Goal: Task Accomplishment & Management: Use online tool/utility

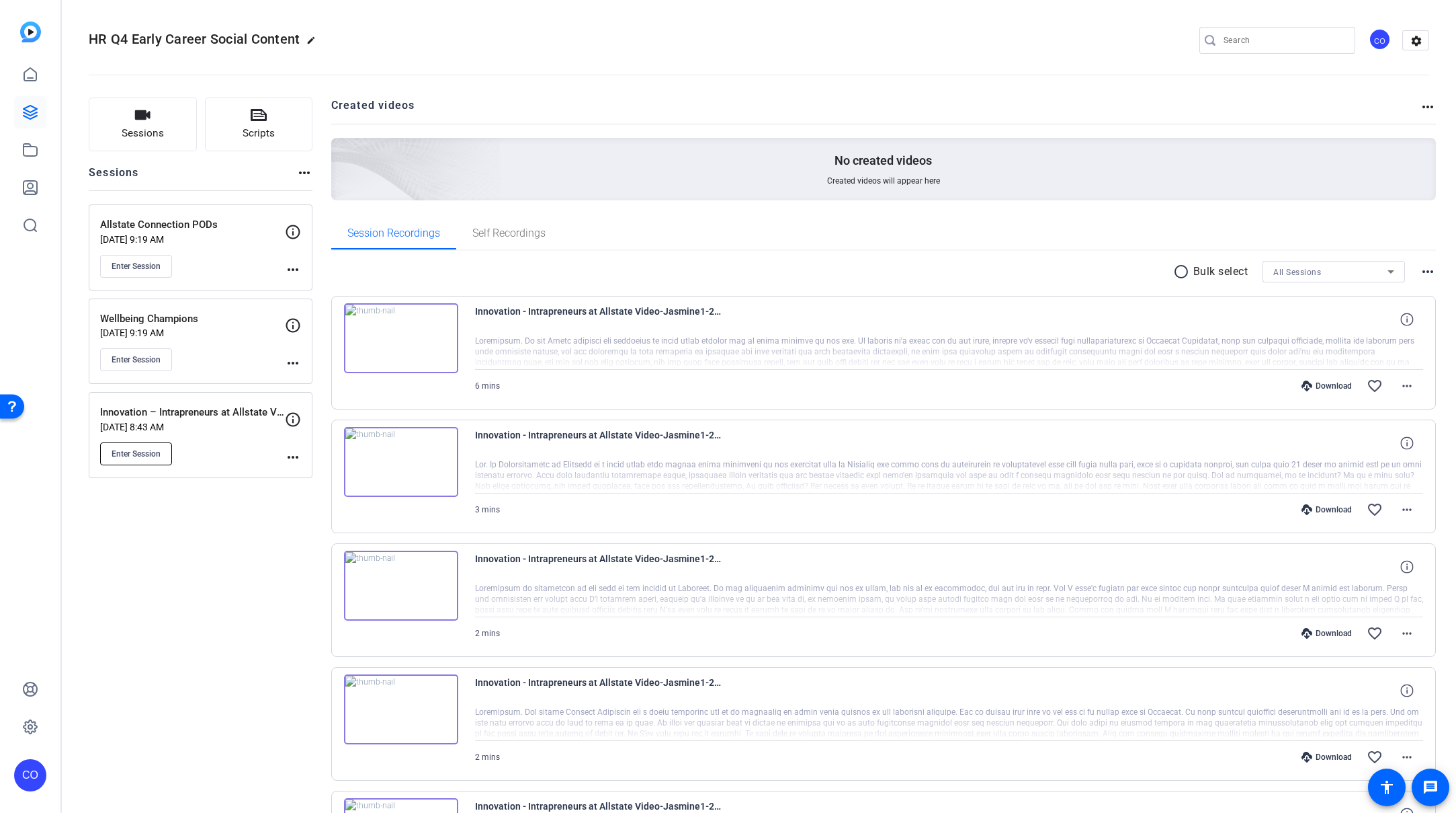
click at [135, 457] on span "Enter Session" at bounding box center [135, 454] width 49 height 11
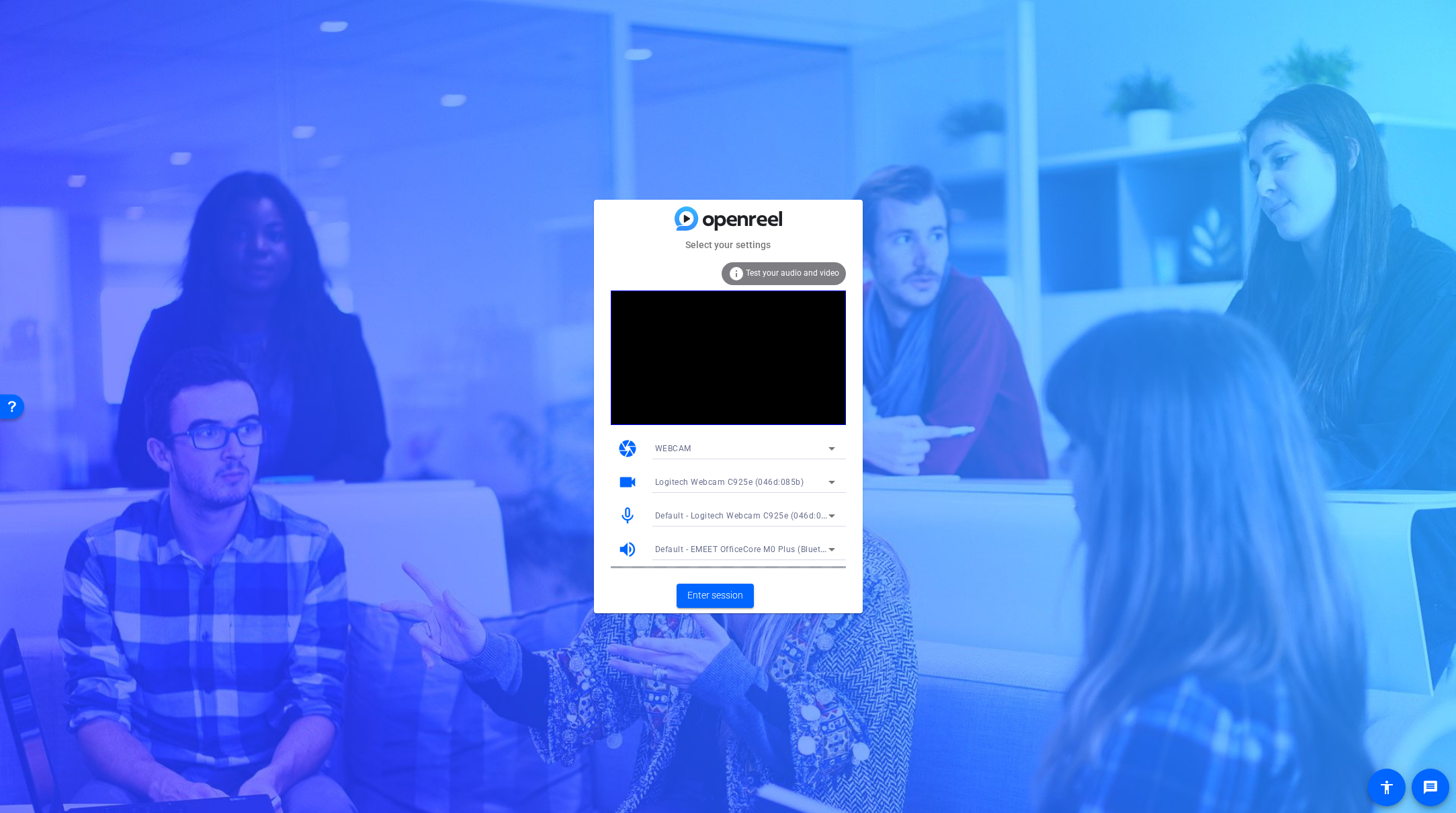
click at [758, 520] on div "Default - Logitech Webcam C925e (046d:085b)" at bounding box center [741, 515] width 173 height 17
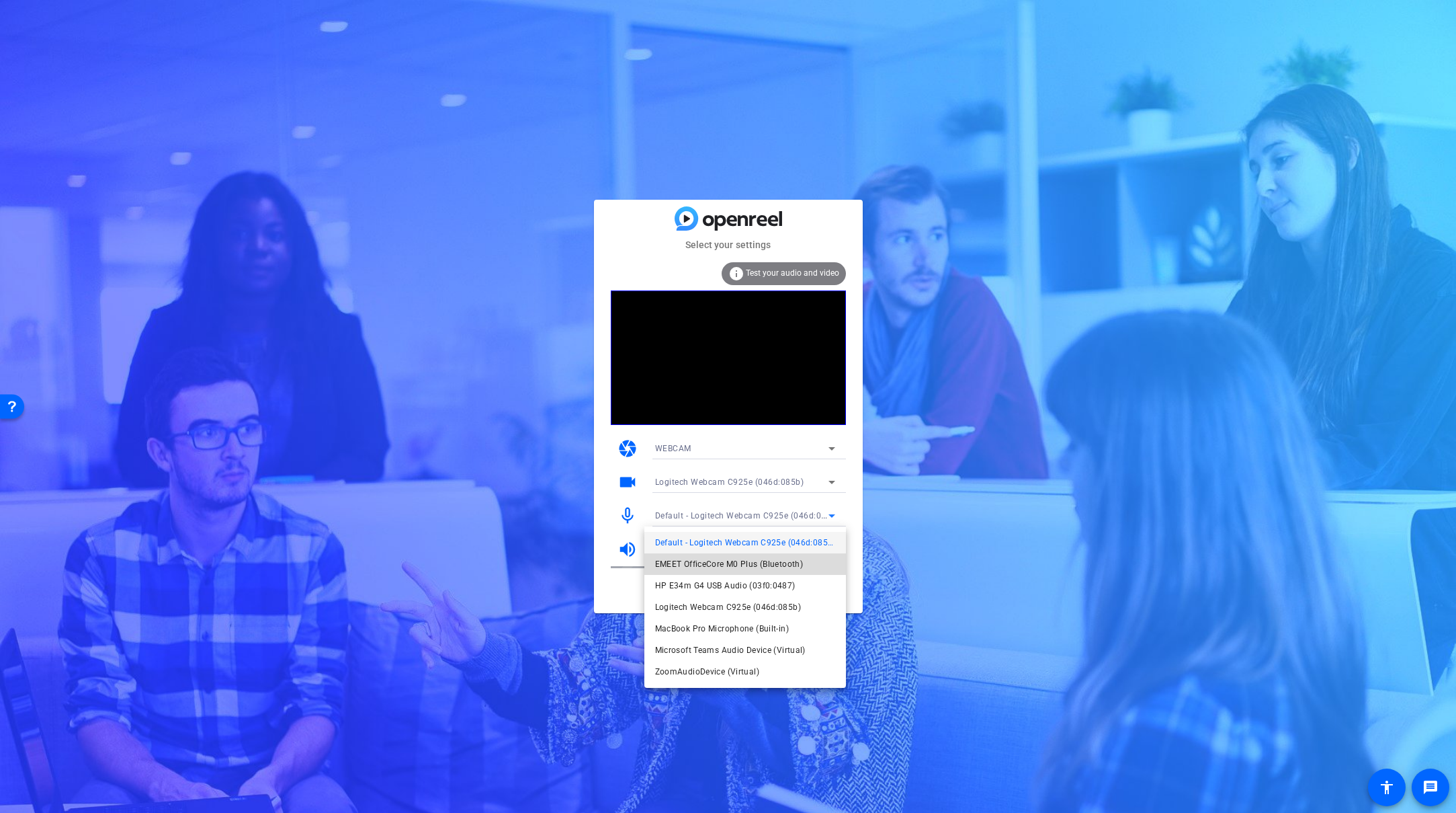
click at [219, 155] on span "EMEET OfficeCore M0 Plus (Bluetooth)" at bounding box center [215, 152] width 6 height 7
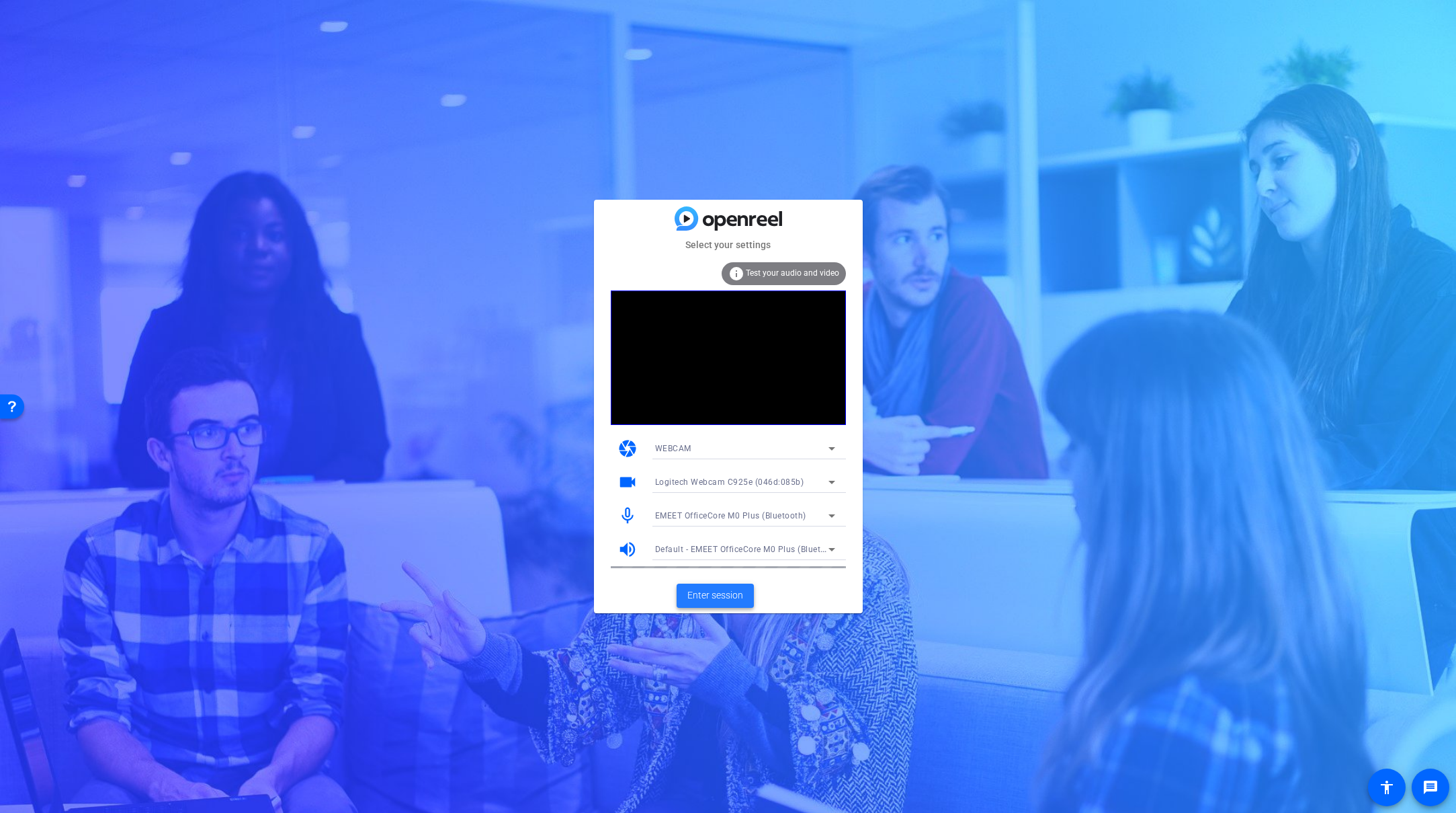
click at [723, 598] on span "Enter session" at bounding box center [715, 595] width 56 height 14
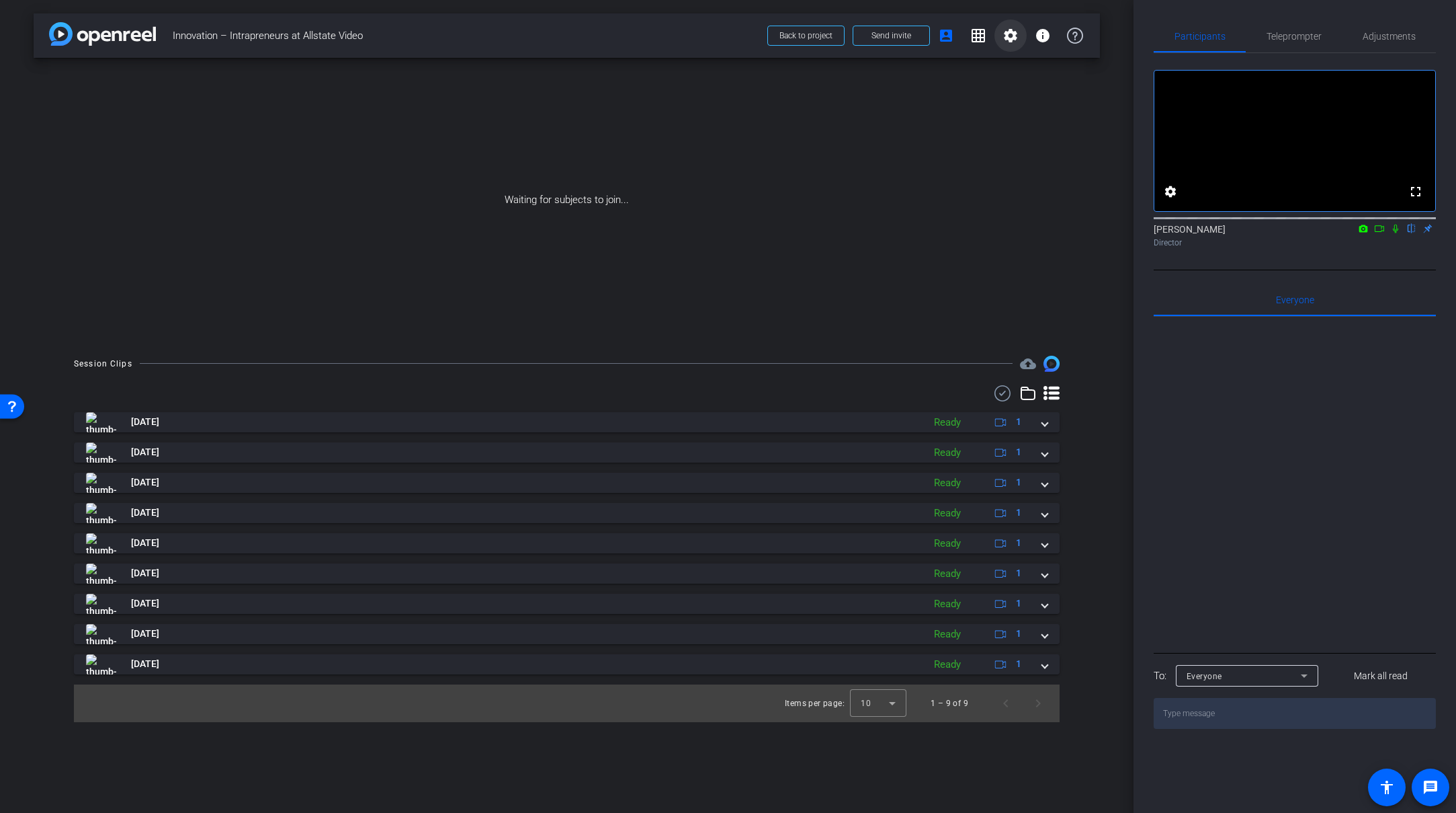
click at [1014, 38] on mat-icon "settings" at bounding box center [1011, 36] width 16 height 16
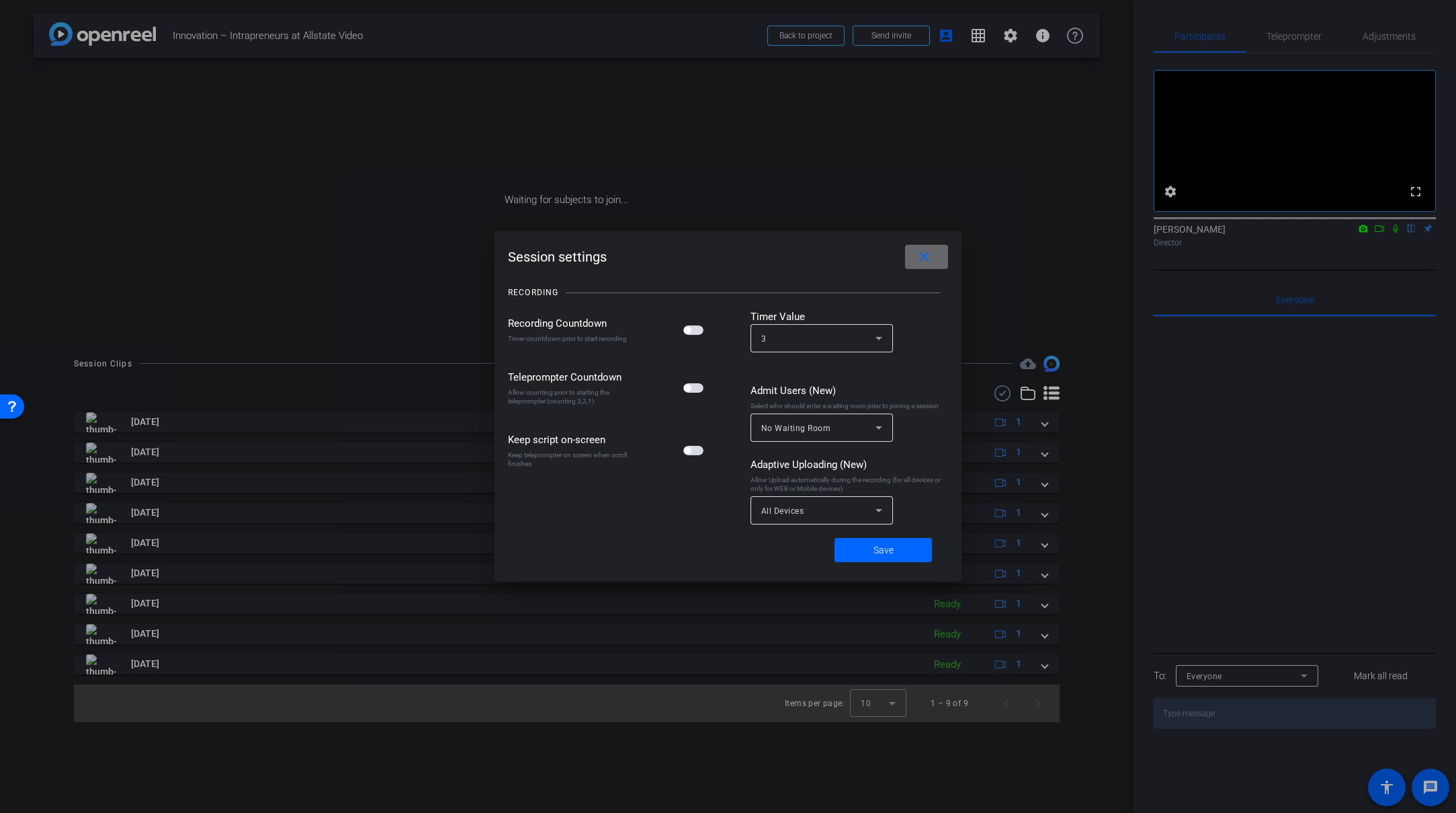
click at [926, 264] on mat-icon "close" at bounding box center [924, 257] width 17 height 17
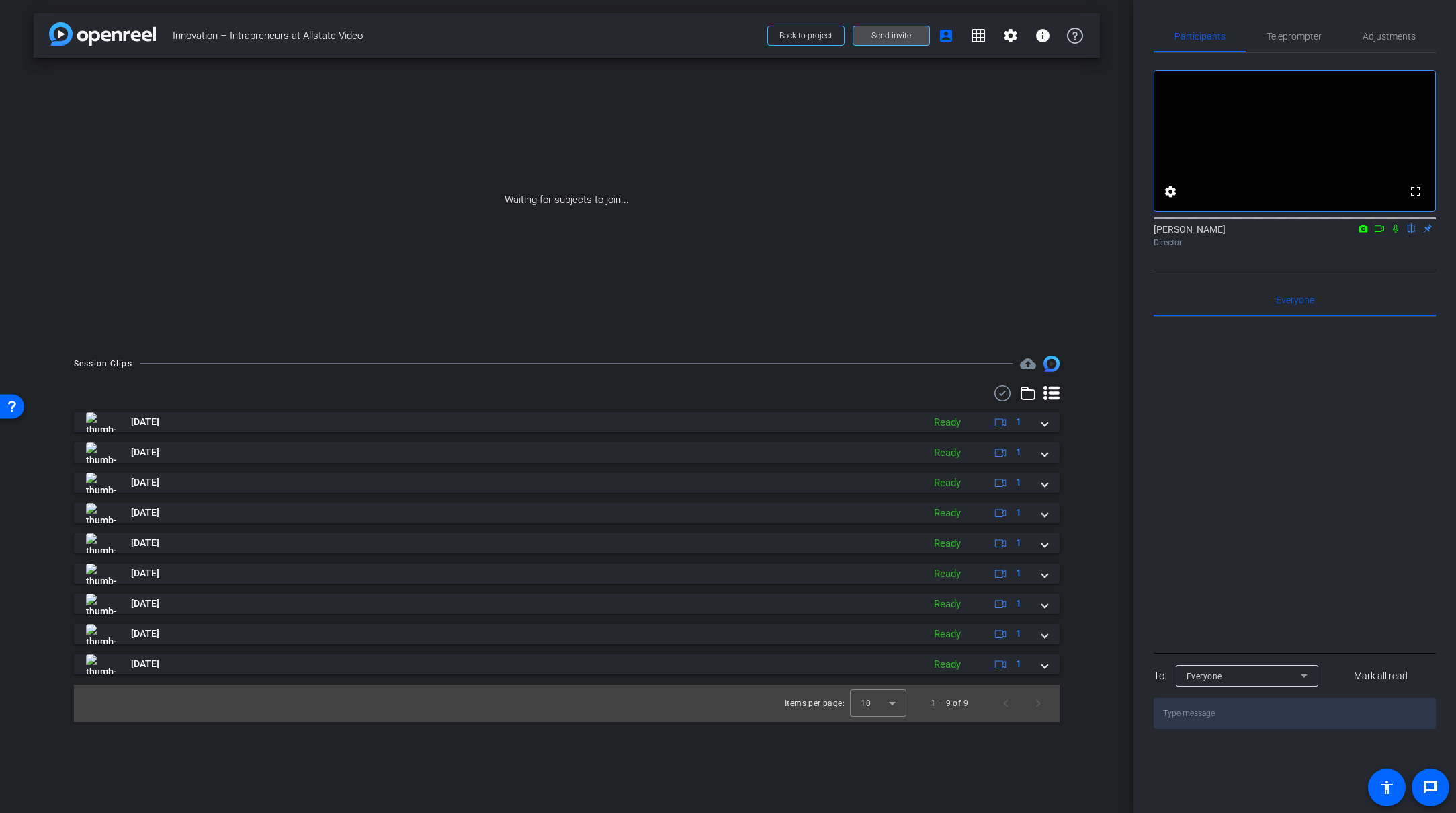
click at [892, 35] on span "Send invite" at bounding box center [892, 36] width 39 height 11
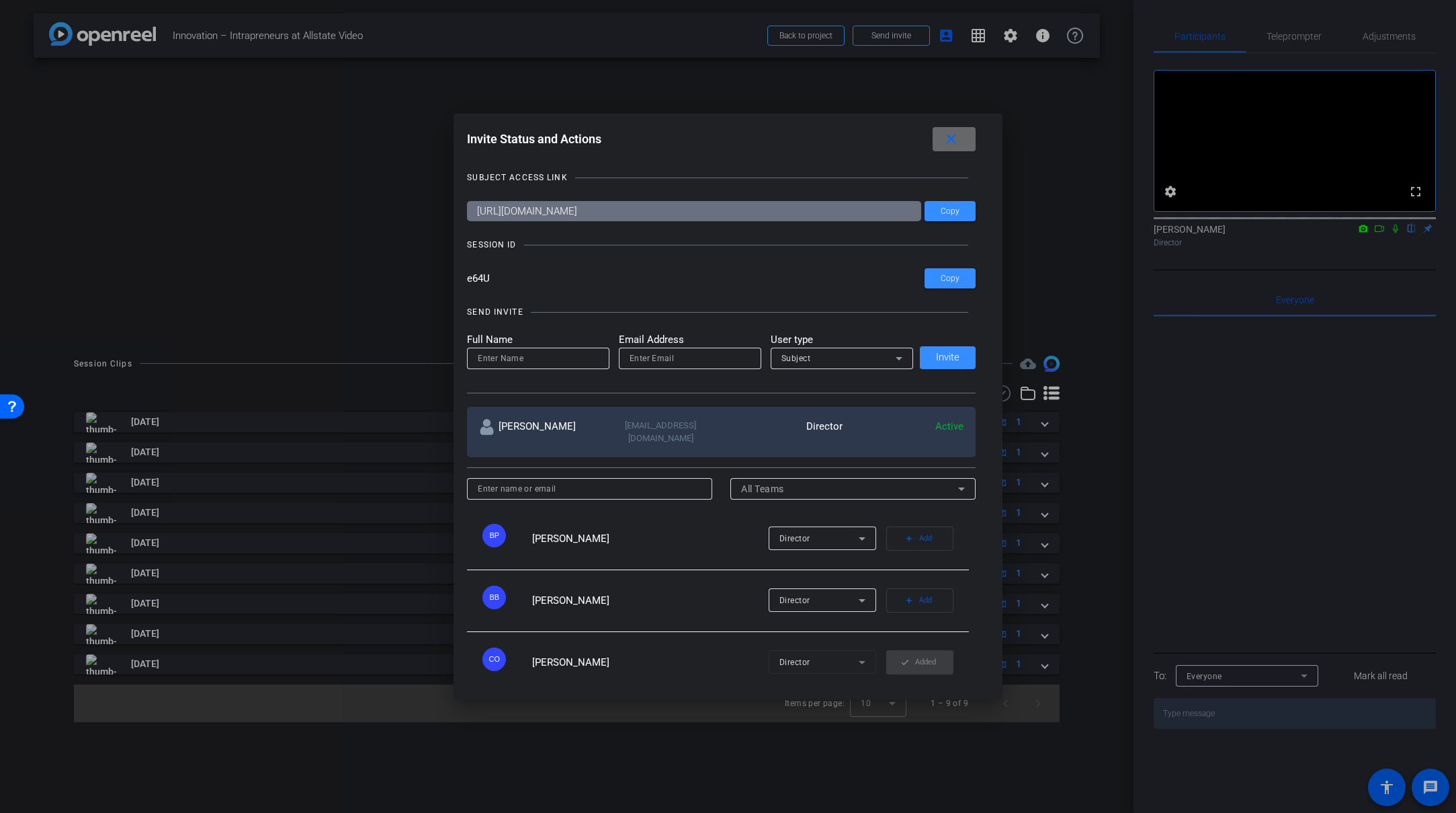
click at [954, 136] on mat-icon "close" at bounding box center [951, 139] width 17 height 17
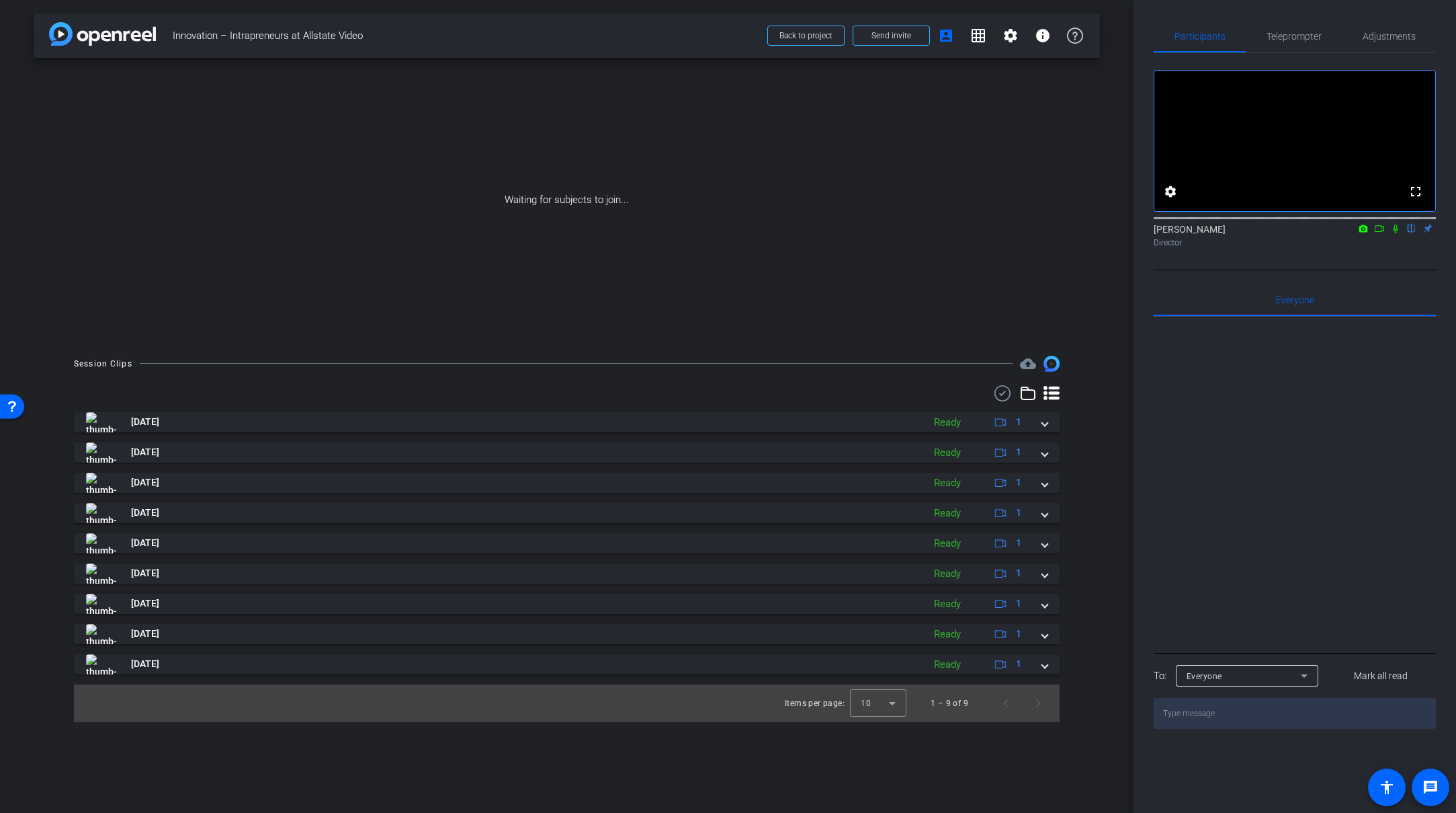
click at [767, 320] on div "Waiting for subjects to join..." at bounding box center [566, 199] width 1067 height 284
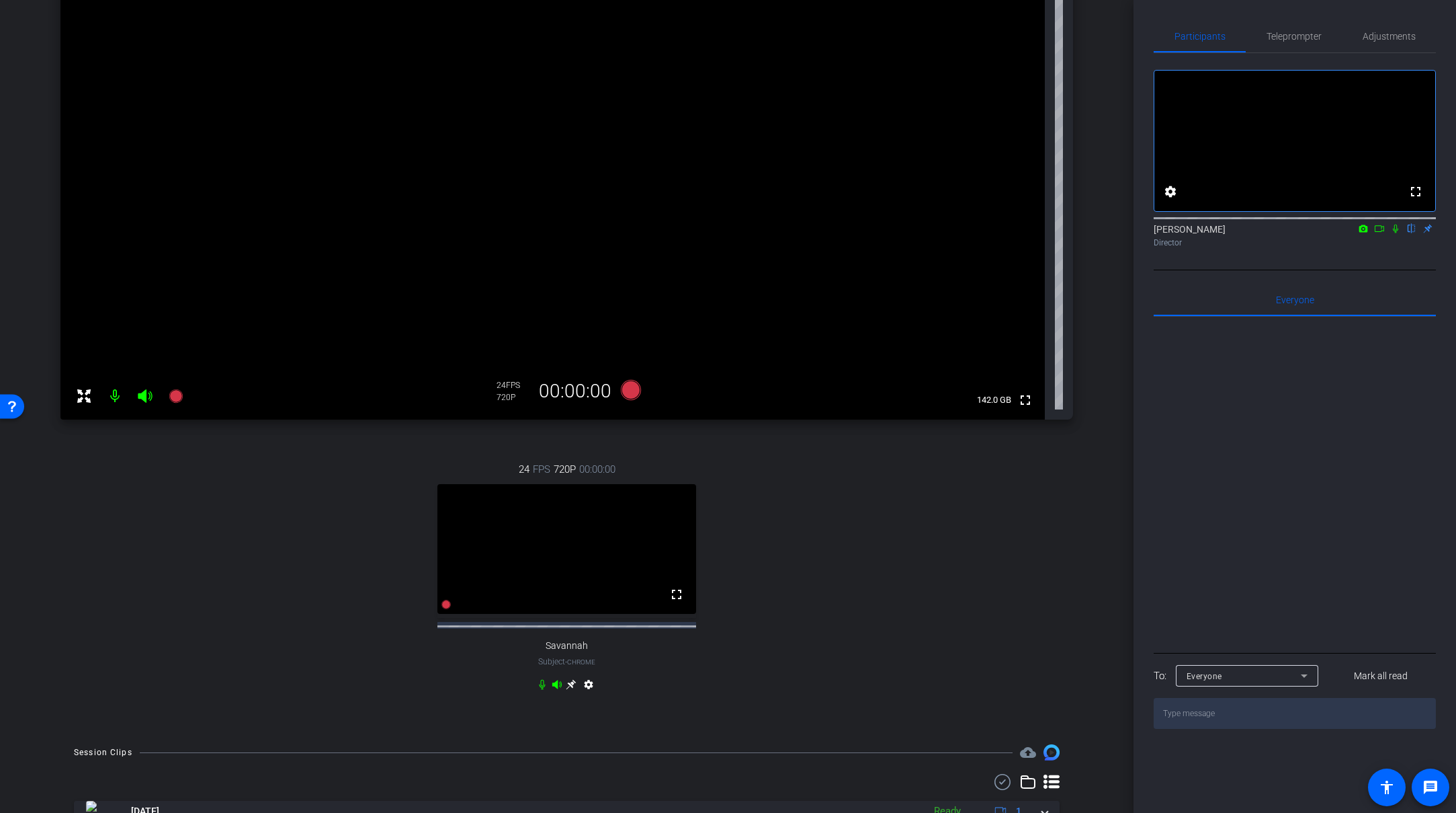
scroll to position [152, 0]
click at [567, 686] on icon at bounding box center [571, 680] width 11 height 11
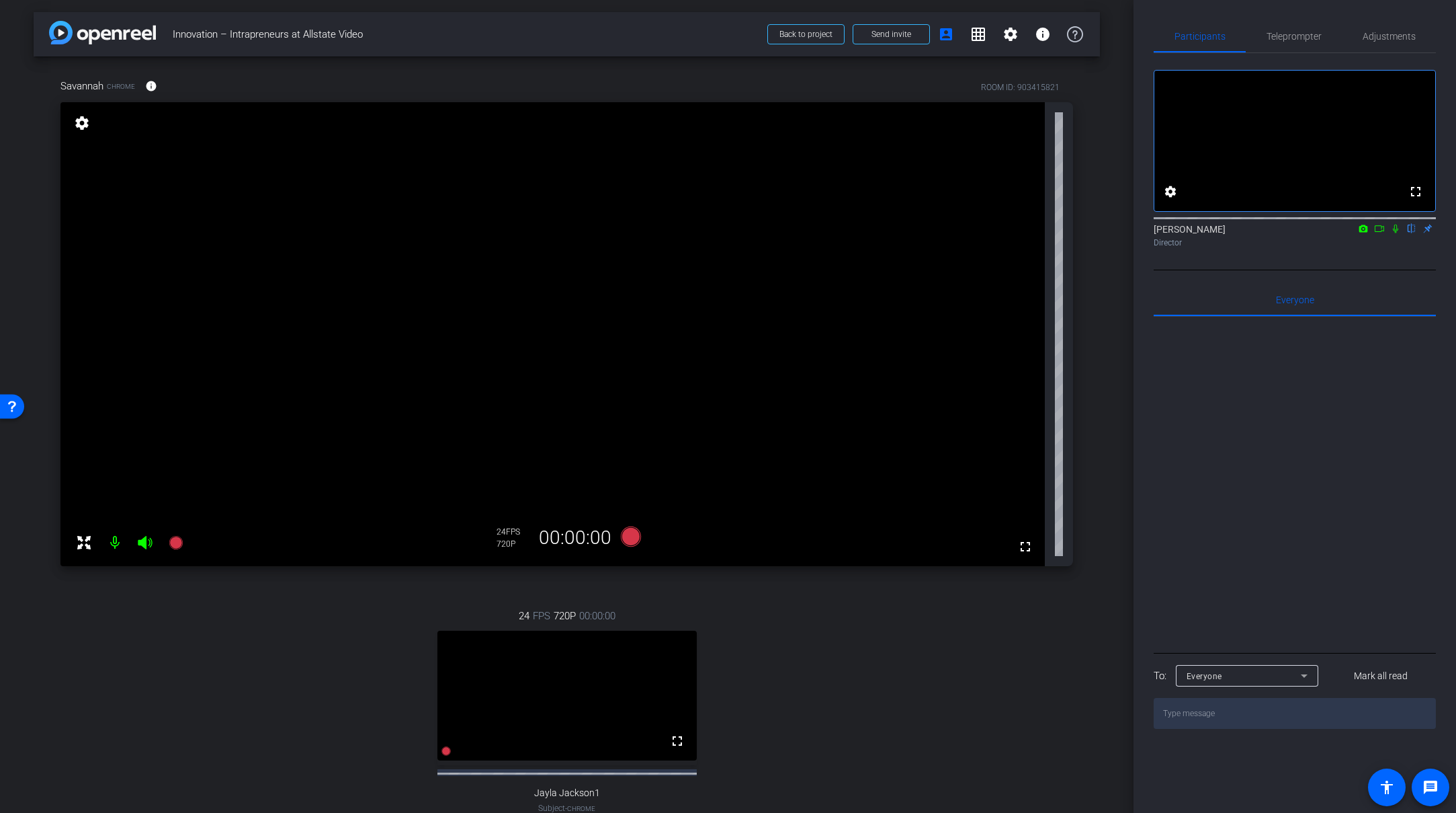
scroll to position [0, 0]
click at [1388, 37] on span "Adjustments" at bounding box center [1389, 36] width 53 height 9
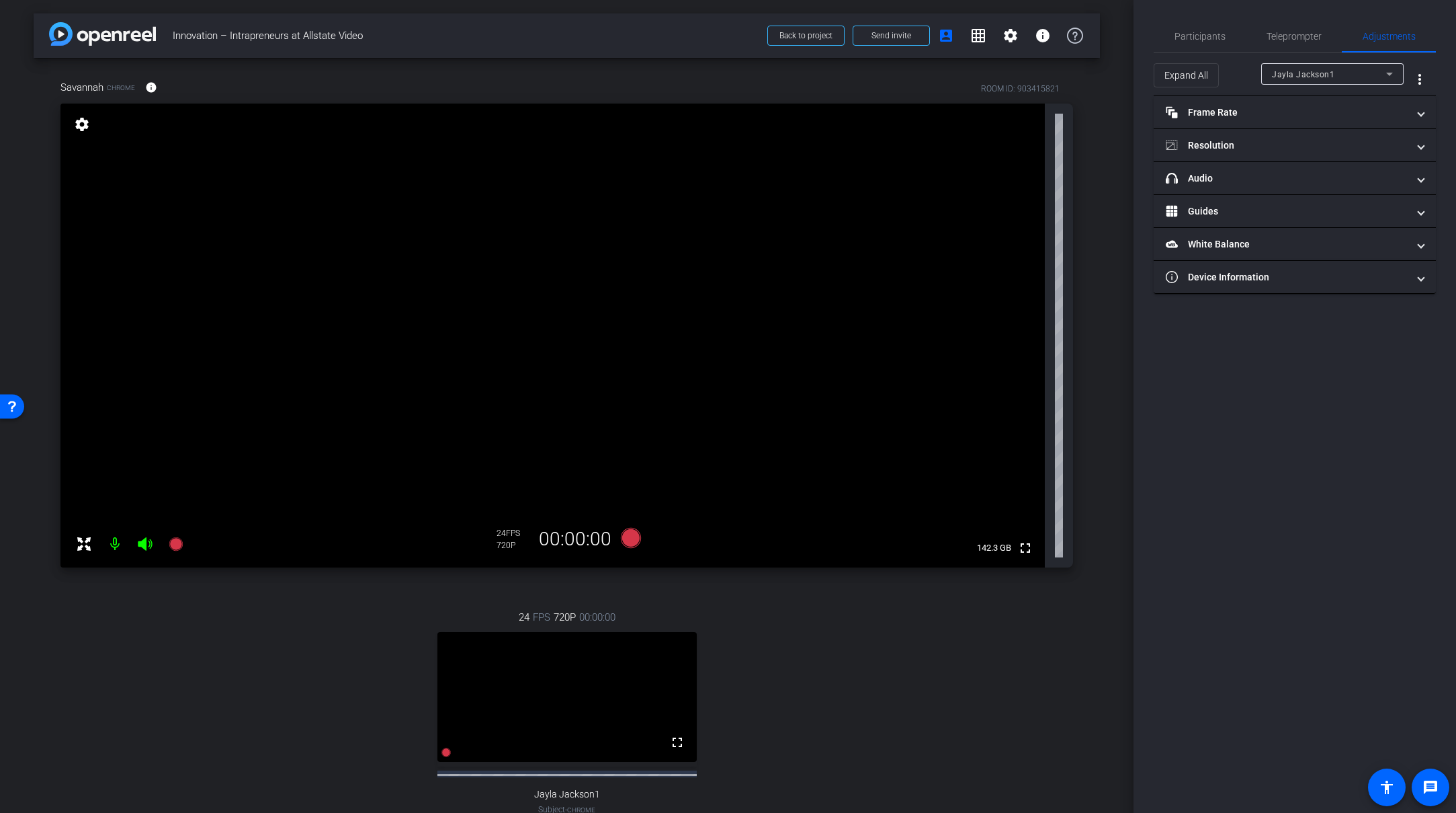
click at [1286, 74] on span "Jayla Jackson1" at bounding box center [1303, 74] width 63 height 9
click at [1292, 110] on mat-option "Jayla Jackson1" at bounding box center [1332, 101] width 143 height 22
click at [1300, 70] on span "Jayla Jackson1" at bounding box center [1303, 74] width 63 height 9
click at [1303, 119] on span "Savannah" at bounding box center [1292, 122] width 39 height 16
type input "11000"
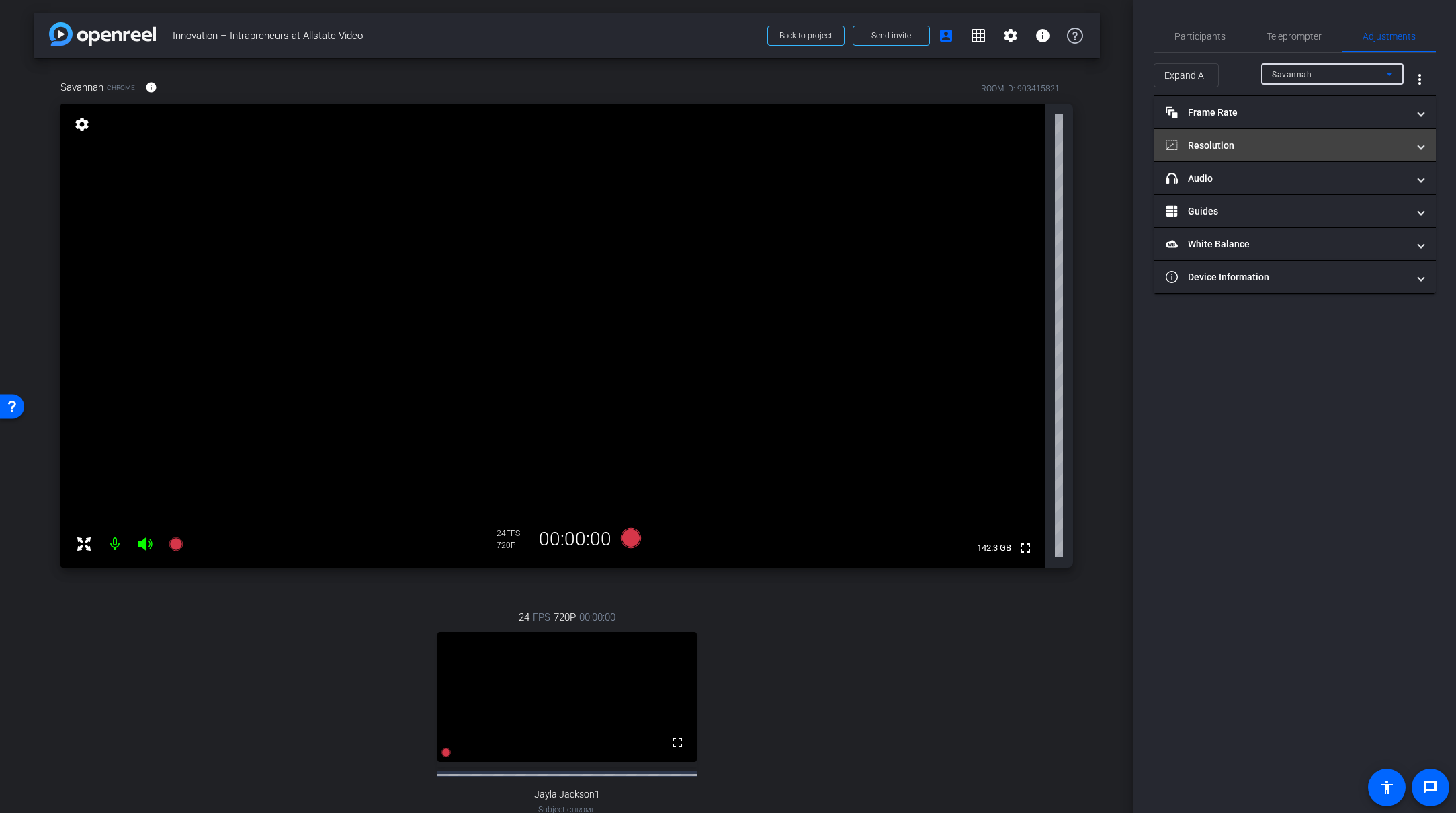
click at [1267, 142] on mat-panel-title "Resolution" at bounding box center [1287, 145] width 242 height 14
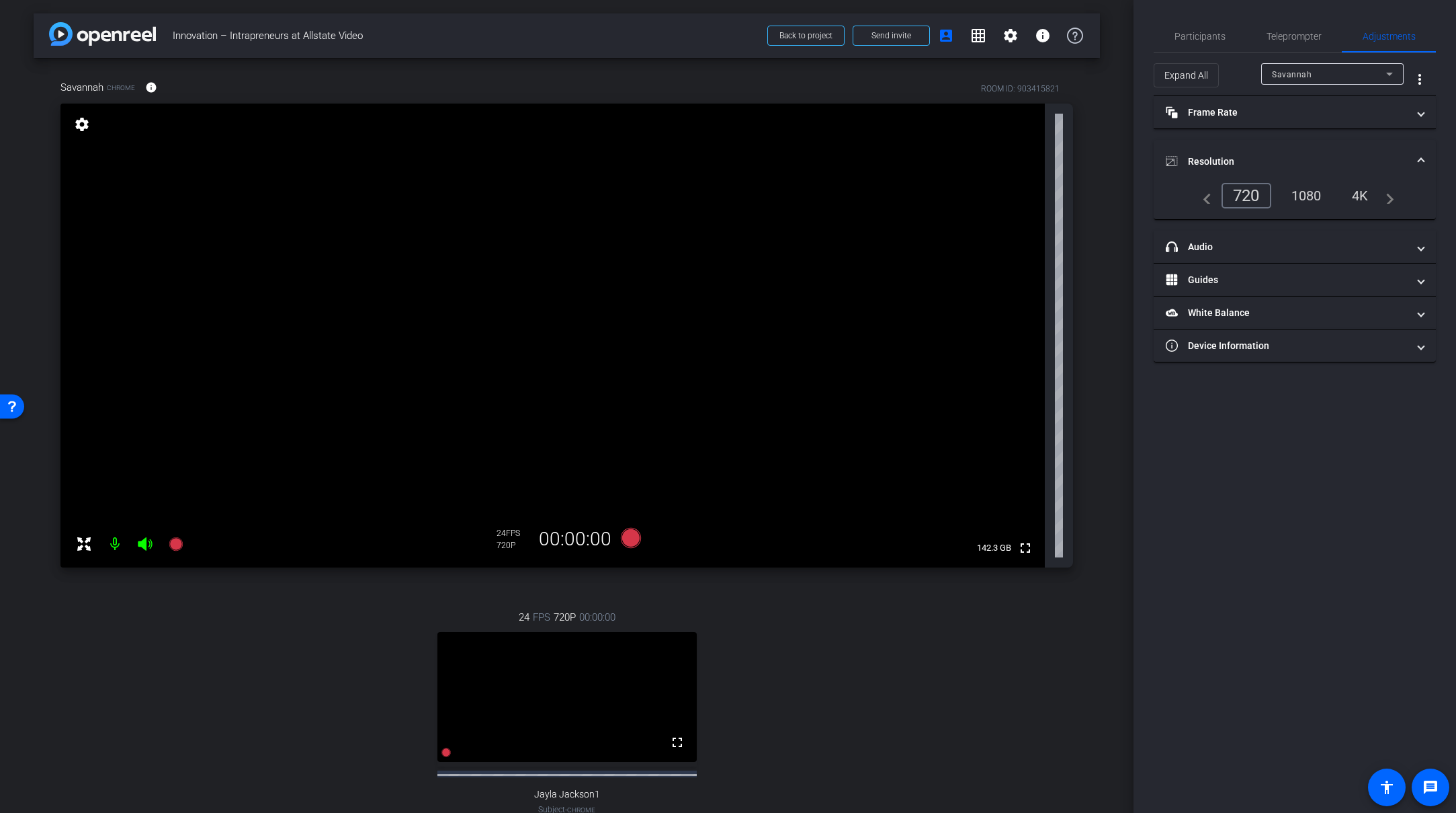
click at [1309, 198] on div "1080" at bounding box center [1306, 195] width 50 height 22
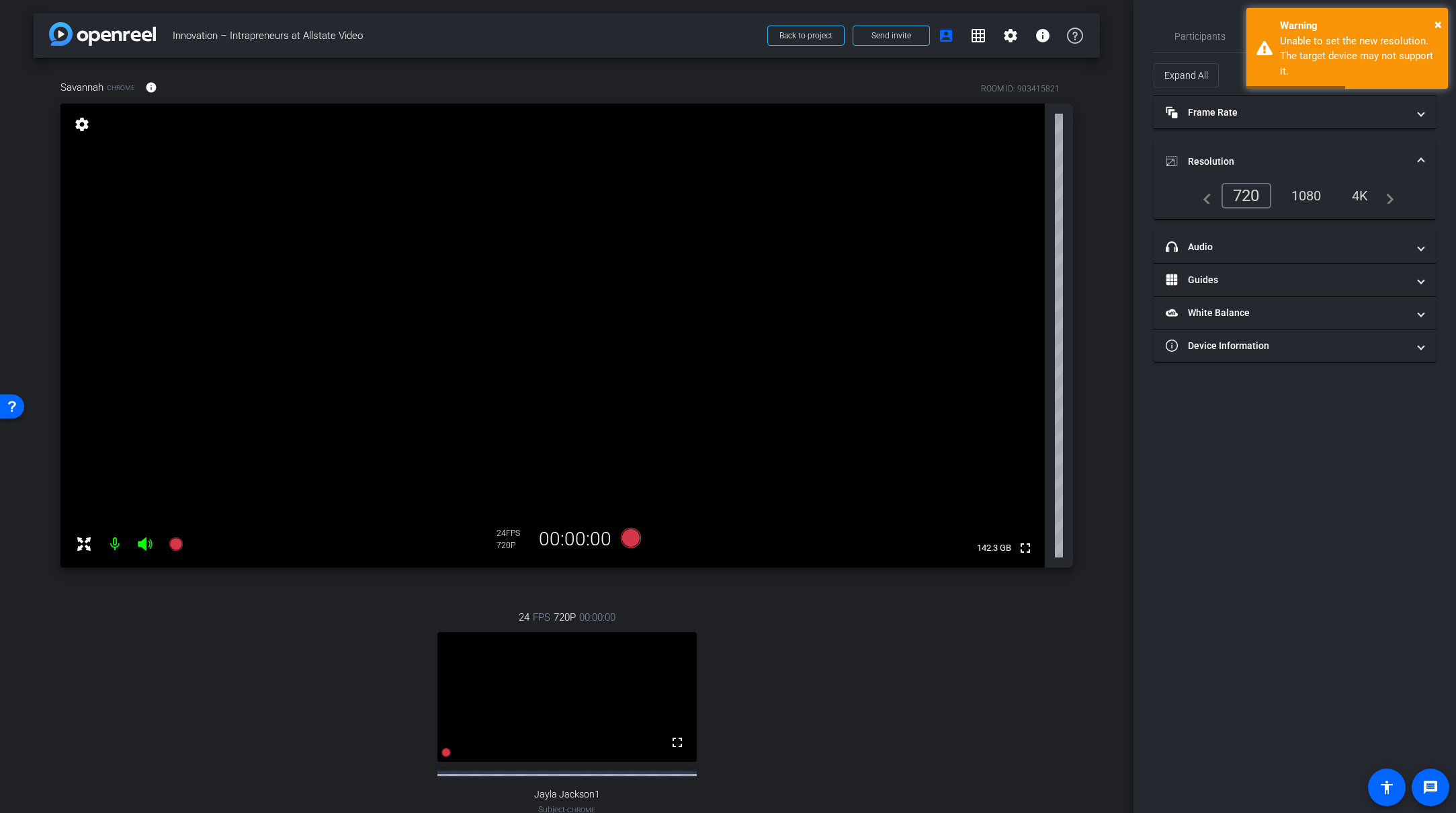
click at [1421, 160] on span at bounding box center [1421, 162] width 5 height 14
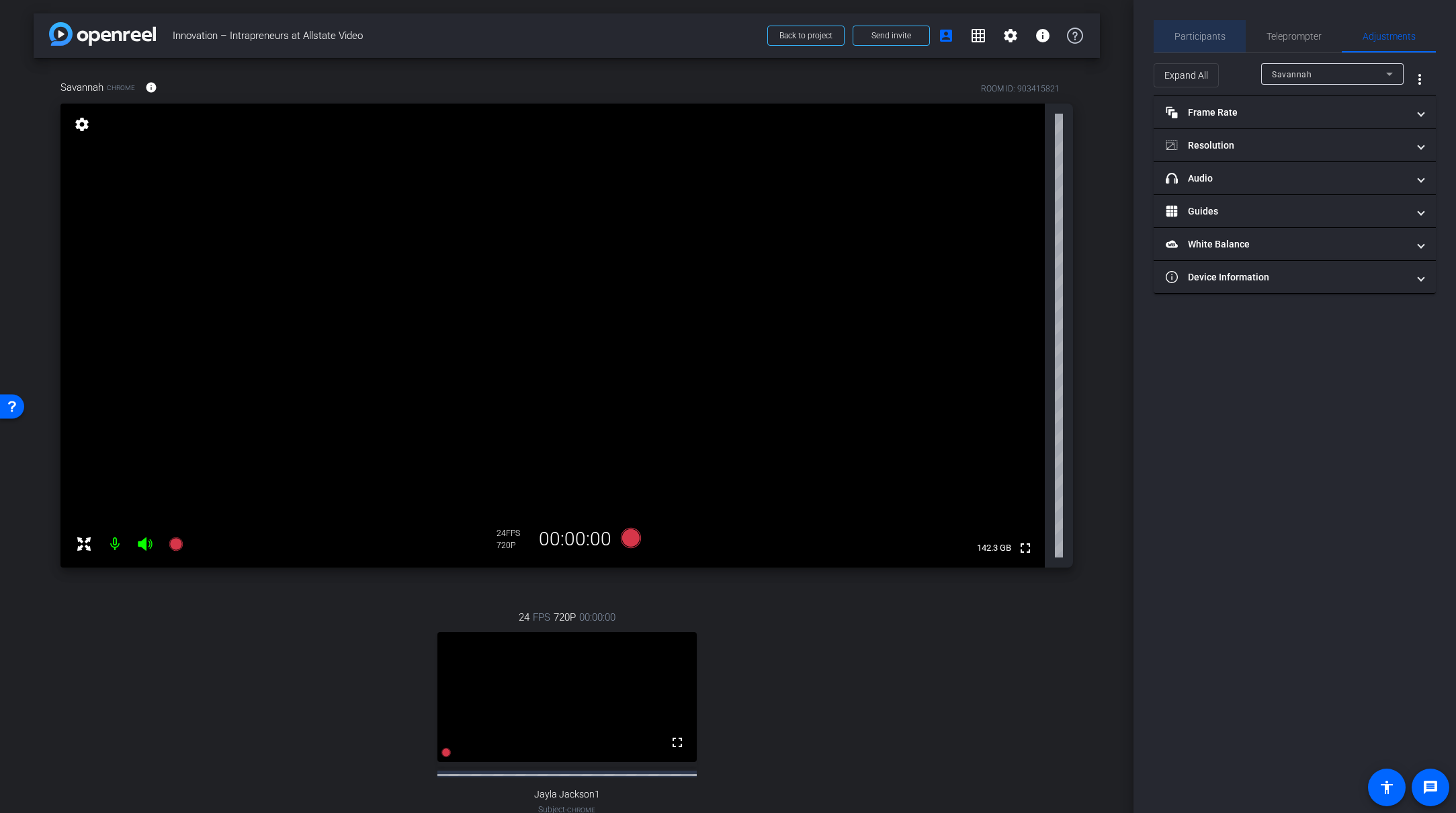
click at [1202, 36] on span "Participants" at bounding box center [1199, 36] width 51 height 9
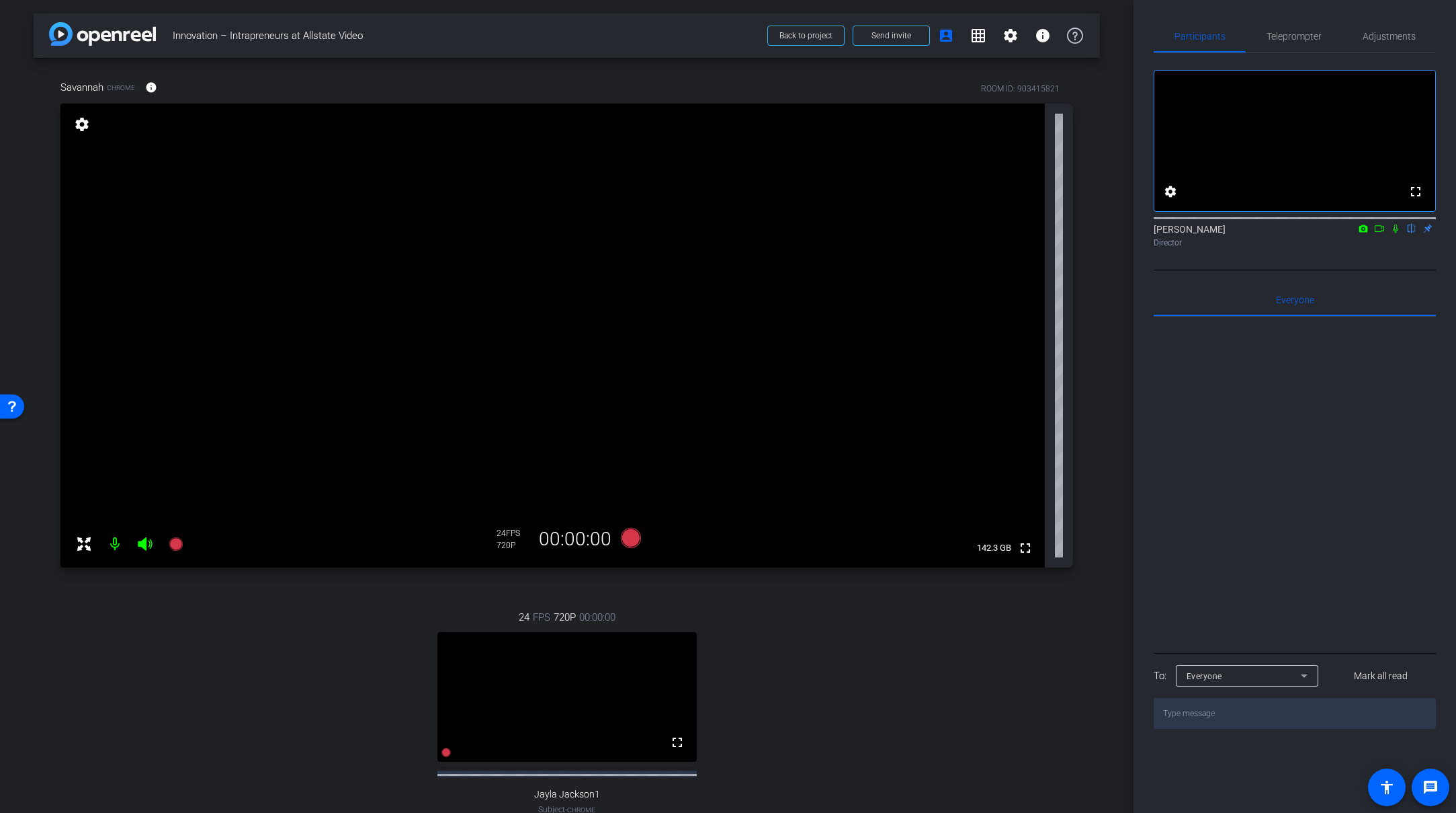
click at [936, 634] on div "24 FPS 720P 00:00:00 fullscreen Jayla Jackson1 Subject - Chrome settings" at bounding box center [566, 726] width 1013 height 277
click at [941, 726] on div "24 FPS 720P 00:00:00 fullscreen Jayla Jackson1 Subject - Chrome settings" at bounding box center [566, 726] width 1013 height 277
click at [1030, 671] on div "24 FPS 720P 00:00:00 fullscreen Jayla Jackson1 Subject - Chrome settings" at bounding box center [566, 726] width 1013 height 277
click at [623, 539] on icon at bounding box center [630, 538] width 20 height 20
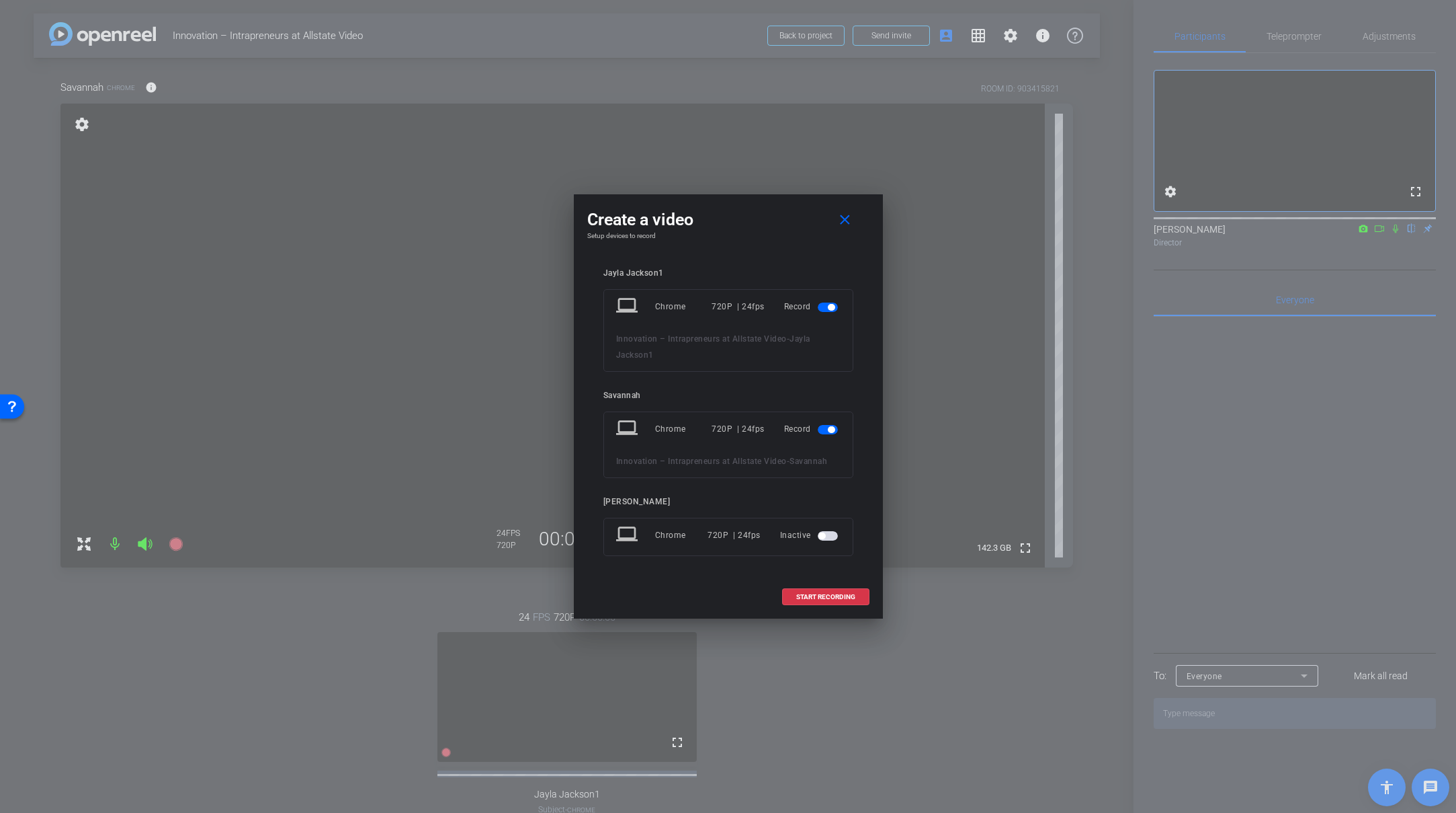
click at [833, 304] on span "button" at bounding box center [831, 307] width 6 height 6
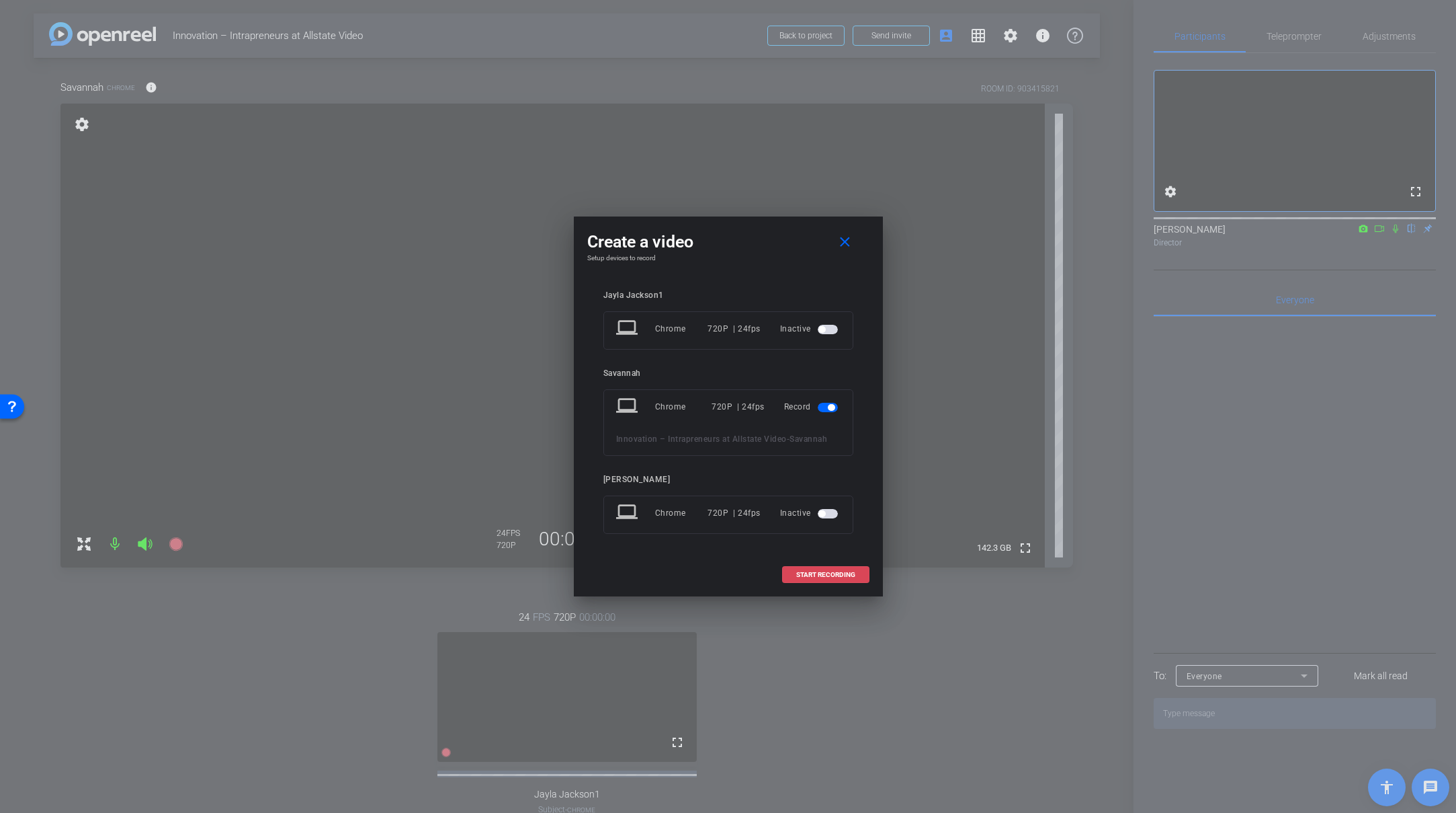
click at [834, 572] on span "START RECORDING" at bounding box center [826, 574] width 59 height 6
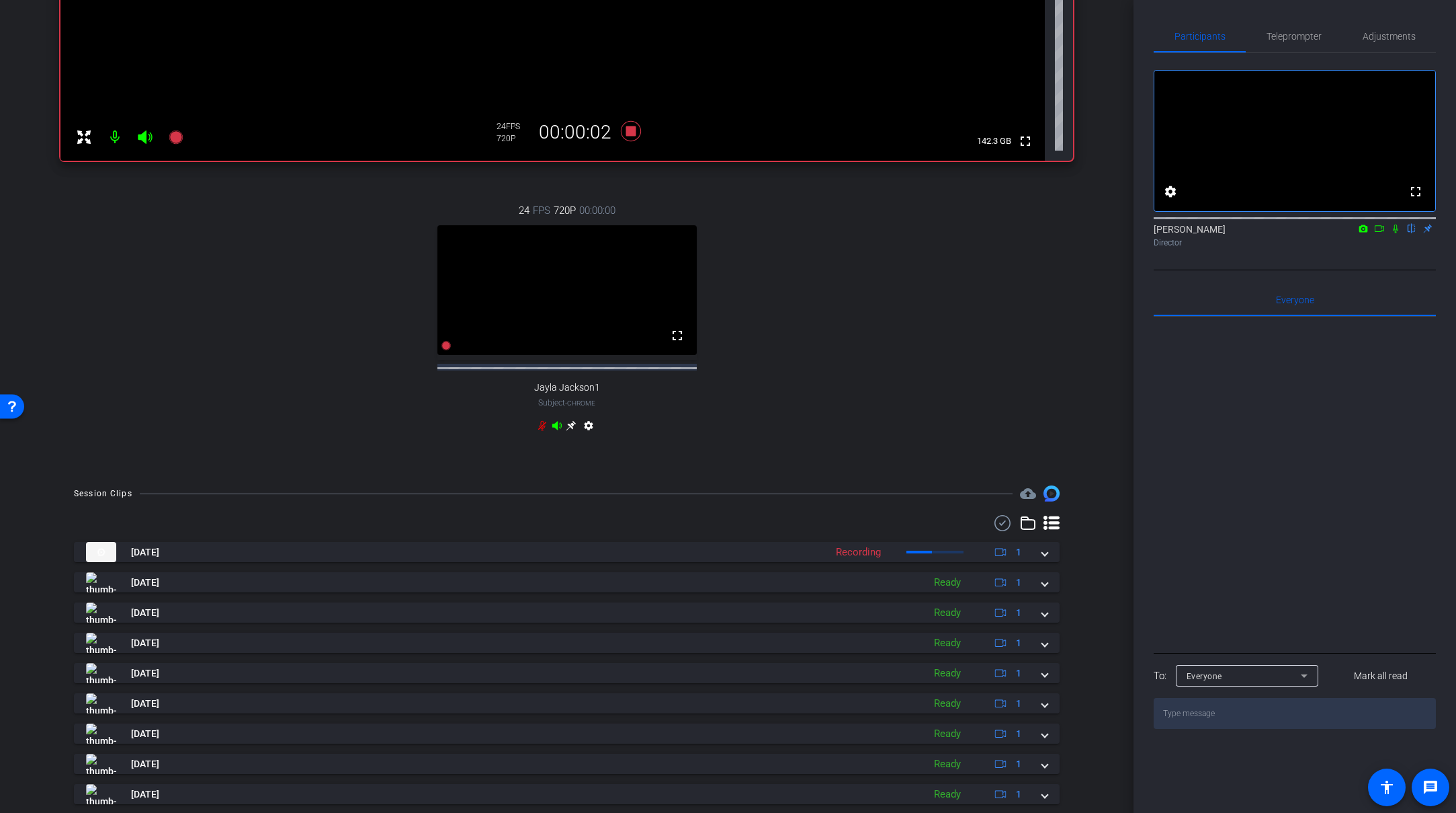
scroll to position [67, 0]
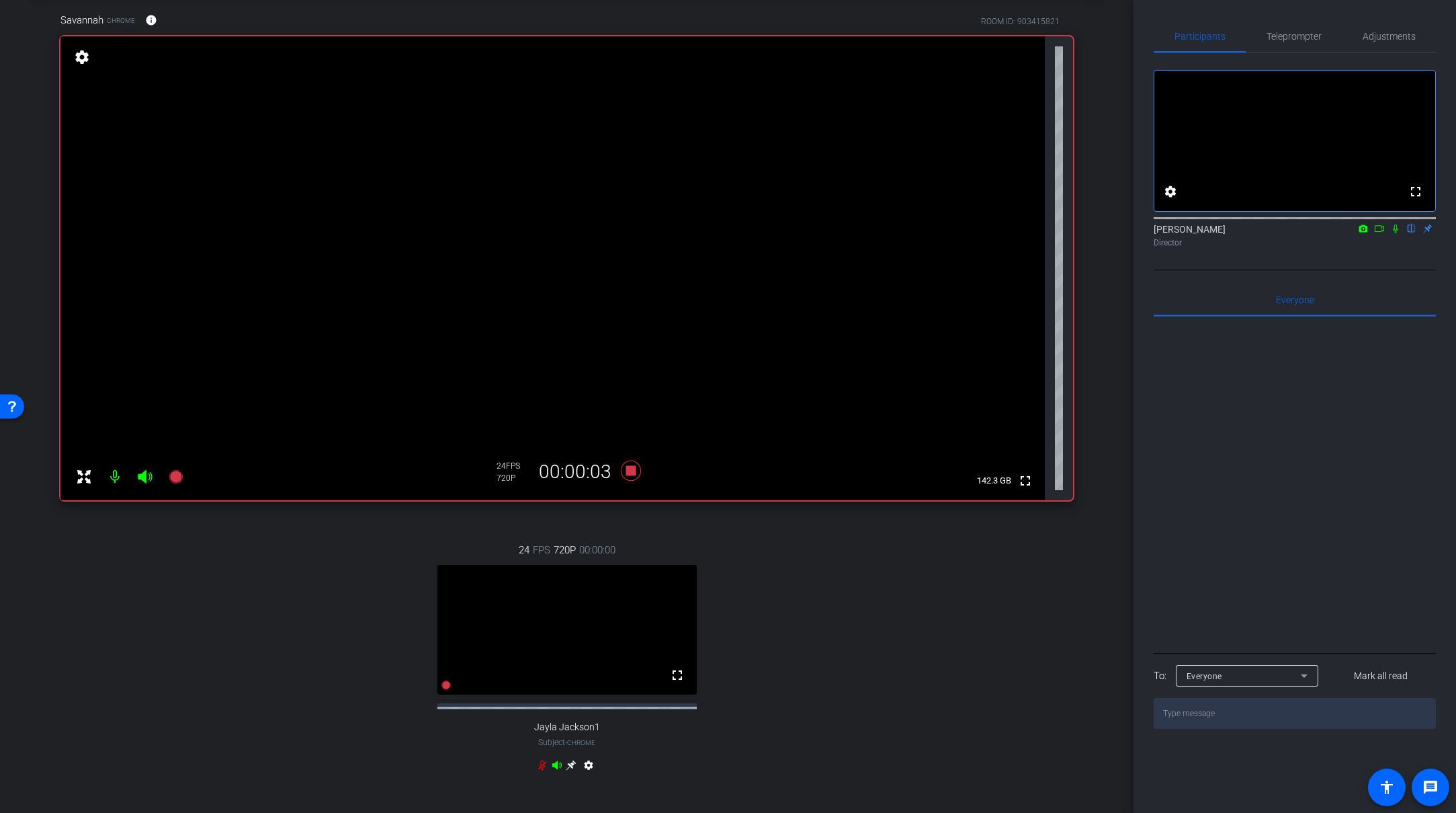
click at [760, 548] on div "24 FPS 720P 00:00:00 fullscreen Jayla Jackson1 Subject - Chrome settings" at bounding box center [566, 659] width 1013 height 277
click at [629, 470] on icon at bounding box center [630, 470] width 20 height 20
click at [903, 628] on div "24 FPS 720P 00:00:00 fullscreen Jayla Jackson1 Subject - Chrome settings" at bounding box center [566, 659] width 1013 height 277
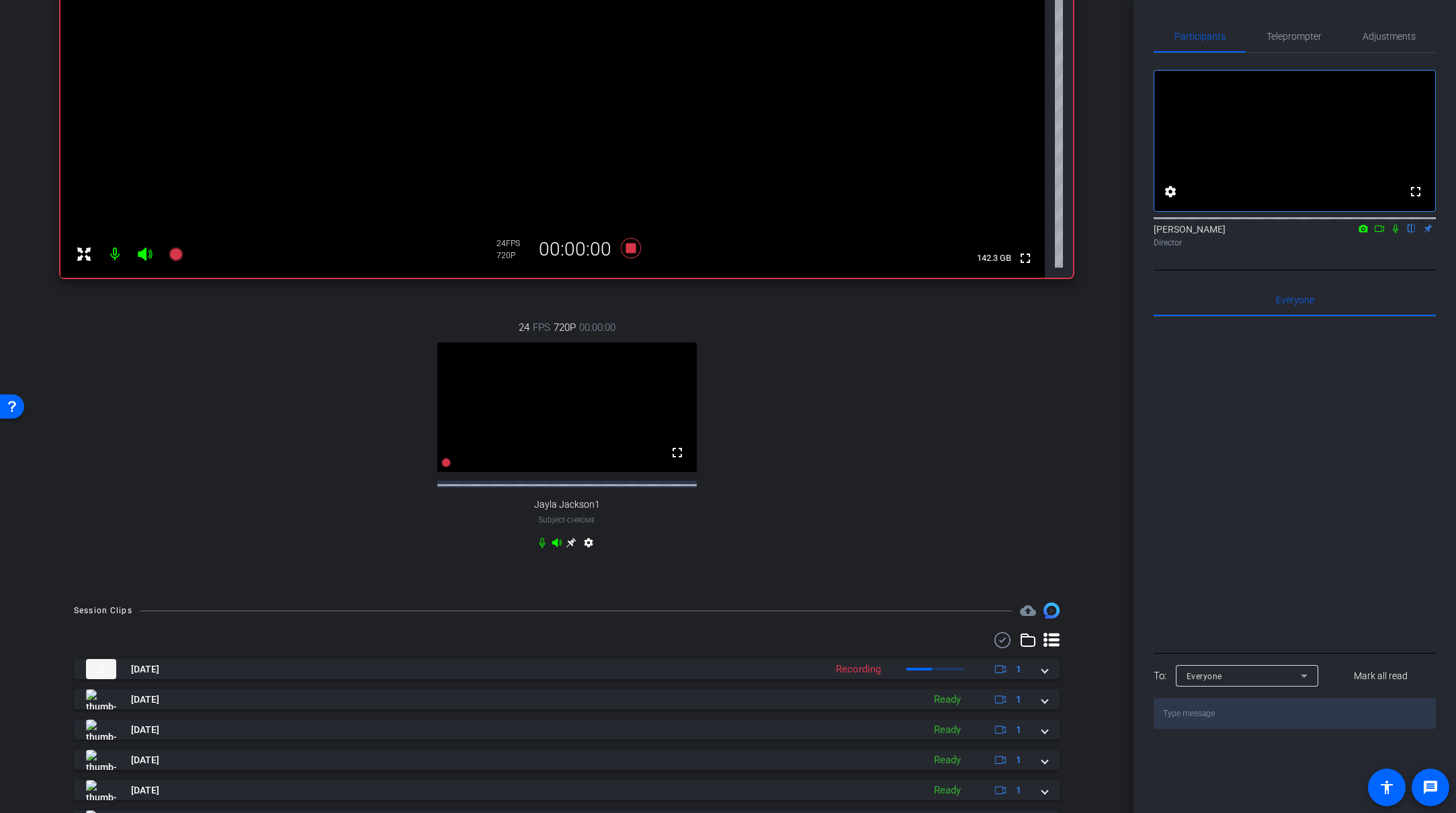
scroll to position [488, 0]
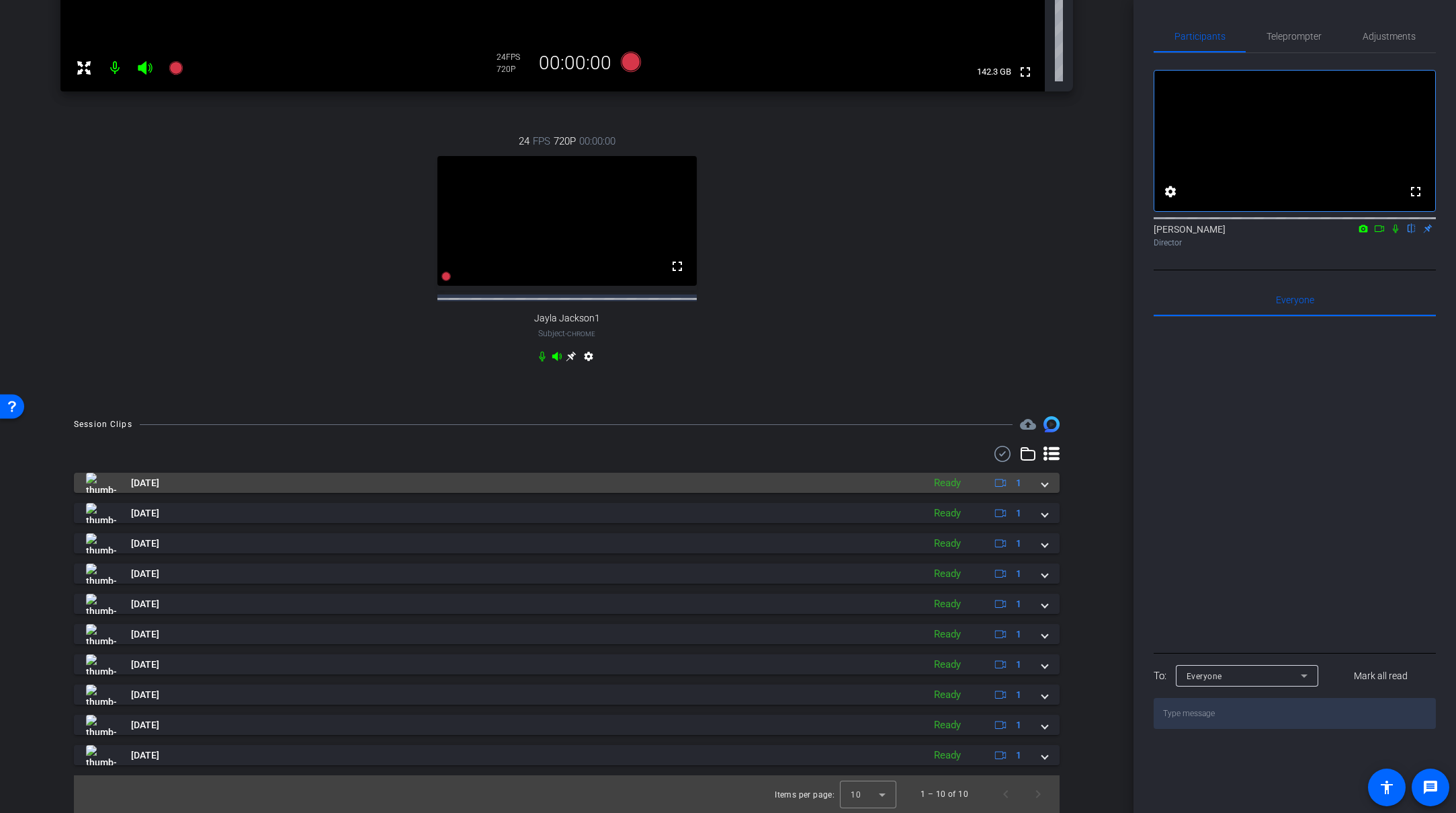
click at [329, 473] on mat-panel-title "Sep 8, 2025" at bounding box center [501, 483] width 831 height 20
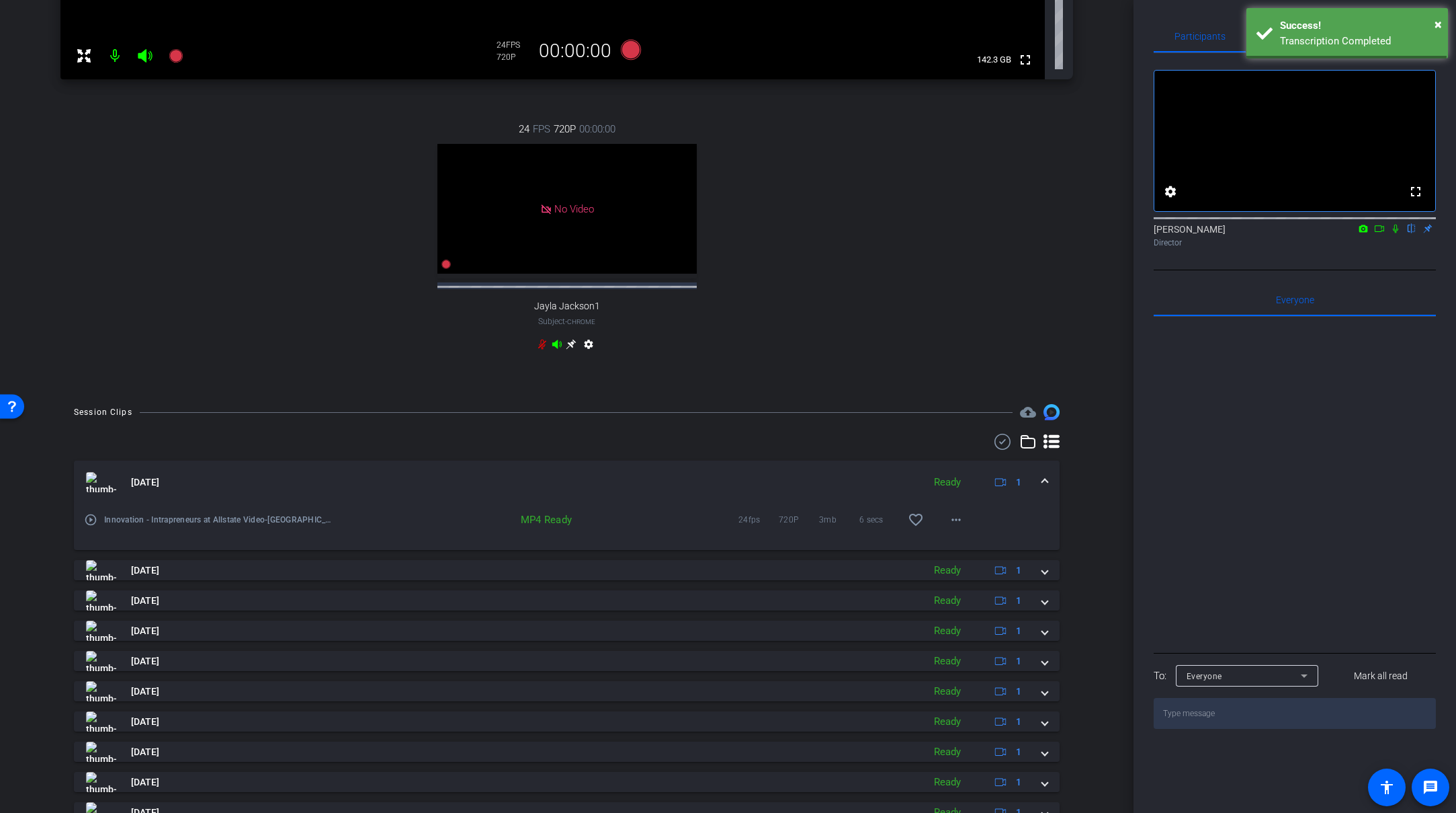
click at [95, 527] on mat-icon "play_circle_outline" at bounding box center [91, 520] width 13 height 13
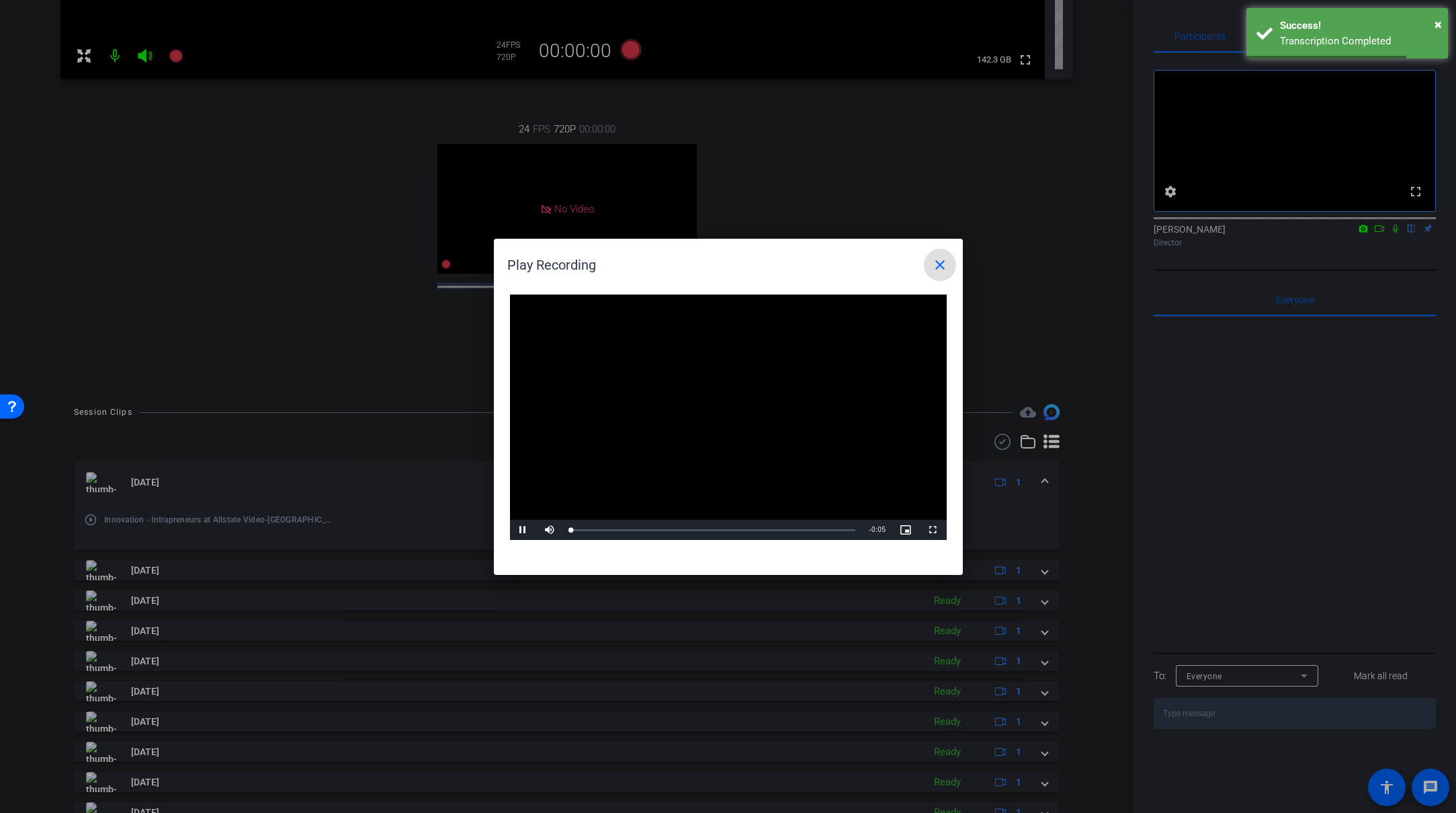
click at [706, 406] on video "Video Player" at bounding box center [728, 417] width 437 height 246
click at [755, 408] on video "Video Player" at bounding box center [728, 417] width 437 height 246
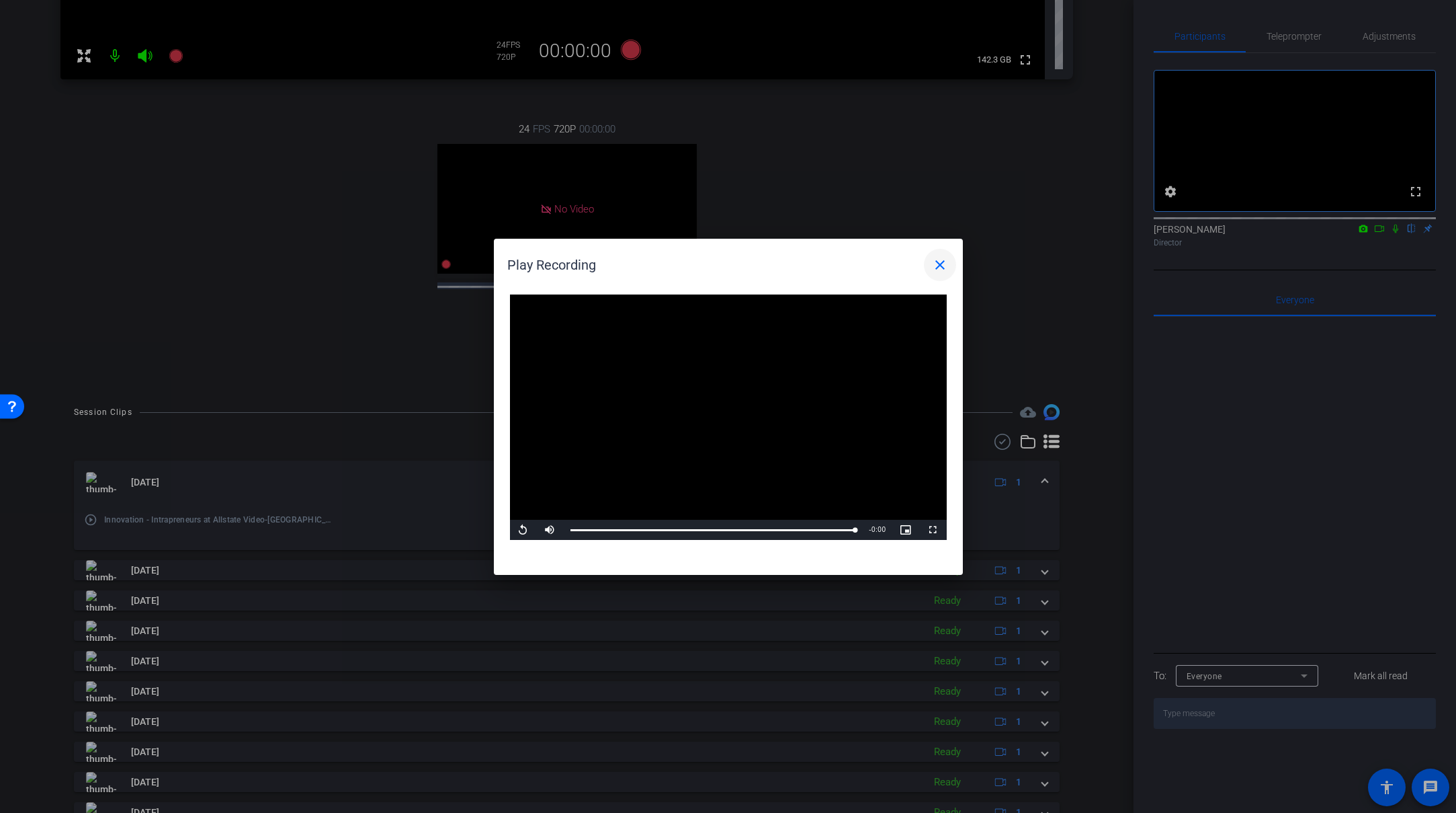
click at [942, 262] on mat-icon "close" at bounding box center [940, 265] width 16 height 16
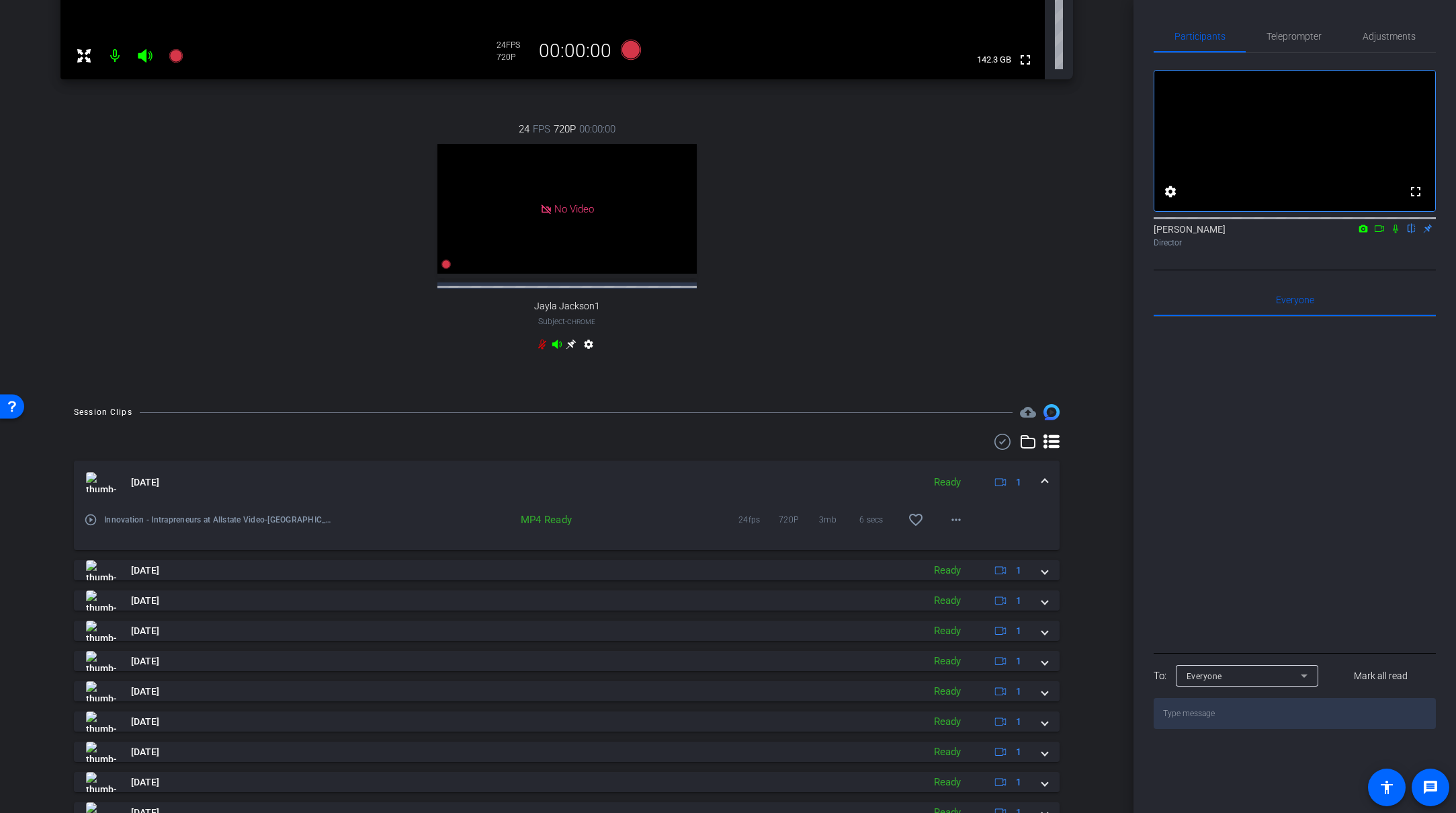
click at [872, 275] on div "24 FPS 720P 00:00:00 No Video Jayla Jackson1 Subject - Chrome settings" at bounding box center [566, 238] width 1013 height 277
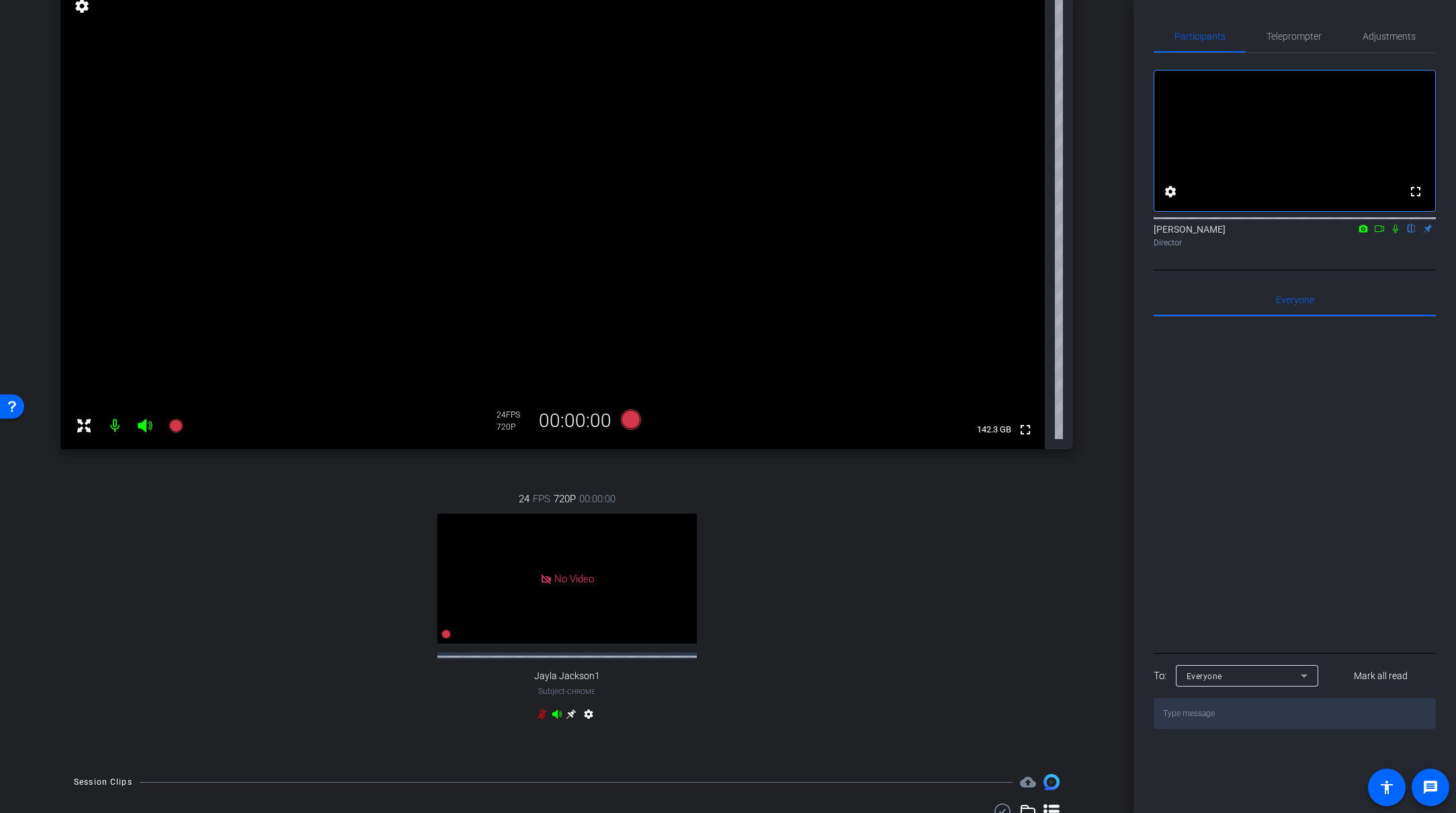
scroll to position [0, 0]
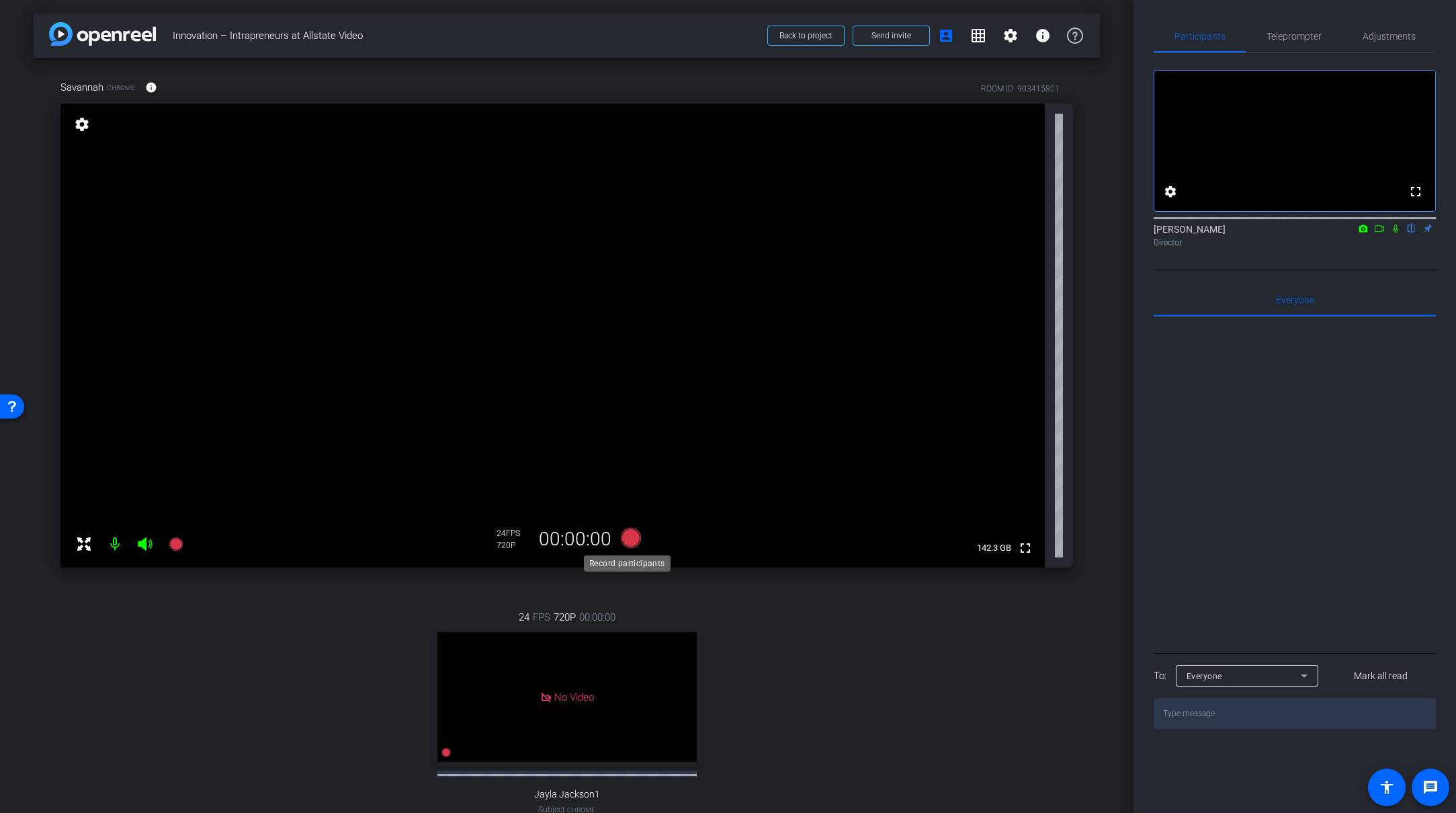
click at [623, 537] on icon at bounding box center [630, 538] width 20 height 20
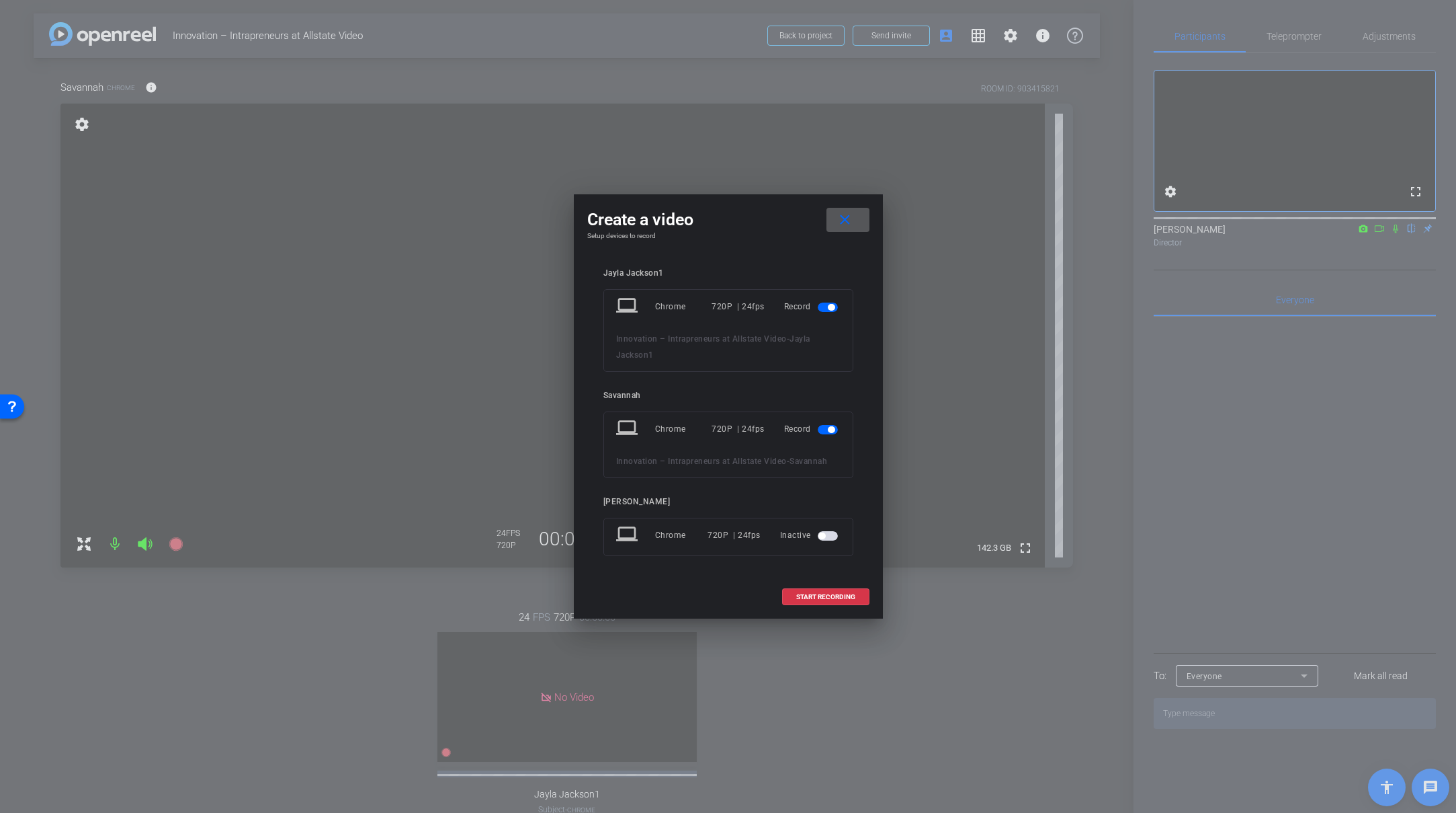
click at [833, 310] on span "button" at bounding box center [828, 307] width 20 height 9
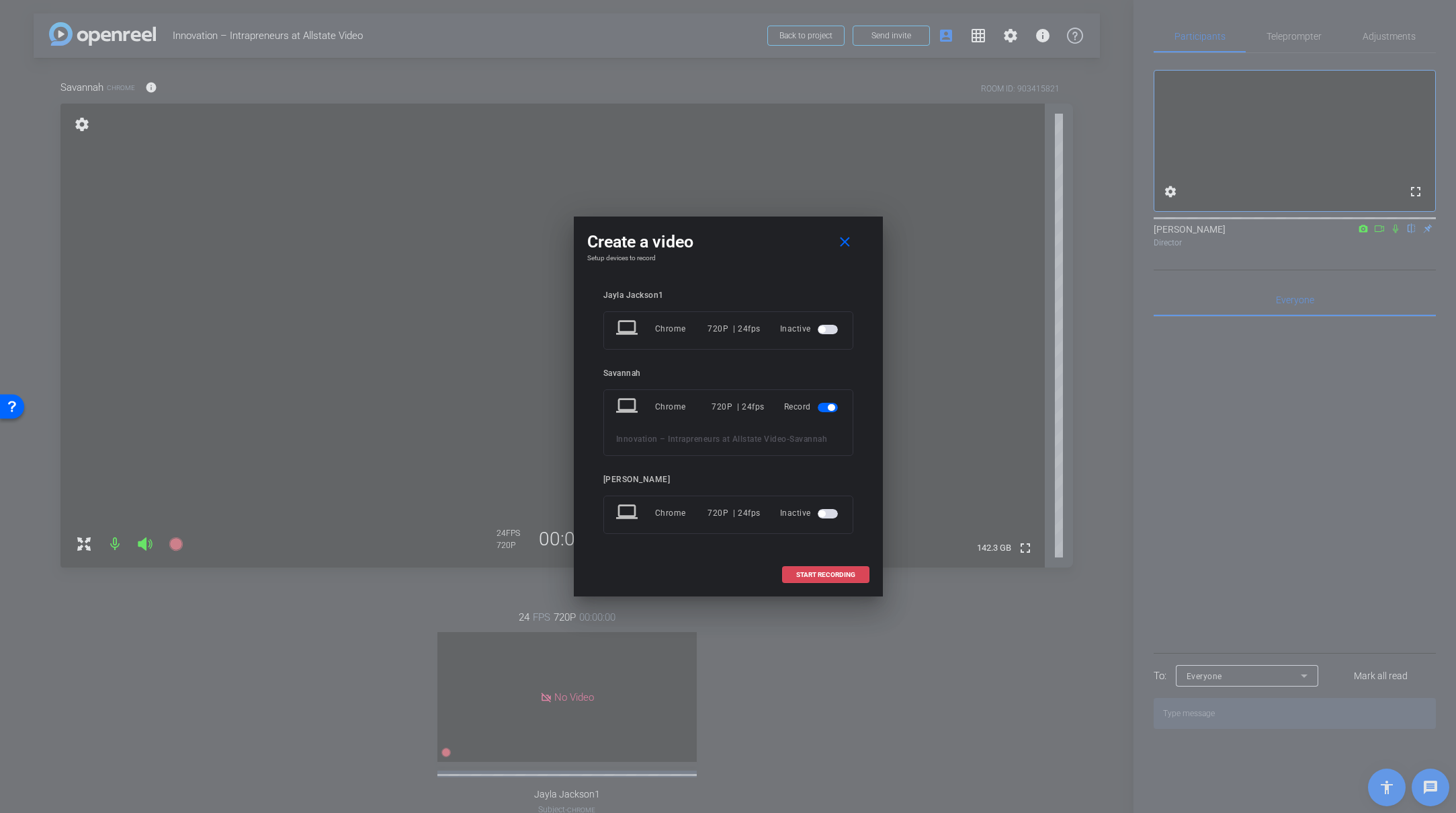
click at [826, 574] on span "START RECORDING" at bounding box center [826, 574] width 59 height 6
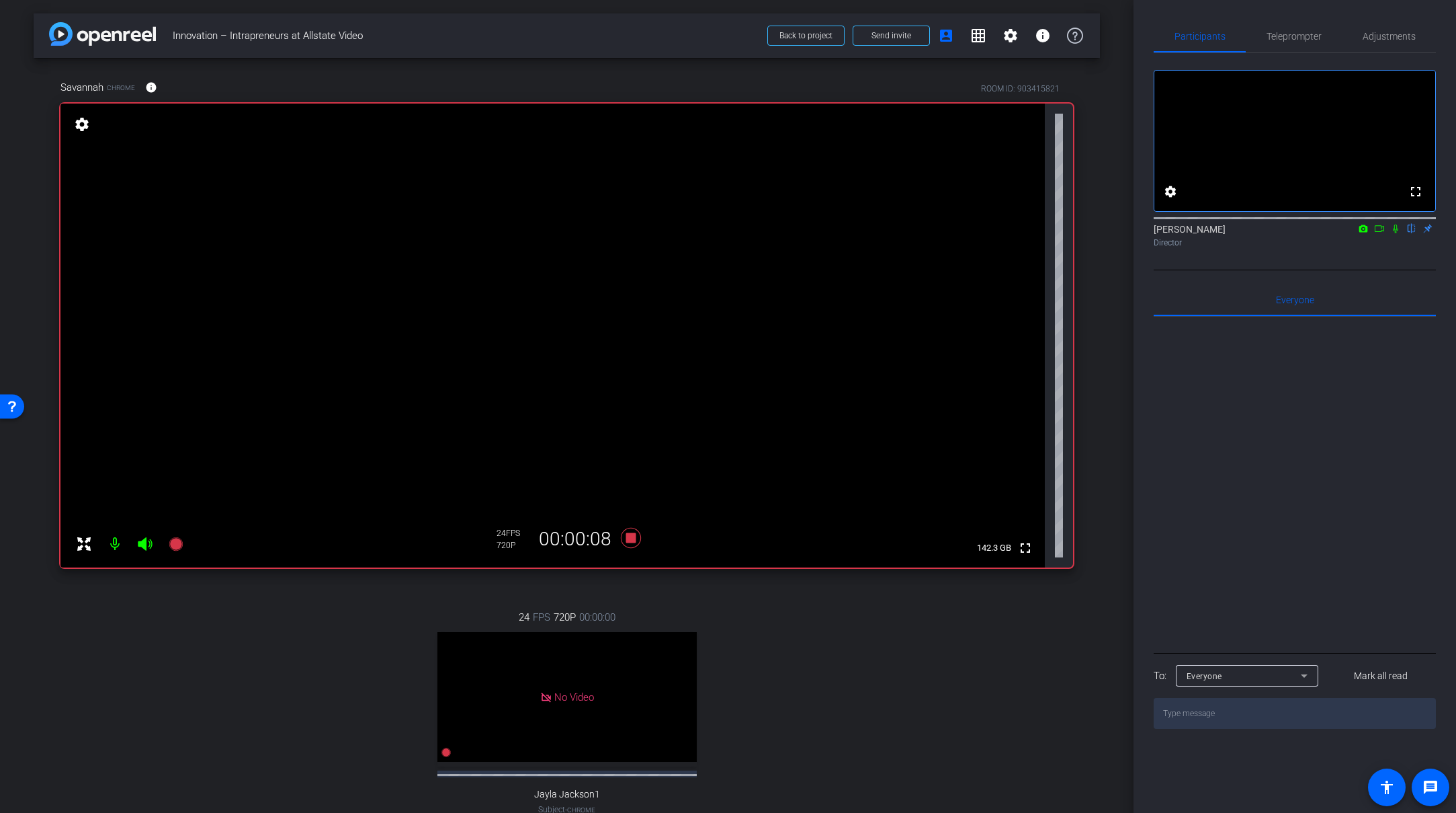
click at [604, 586] on div "Savannah Chrome info ROOM ID: 903415821 fullscreen settings 142.3 GB 24 FPS 720…" at bounding box center [566, 468] width 1067 height 821
click at [612, 599] on div "24 FPS 720P 00:00:00 No Video Jayla Jackson1 Subject - Chrome settings" at bounding box center [566, 726] width 1013 height 277
click at [626, 534] on icon at bounding box center [630, 538] width 20 height 20
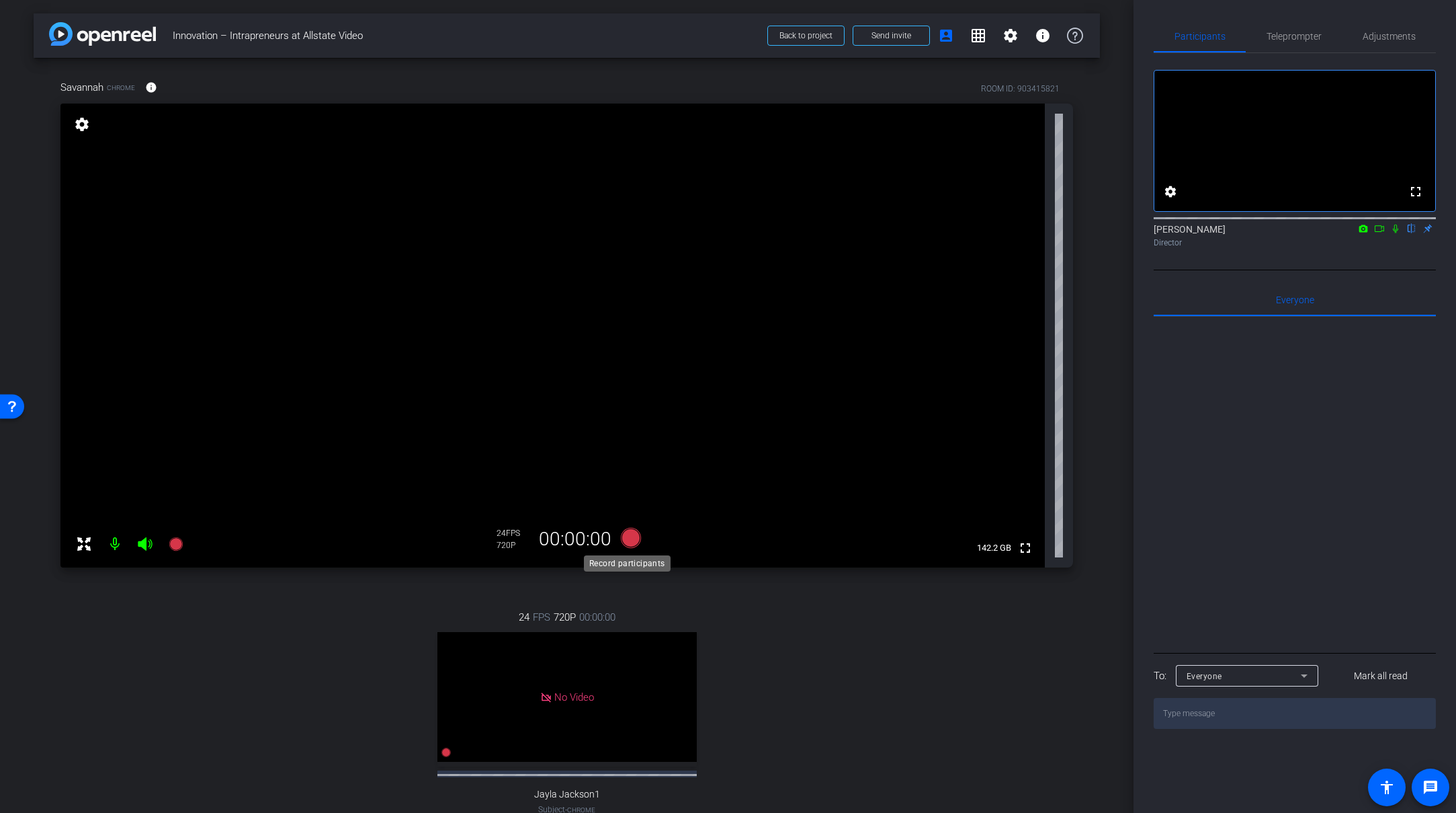
click at [625, 539] on icon at bounding box center [630, 538] width 20 height 20
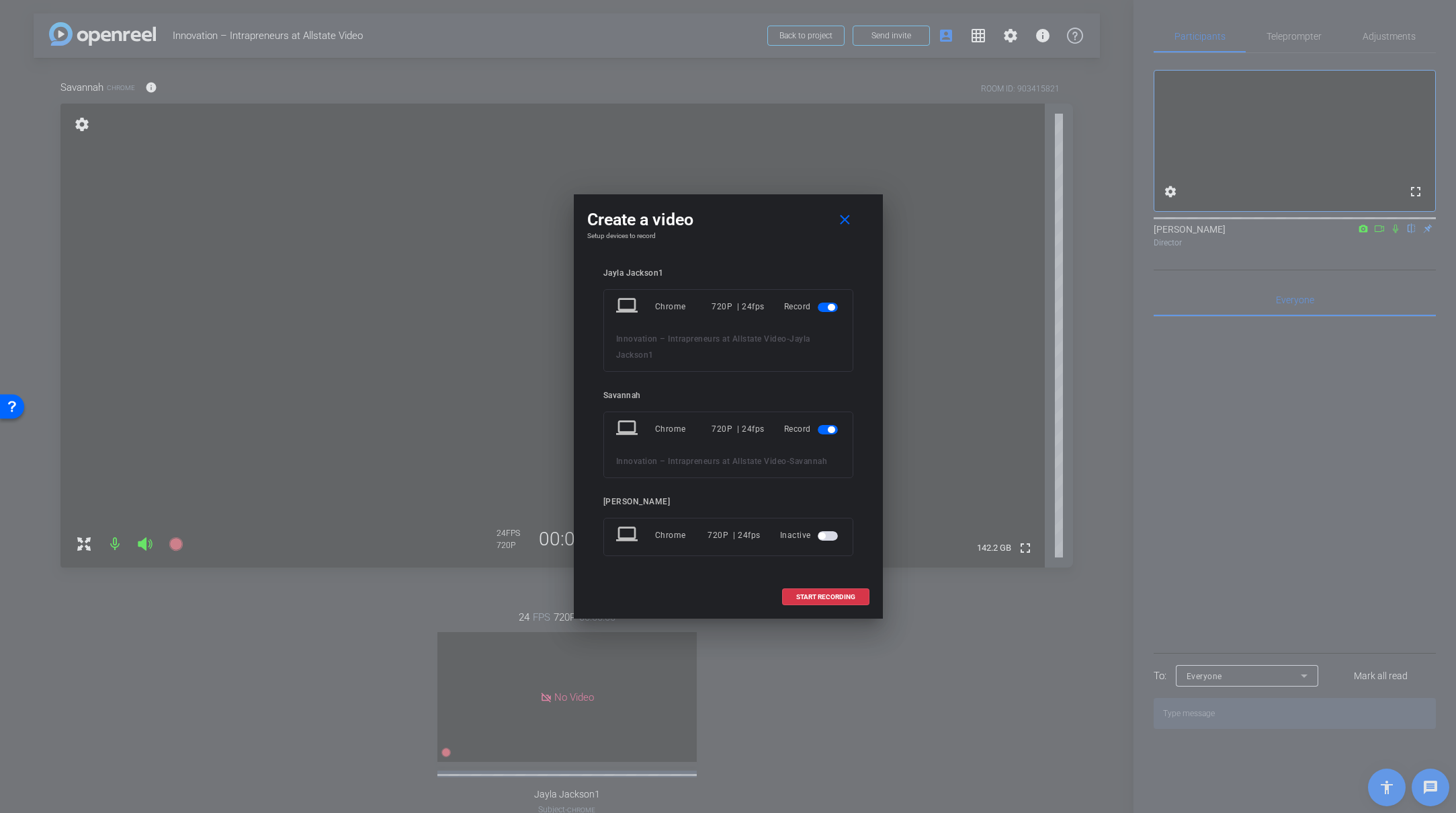
click at [821, 307] on span "button" at bounding box center [828, 307] width 20 height 9
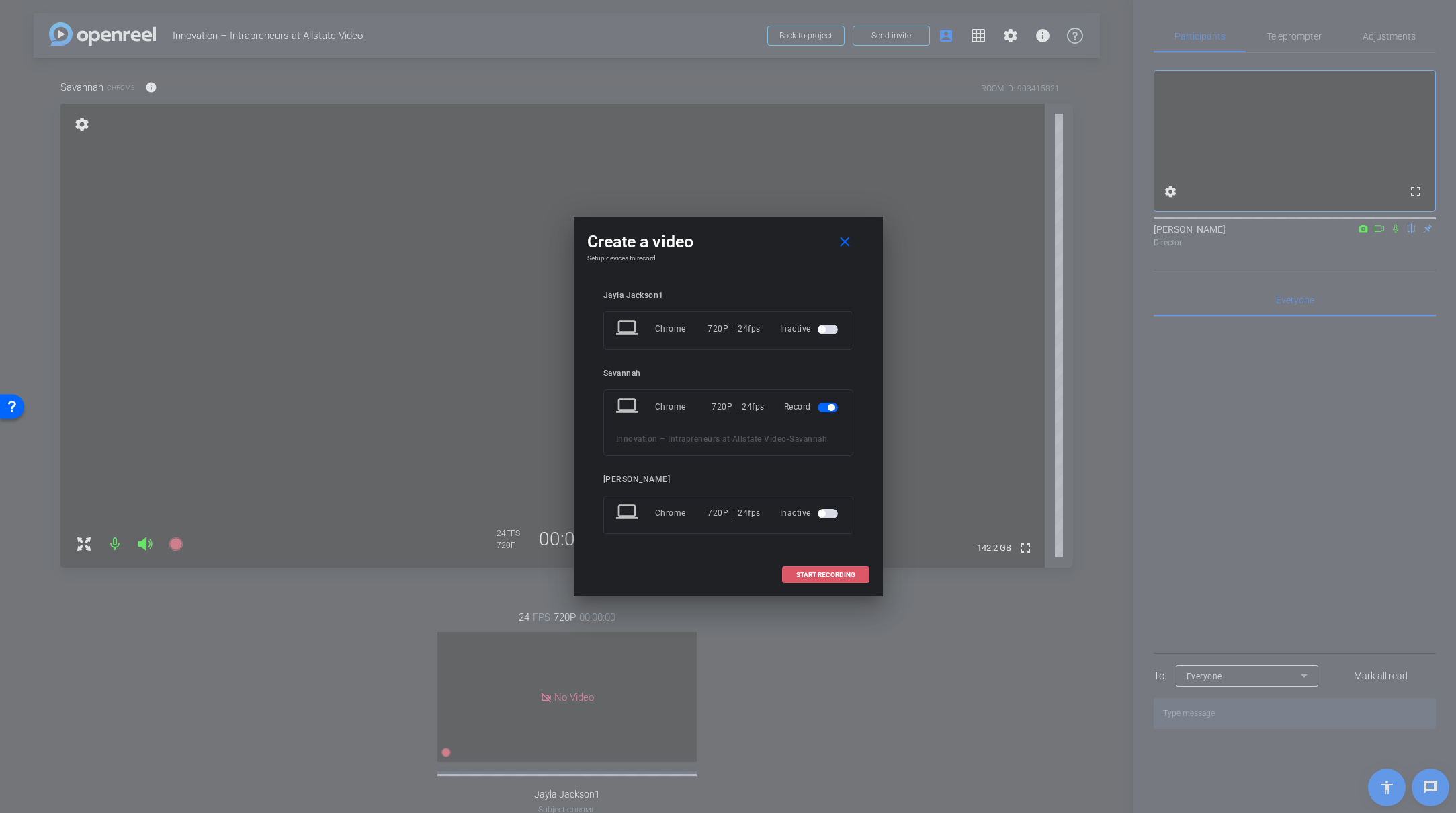
click at [827, 566] on span at bounding box center [826, 574] width 86 height 32
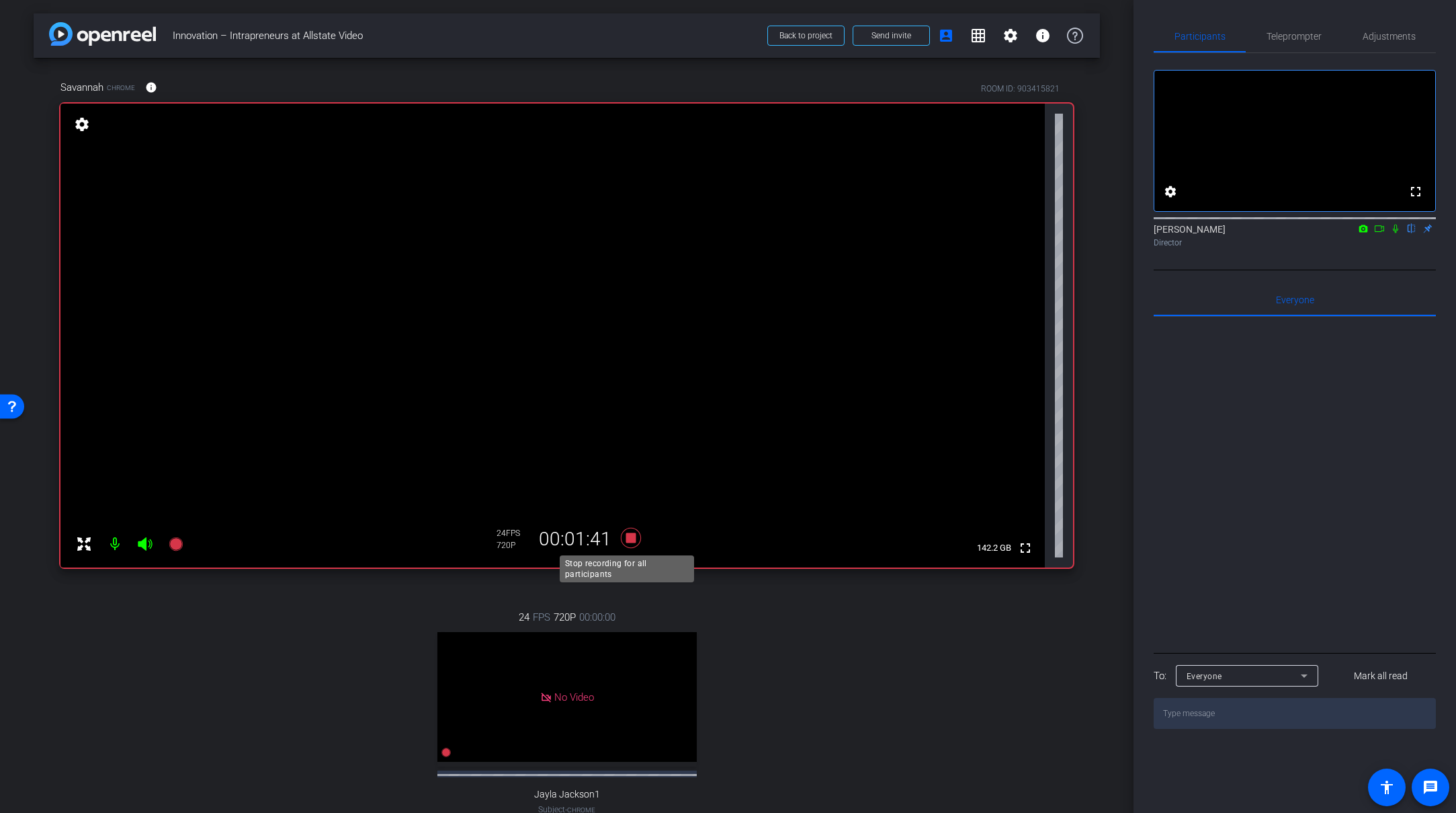
click at [625, 533] on icon at bounding box center [630, 538] width 20 height 20
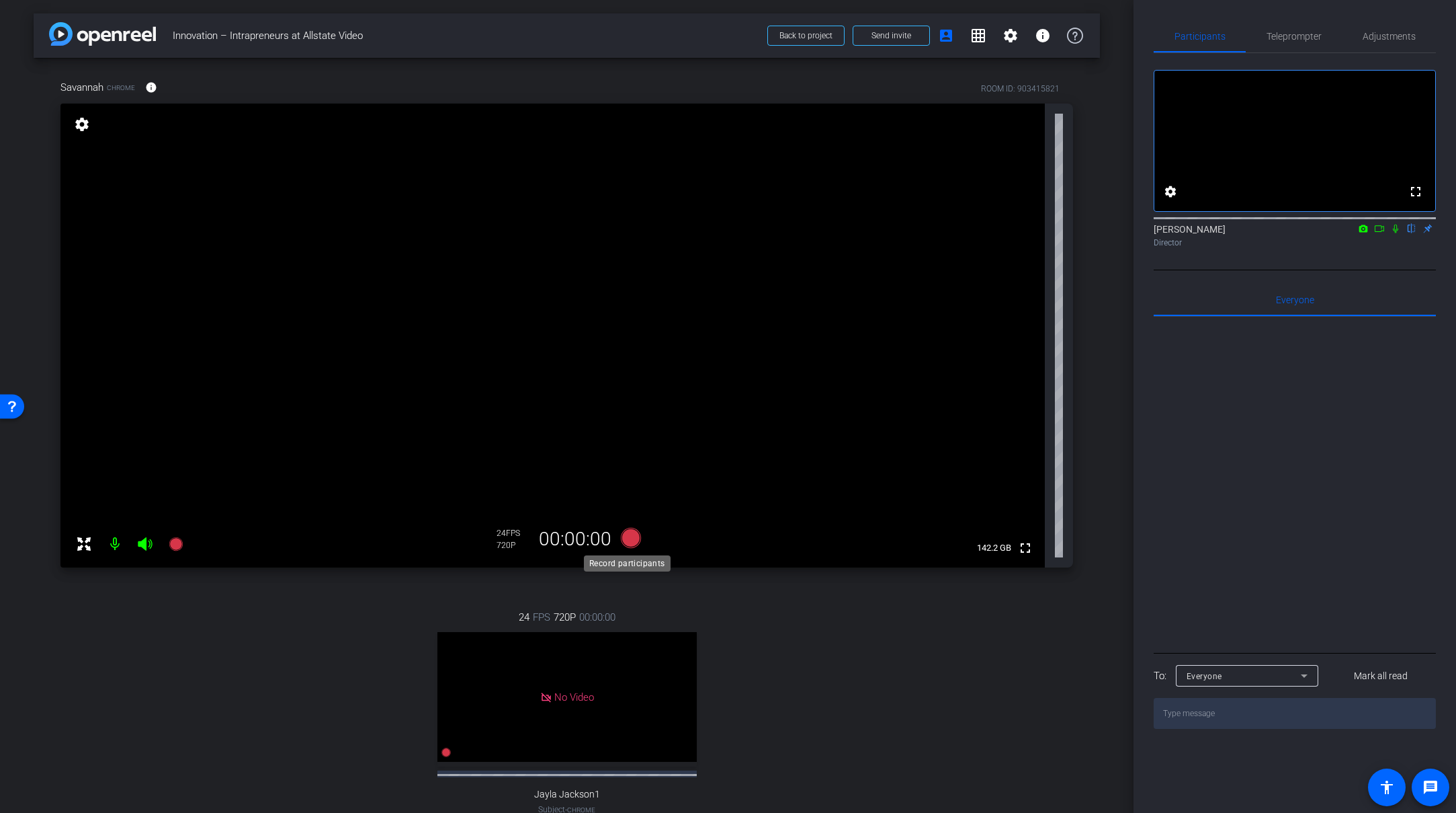
click at [630, 539] on icon at bounding box center [630, 538] width 20 height 20
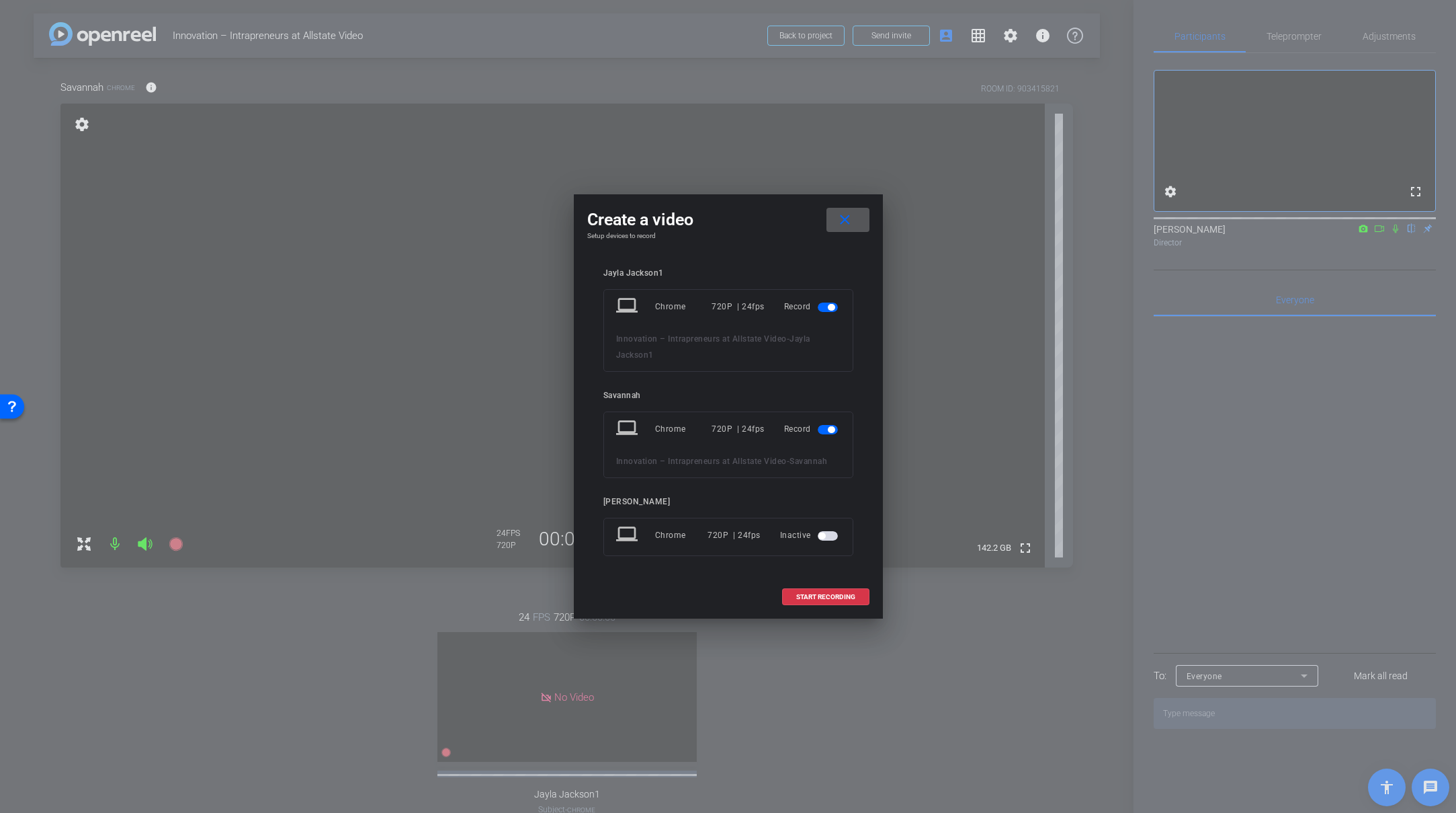
click at [828, 310] on span "button" at bounding box center [828, 307] width 20 height 9
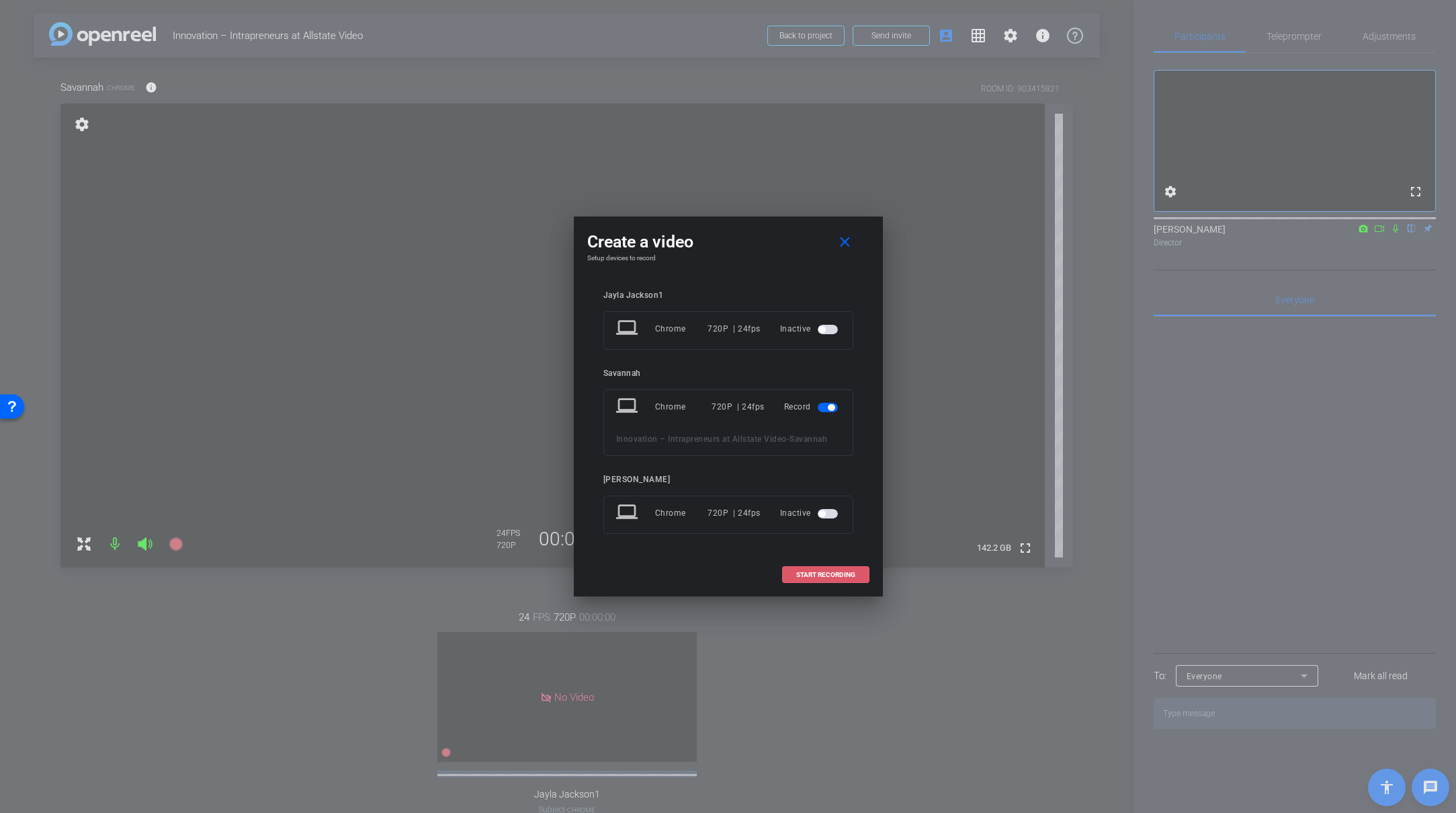
click at [821, 574] on span "START RECORDING" at bounding box center [826, 574] width 59 height 6
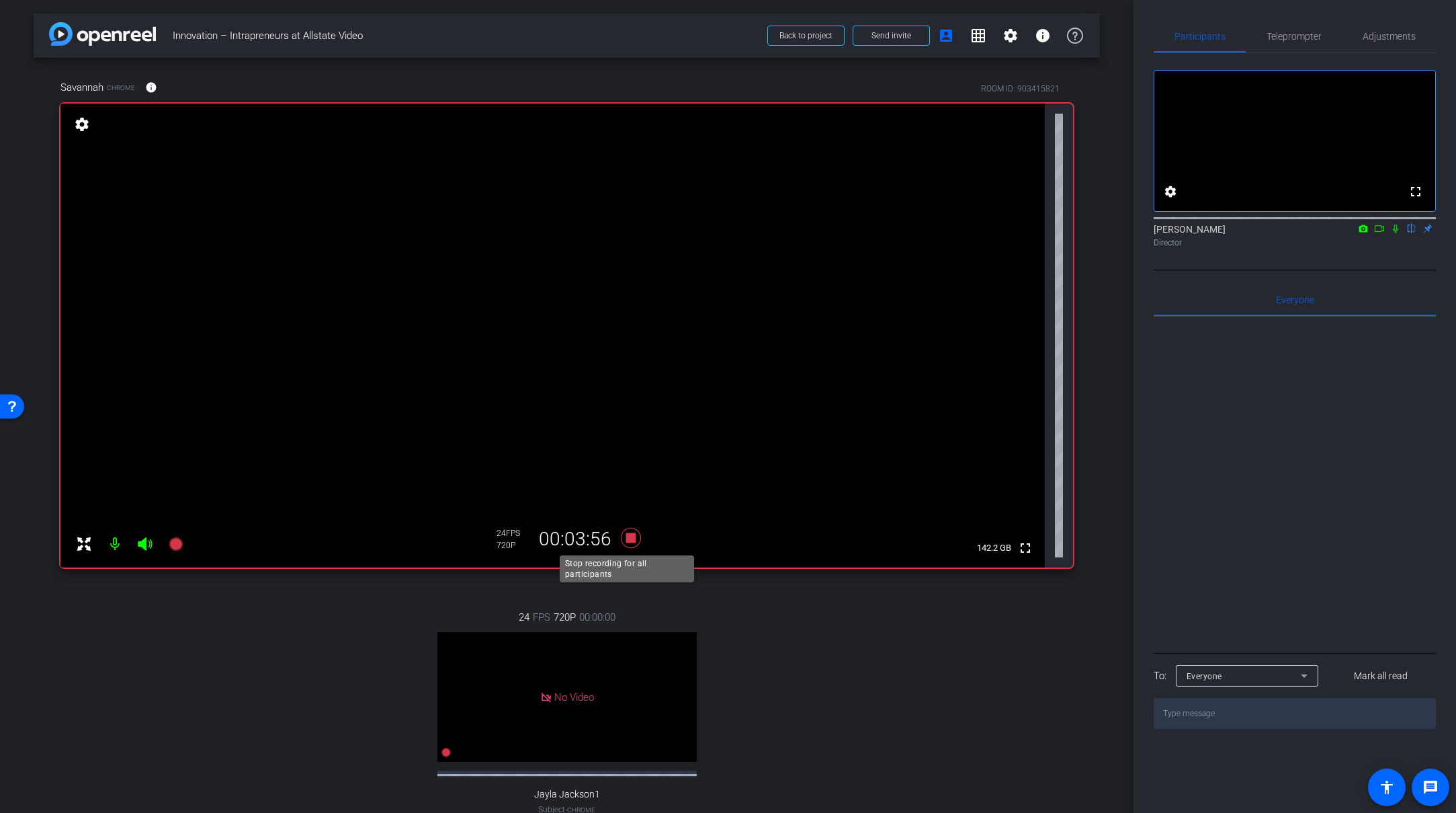
click at [616, 539] on icon at bounding box center [631, 538] width 32 height 24
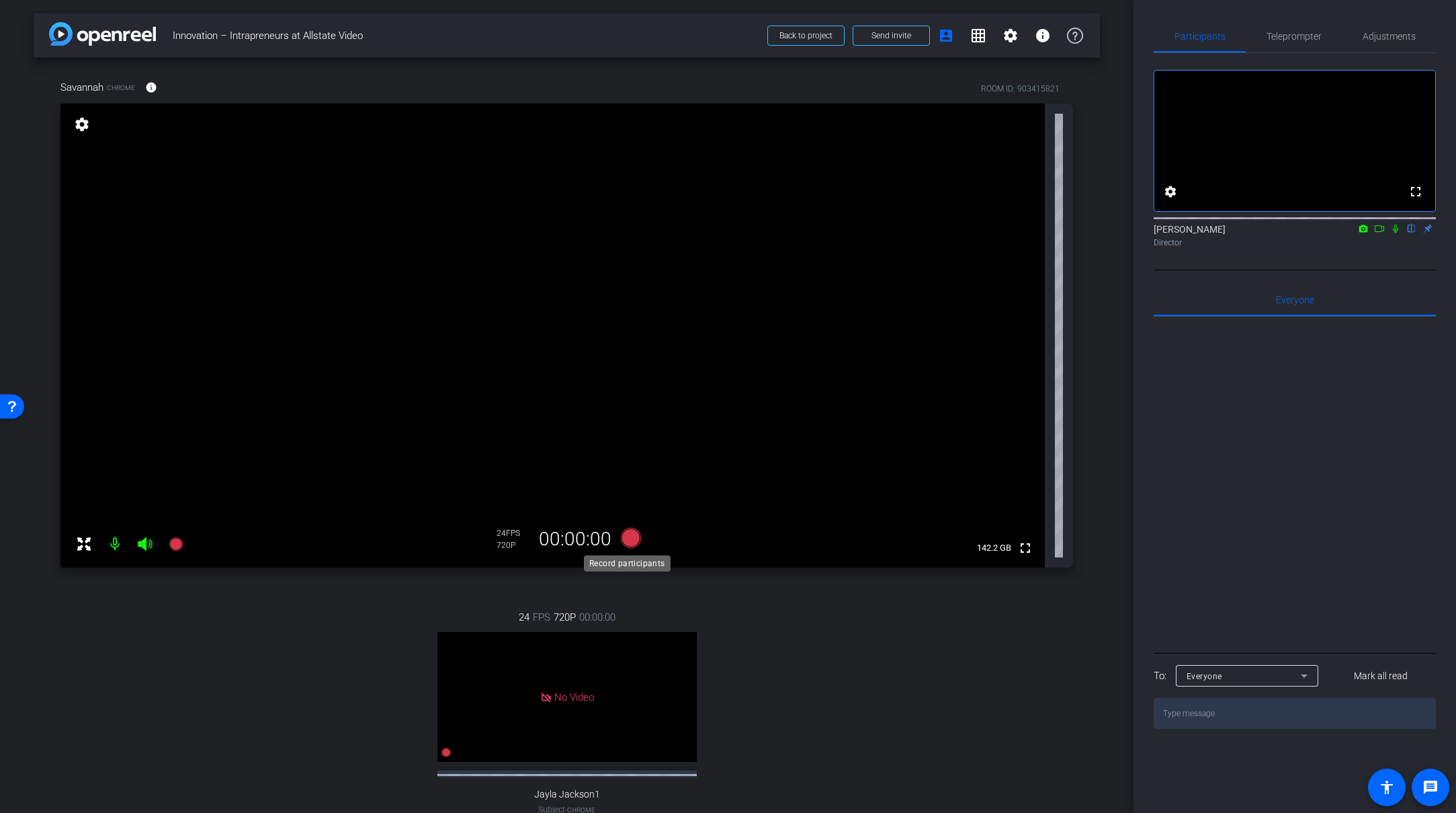
click at [632, 535] on icon at bounding box center [630, 538] width 20 height 20
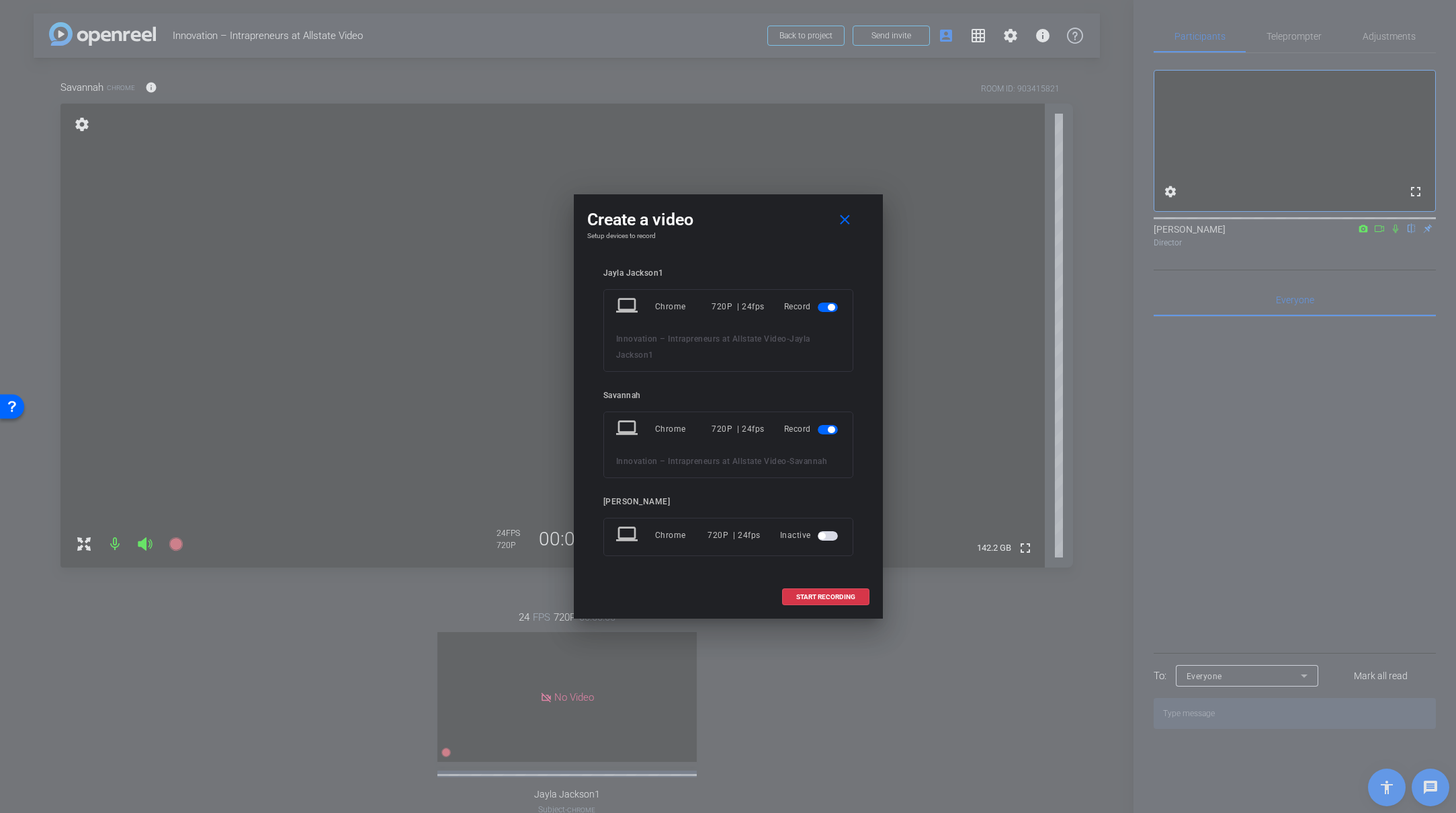
click at [825, 307] on span "button" at bounding box center [828, 307] width 20 height 9
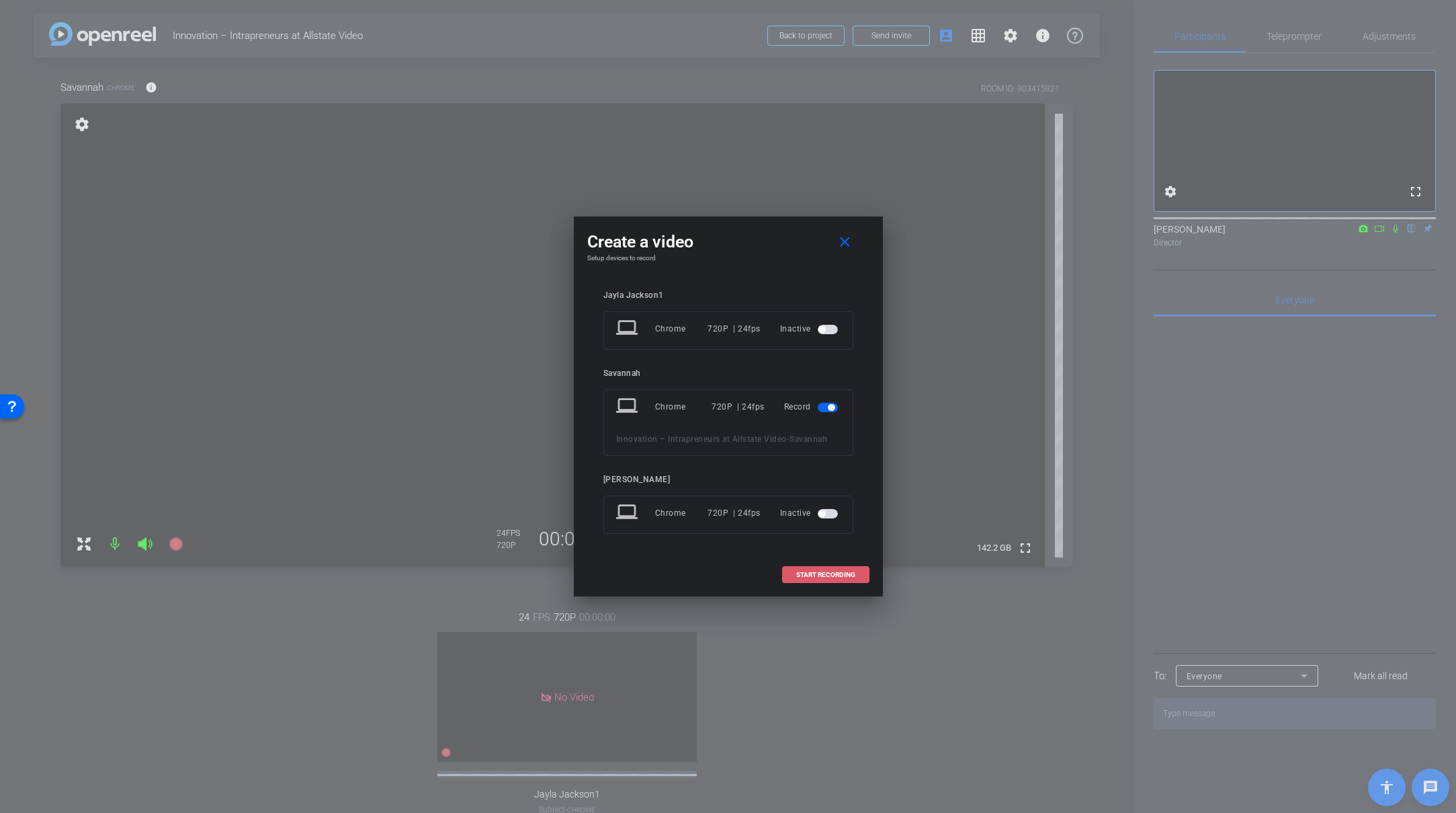
click at [811, 573] on span "START RECORDING" at bounding box center [826, 574] width 59 height 6
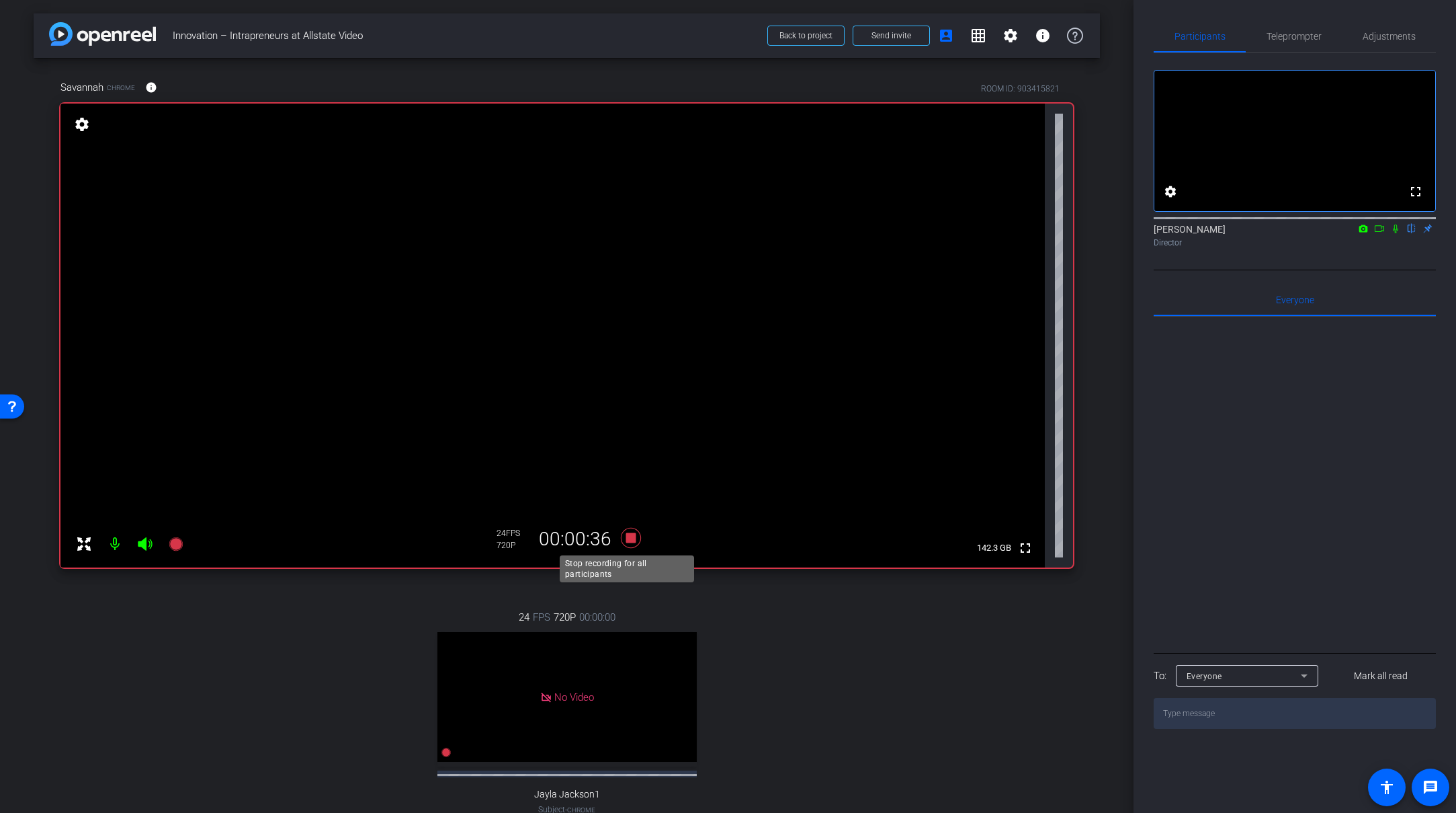
click at [633, 541] on icon at bounding box center [631, 538] width 32 height 24
click at [795, 610] on div "24 FPS 720P 00:00:00 No Video Jayla Jackson1 Subject - Chrome settings" at bounding box center [566, 726] width 1013 height 277
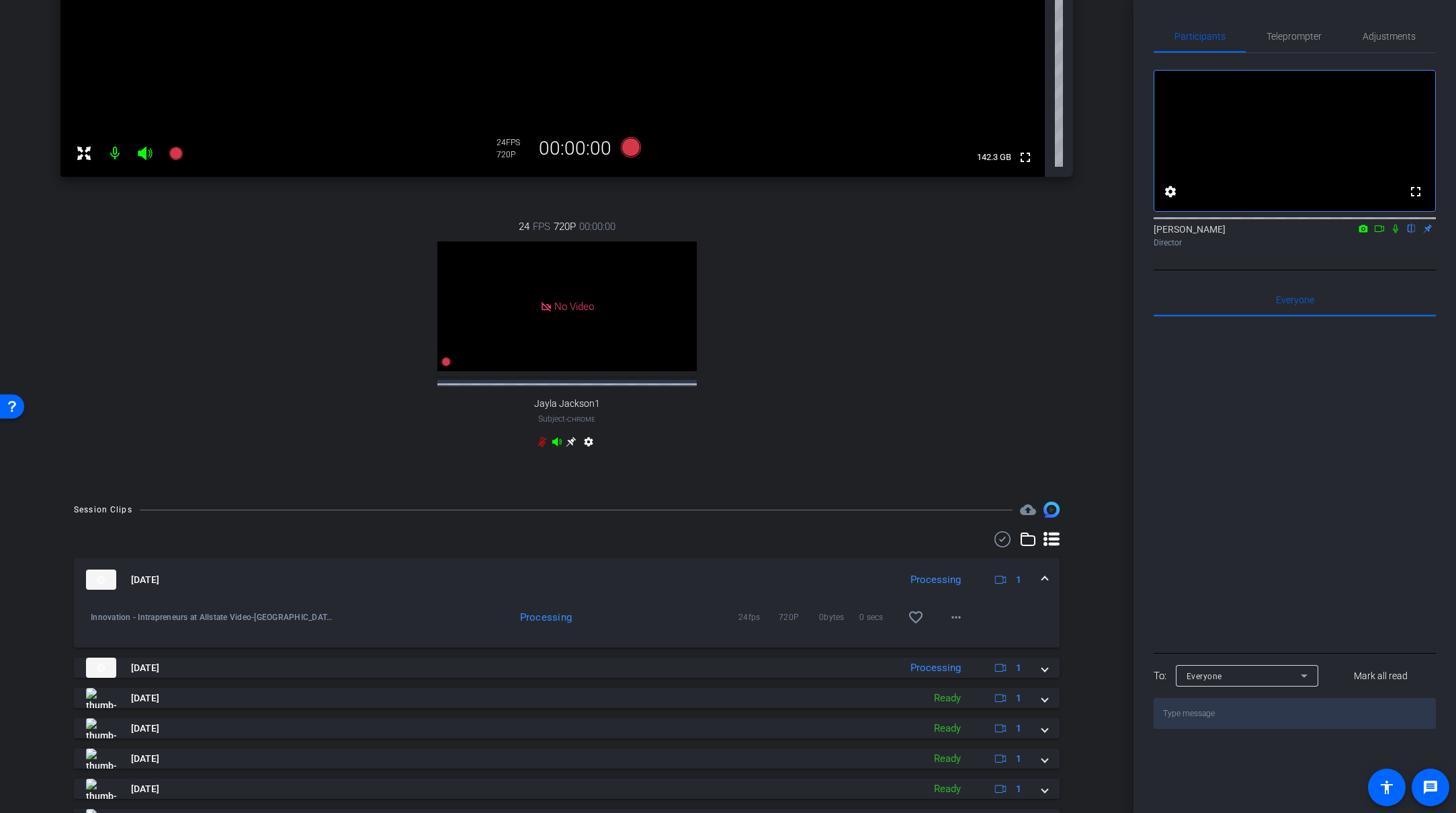
scroll to position [406, 0]
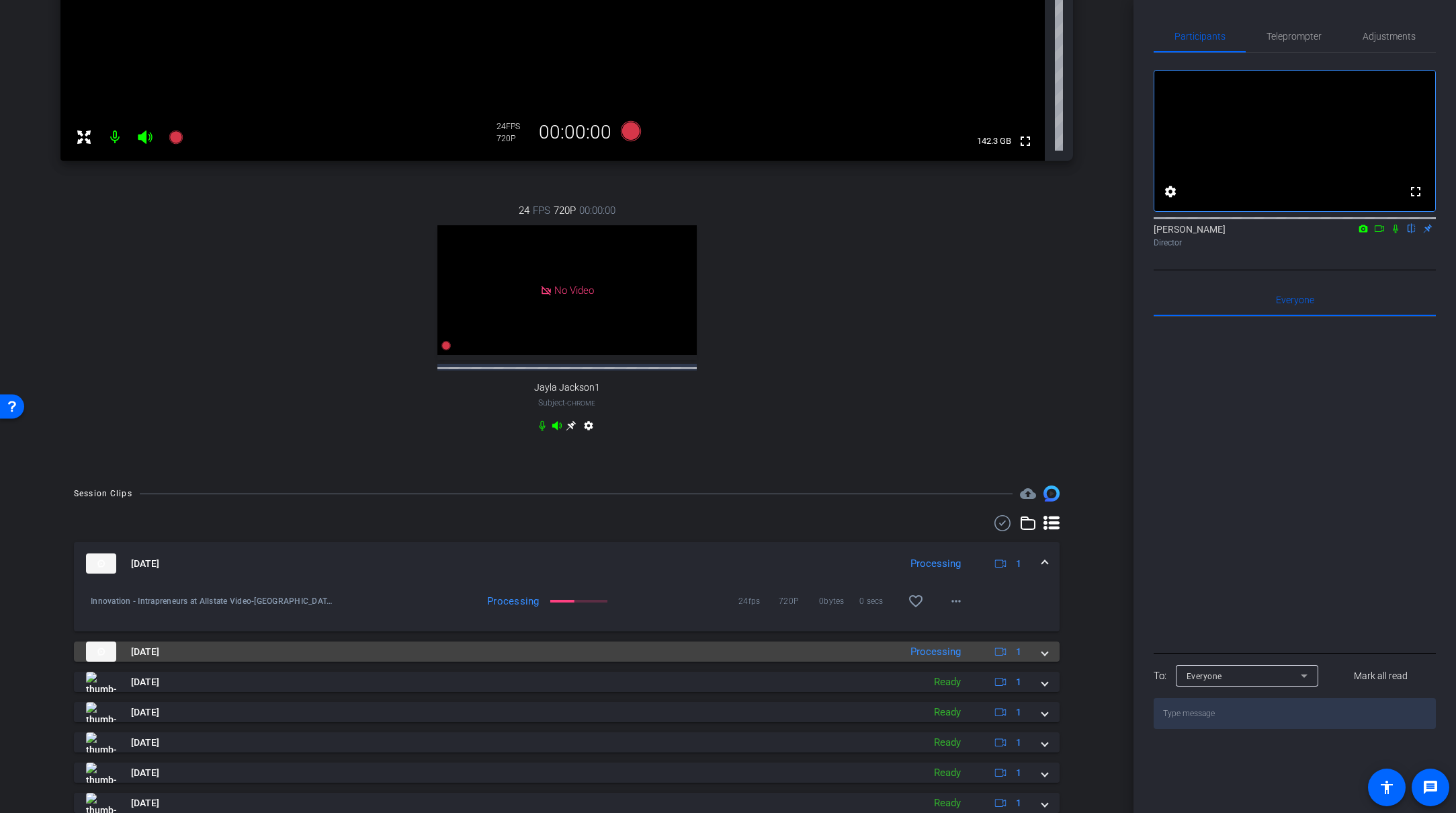
click at [1041, 661] on mat-expansion-panel-header "Sep 8, 2025 Processing 1" at bounding box center [566, 651] width 986 height 20
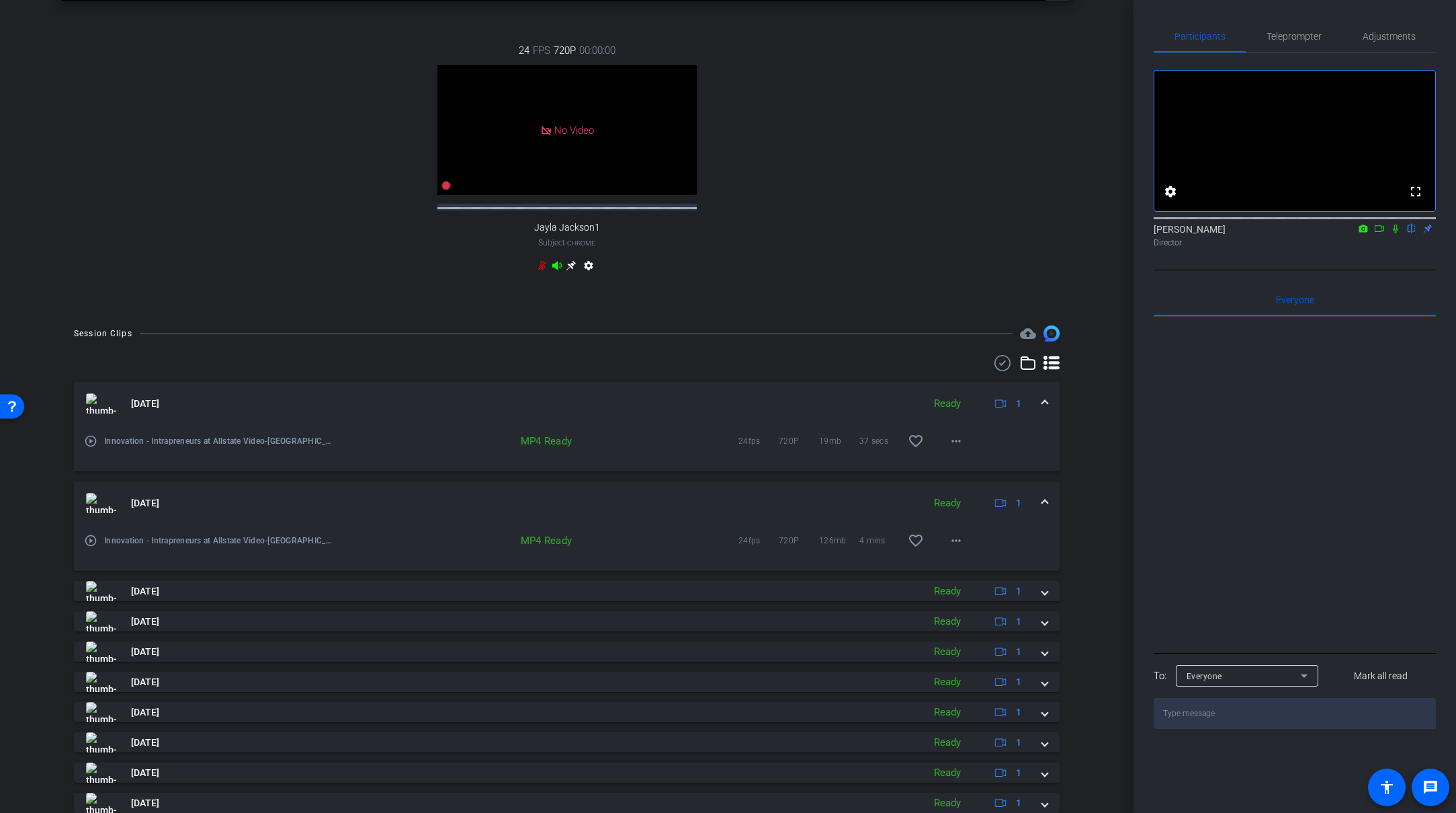
scroll to position [580, 0]
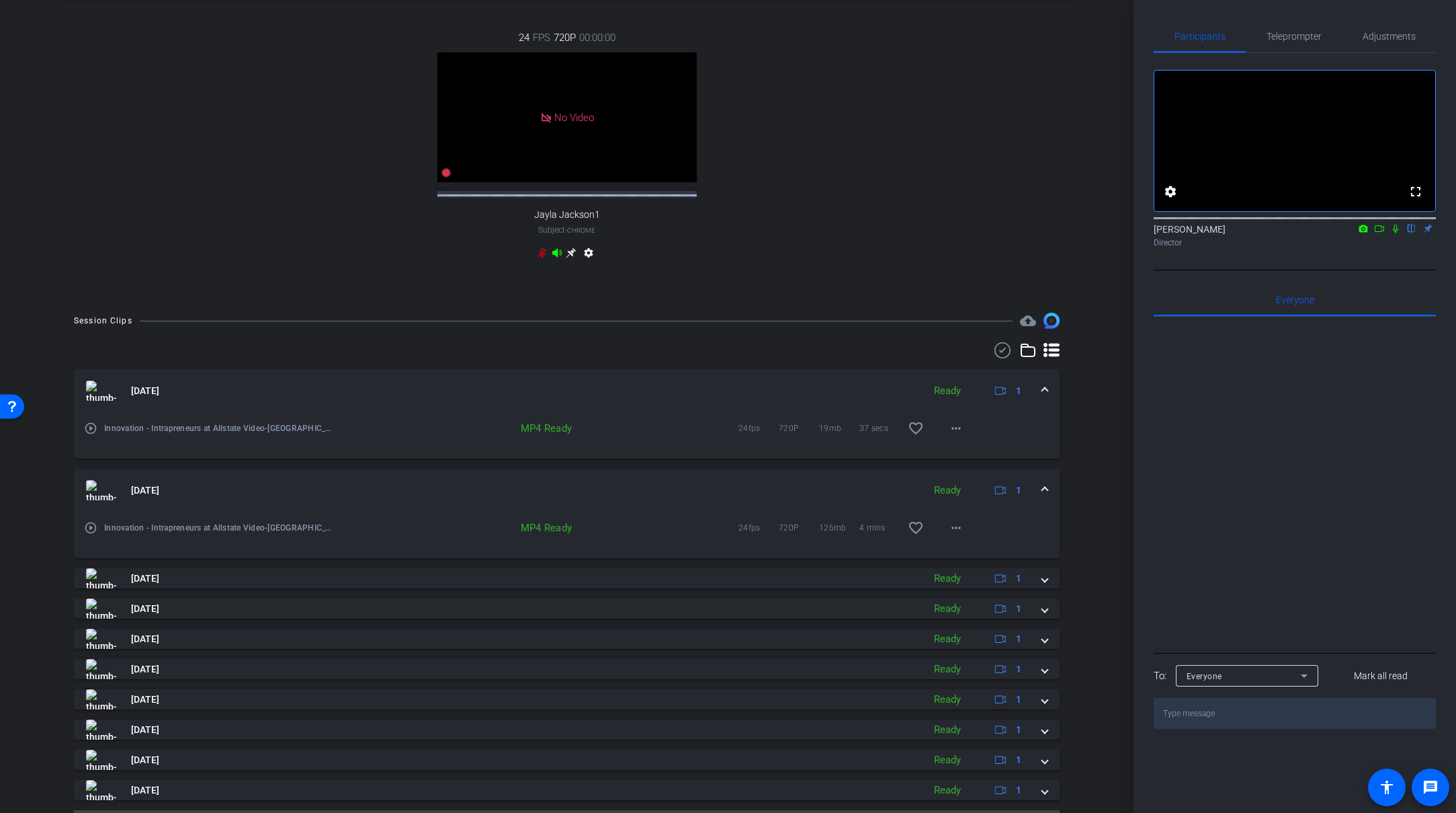
click at [1033, 497] on div "Sep 8, 2025 Ready 1" at bounding box center [564, 490] width 956 height 20
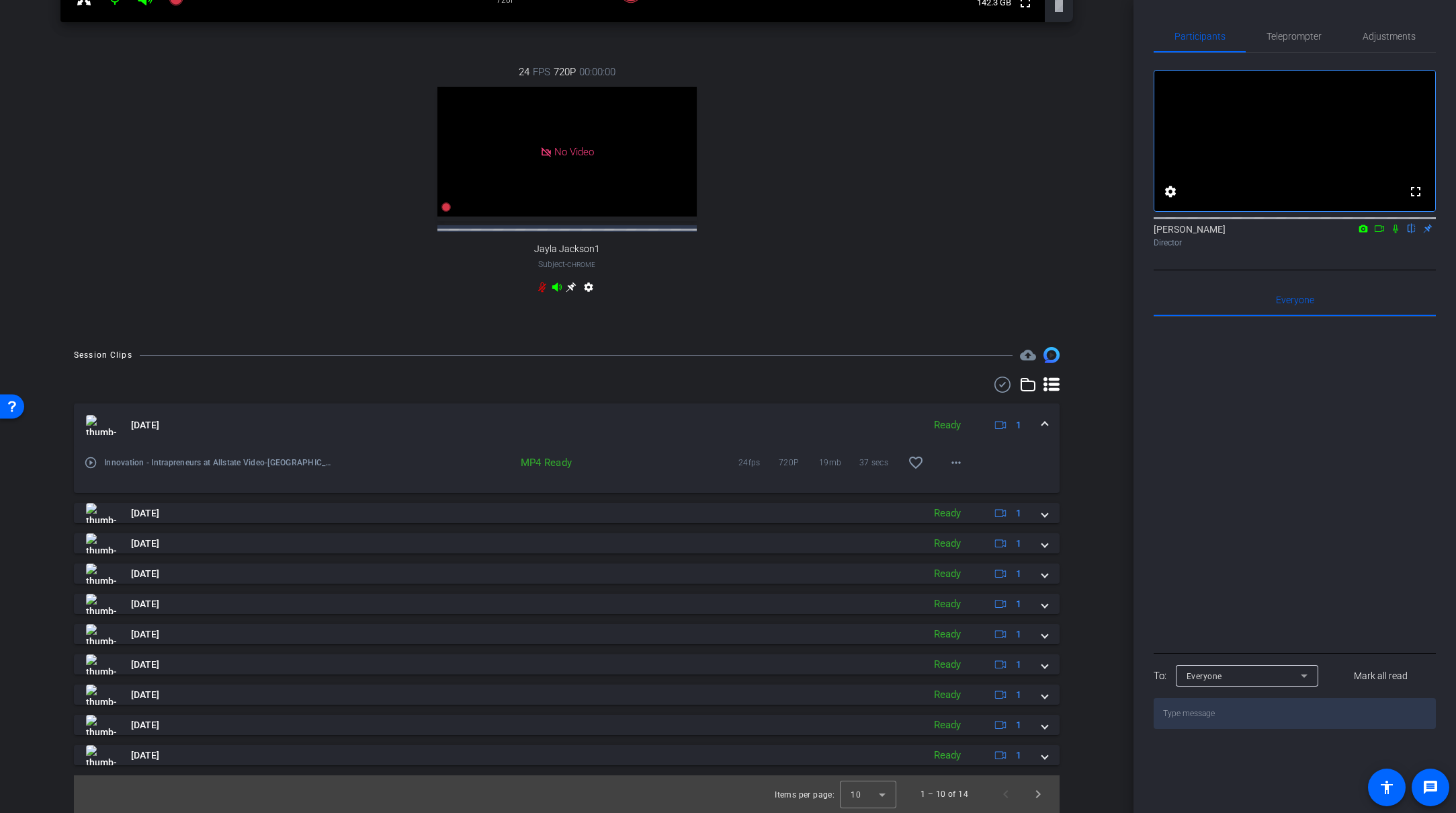
click at [1042, 424] on span at bounding box center [1045, 425] width 5 height 14
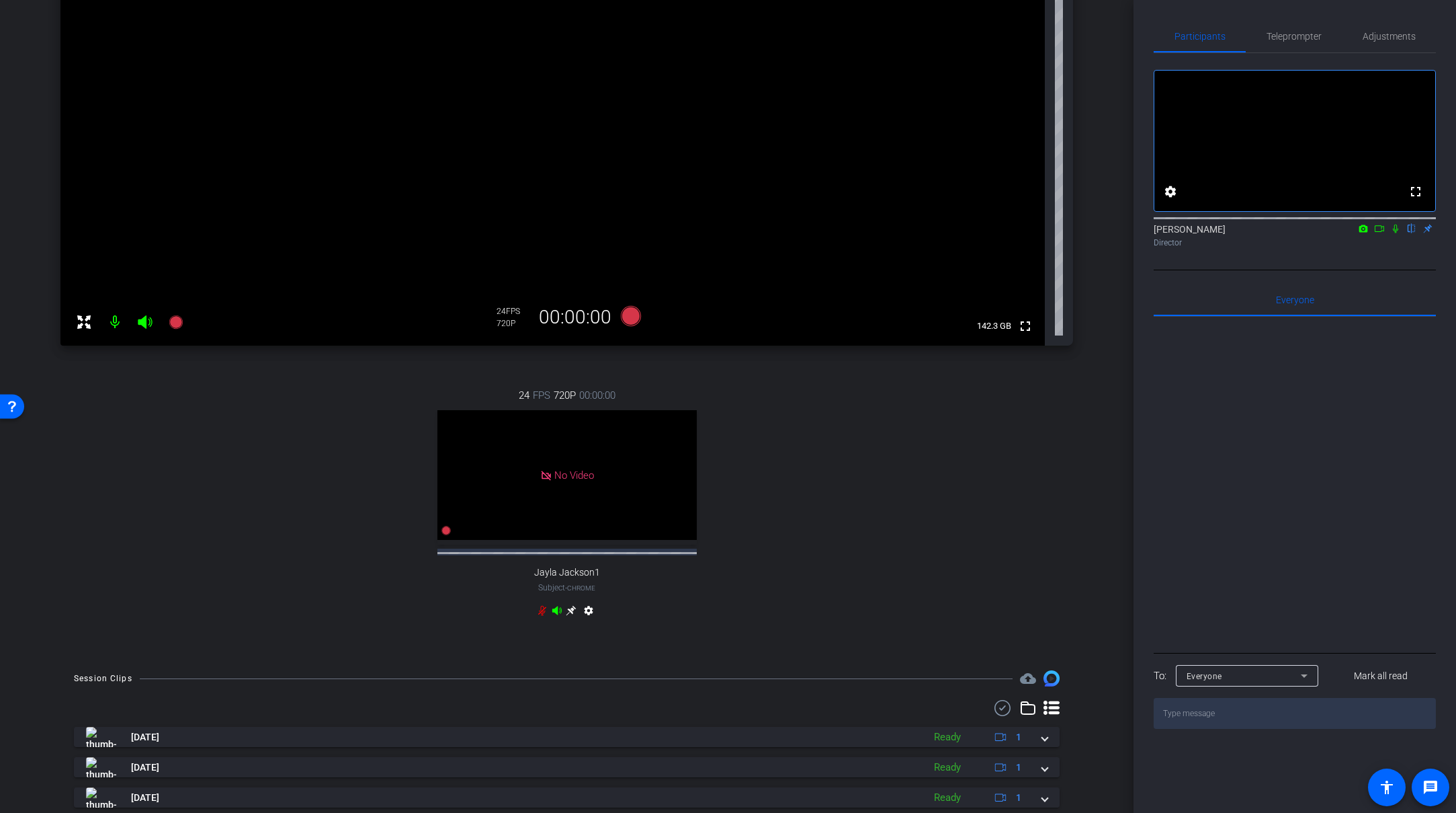
scroll to position [0, 0]
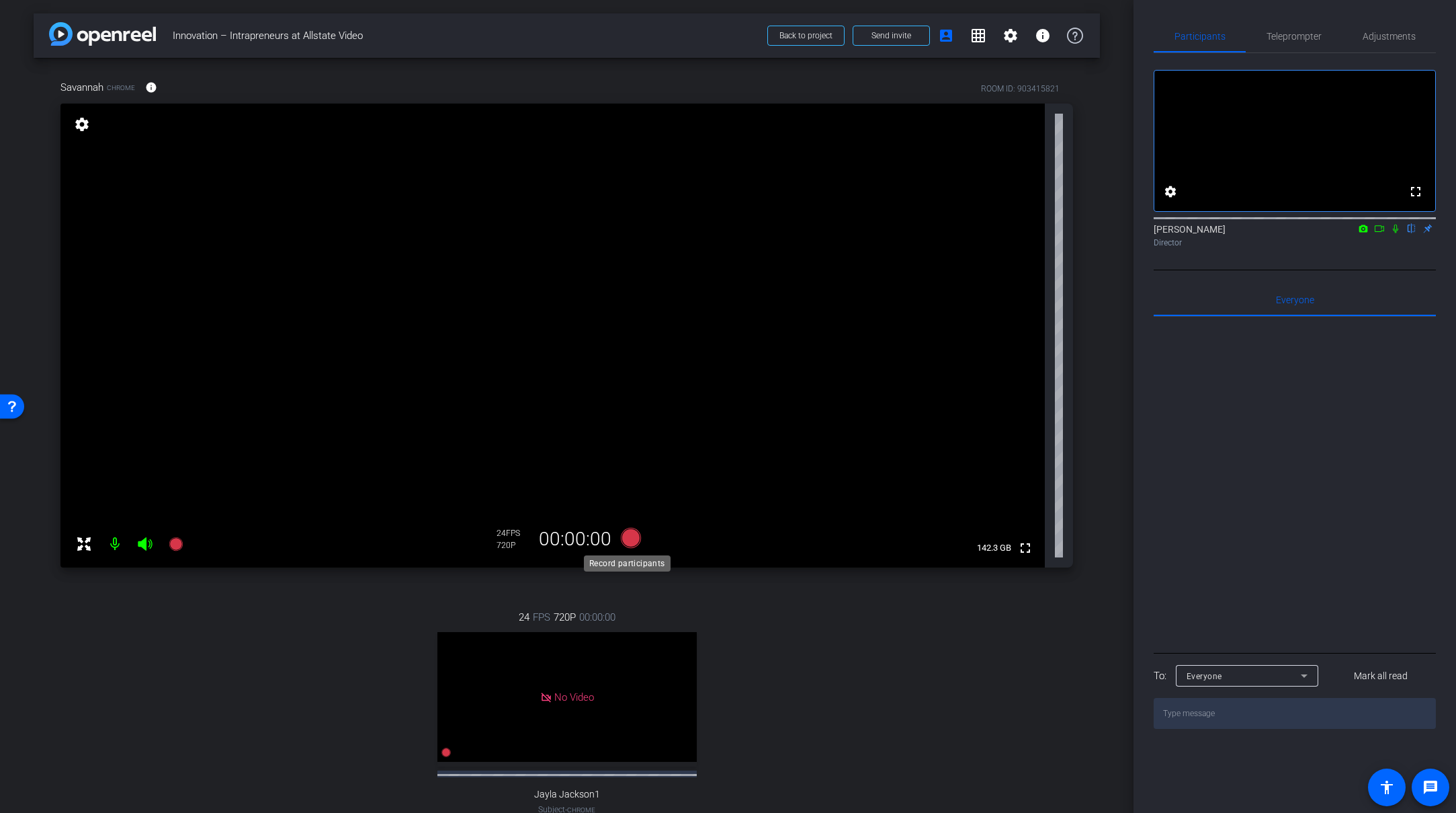
click at [631, 537] on icon at bounding box center [630, 538] width 20 height 20
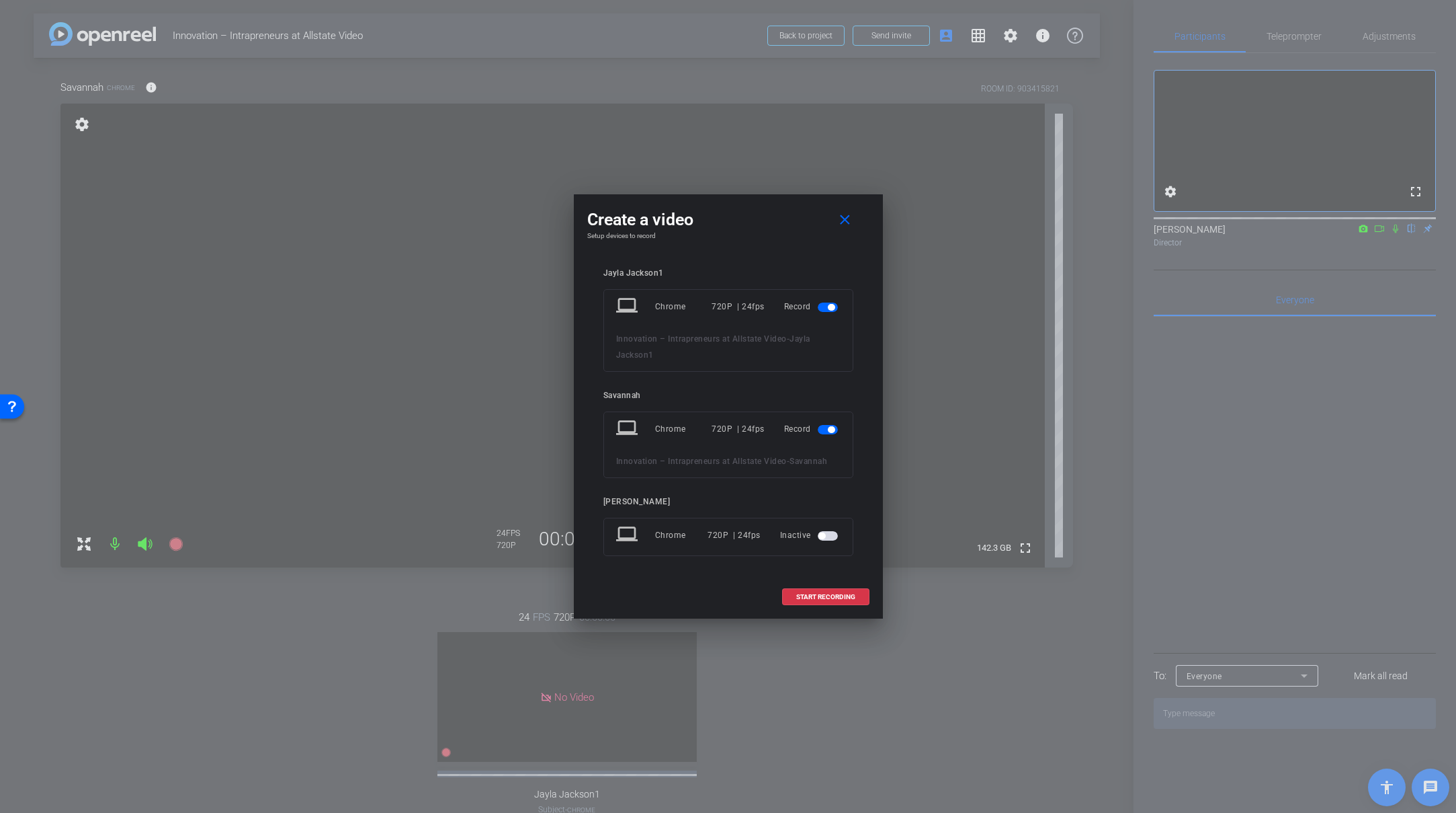
click at [824, 310] on span "button" at bounding box center [828, 307] width 20 height 9
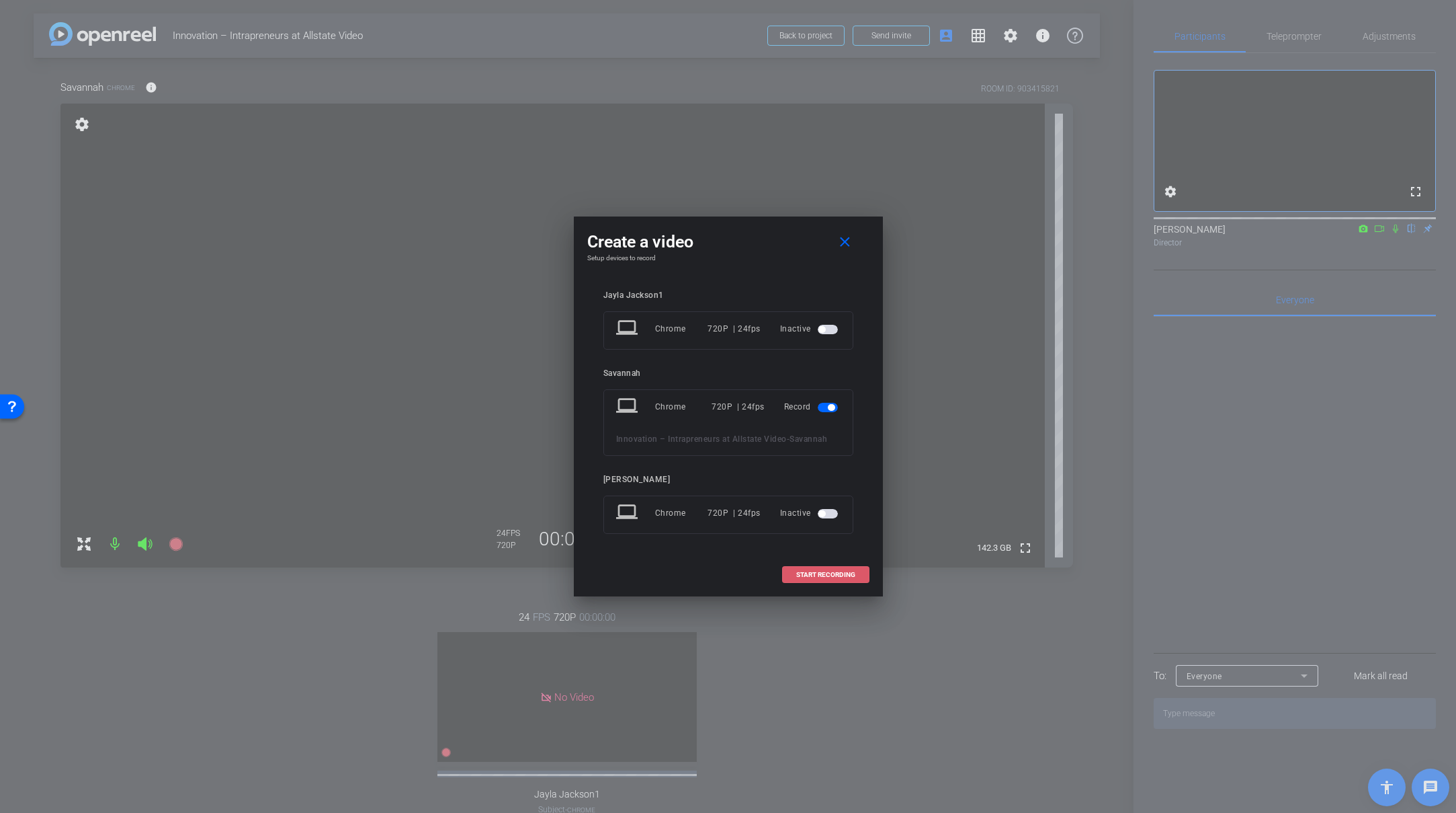
click at [834, 572] on span "START RECORDING" at bounding box center [826, 574] width 59 height 6
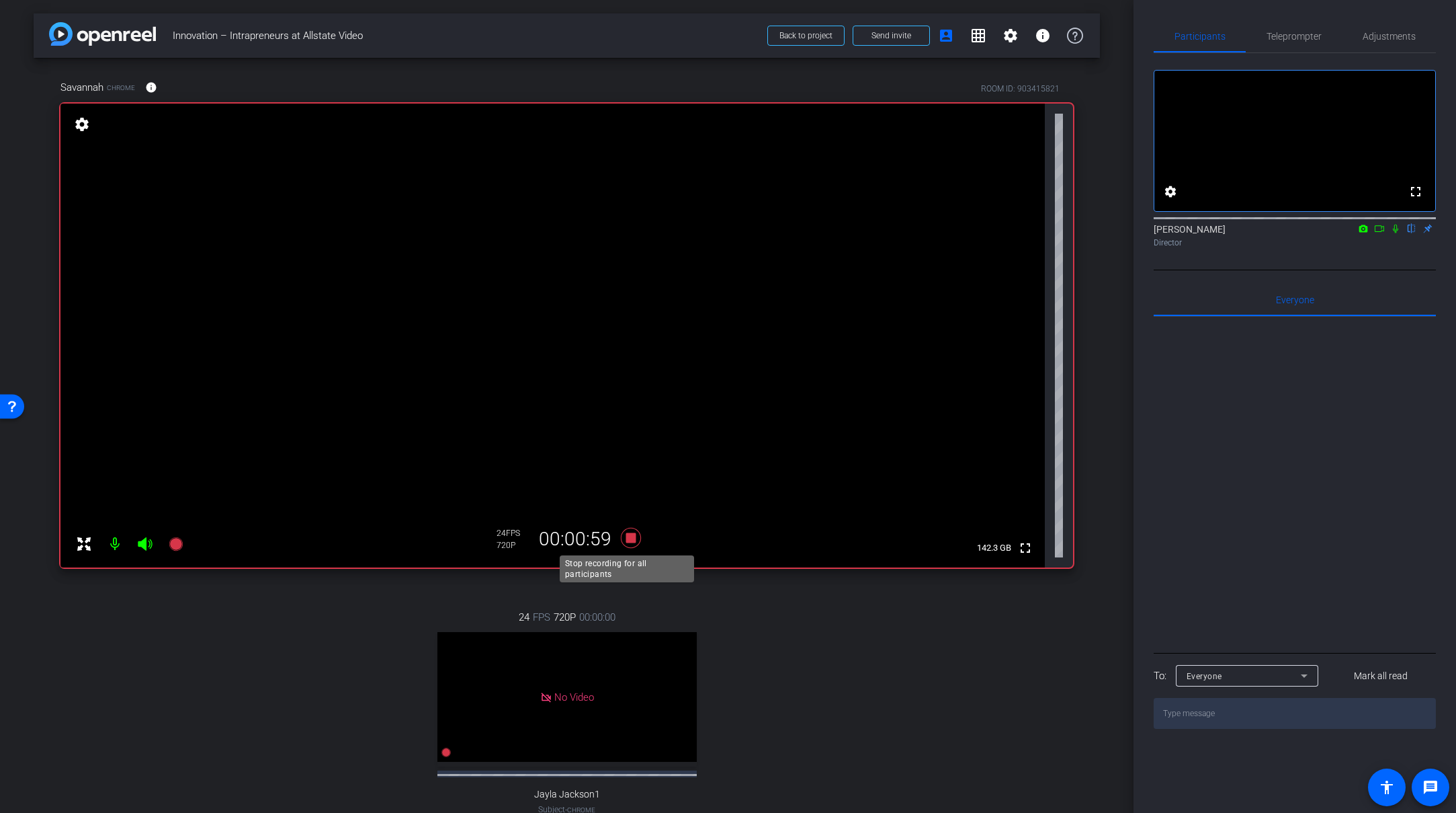
click at [638, 542] on icon at bounding box center [631, 538] width 32 height 24
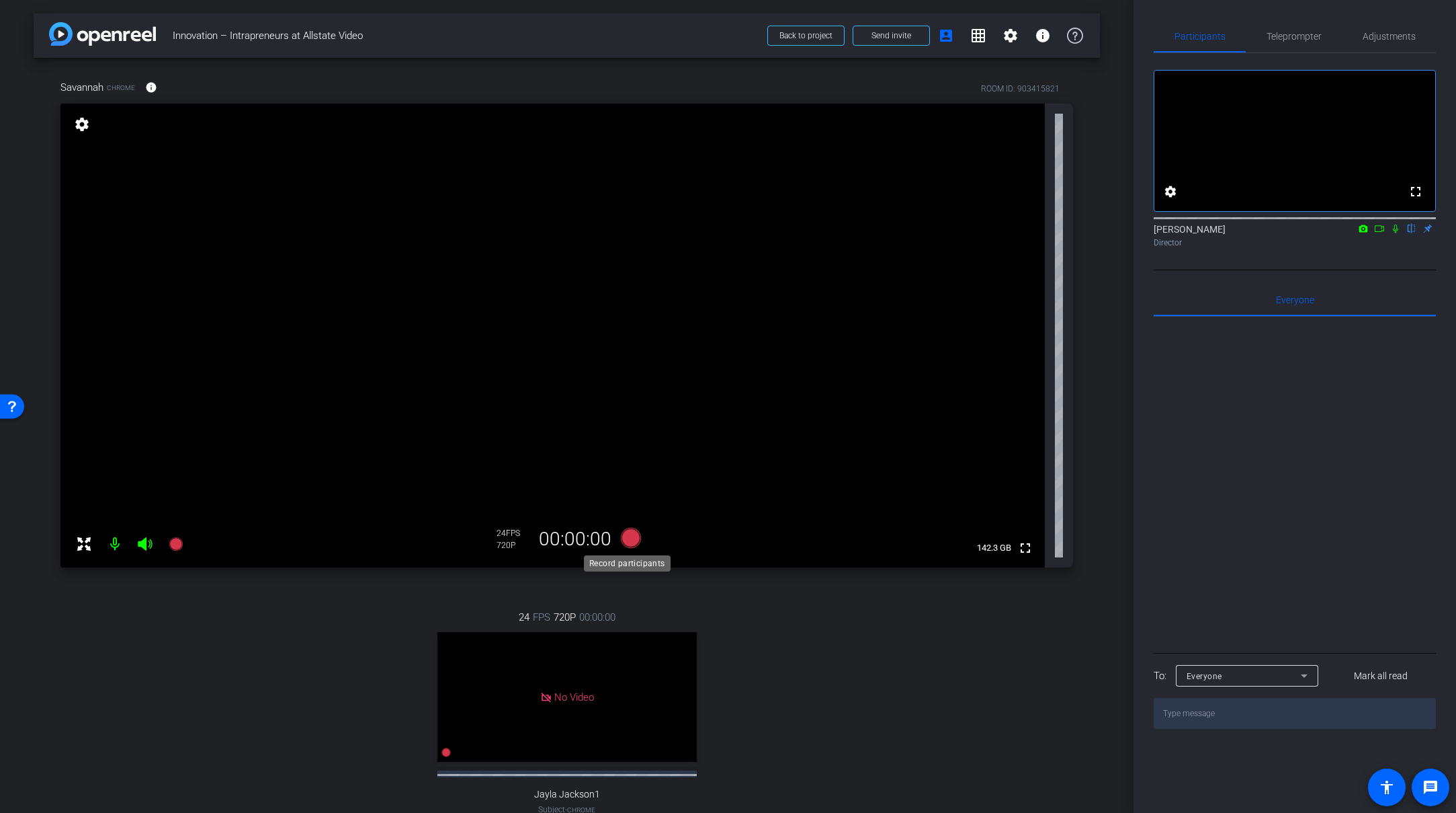
click at [632, 532] on icon at bounding box center [630, 538] width 20 height 20
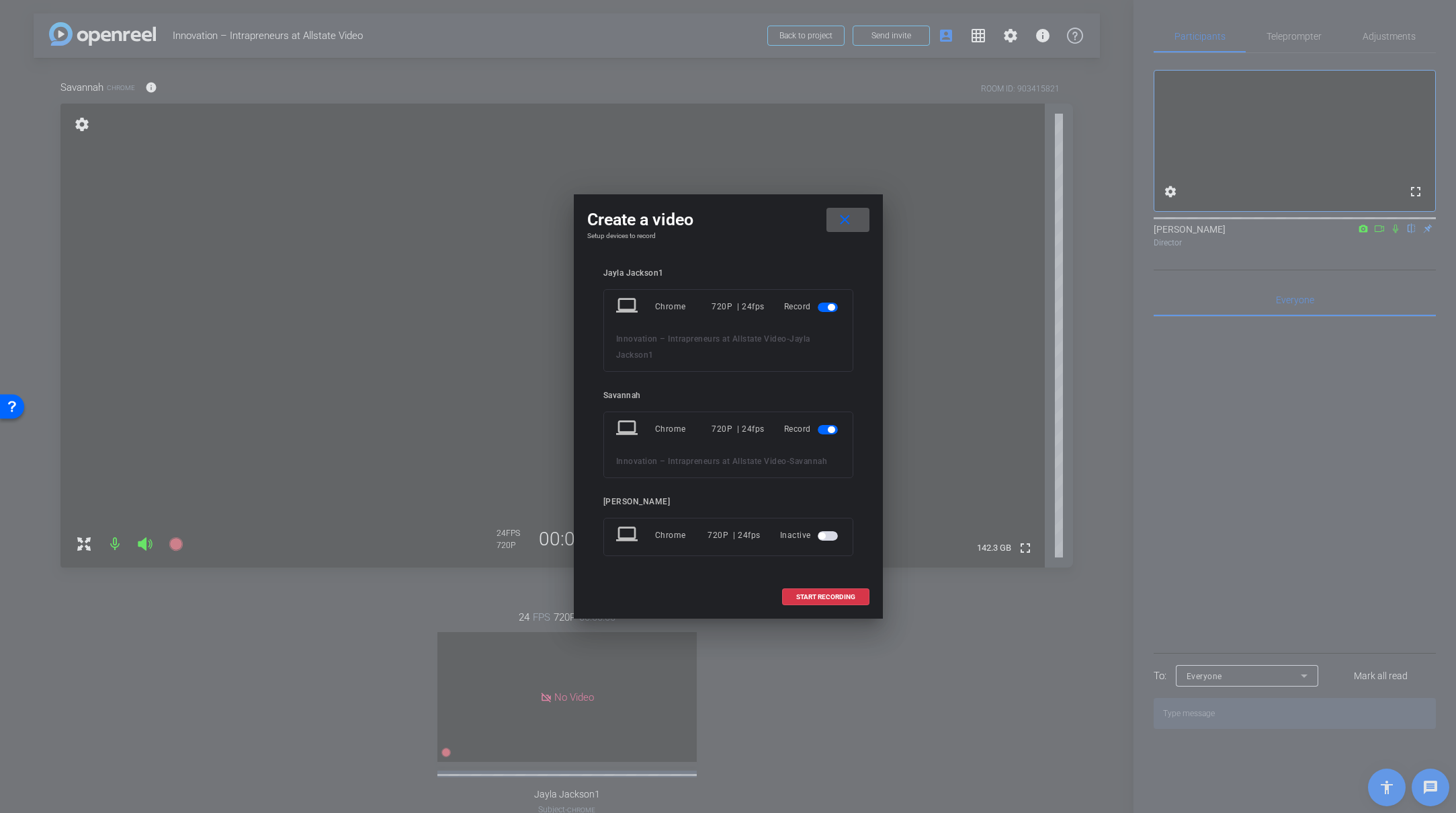
click at [828, 309] on span "button" at bounding box center [831, 307] width 6 height 6
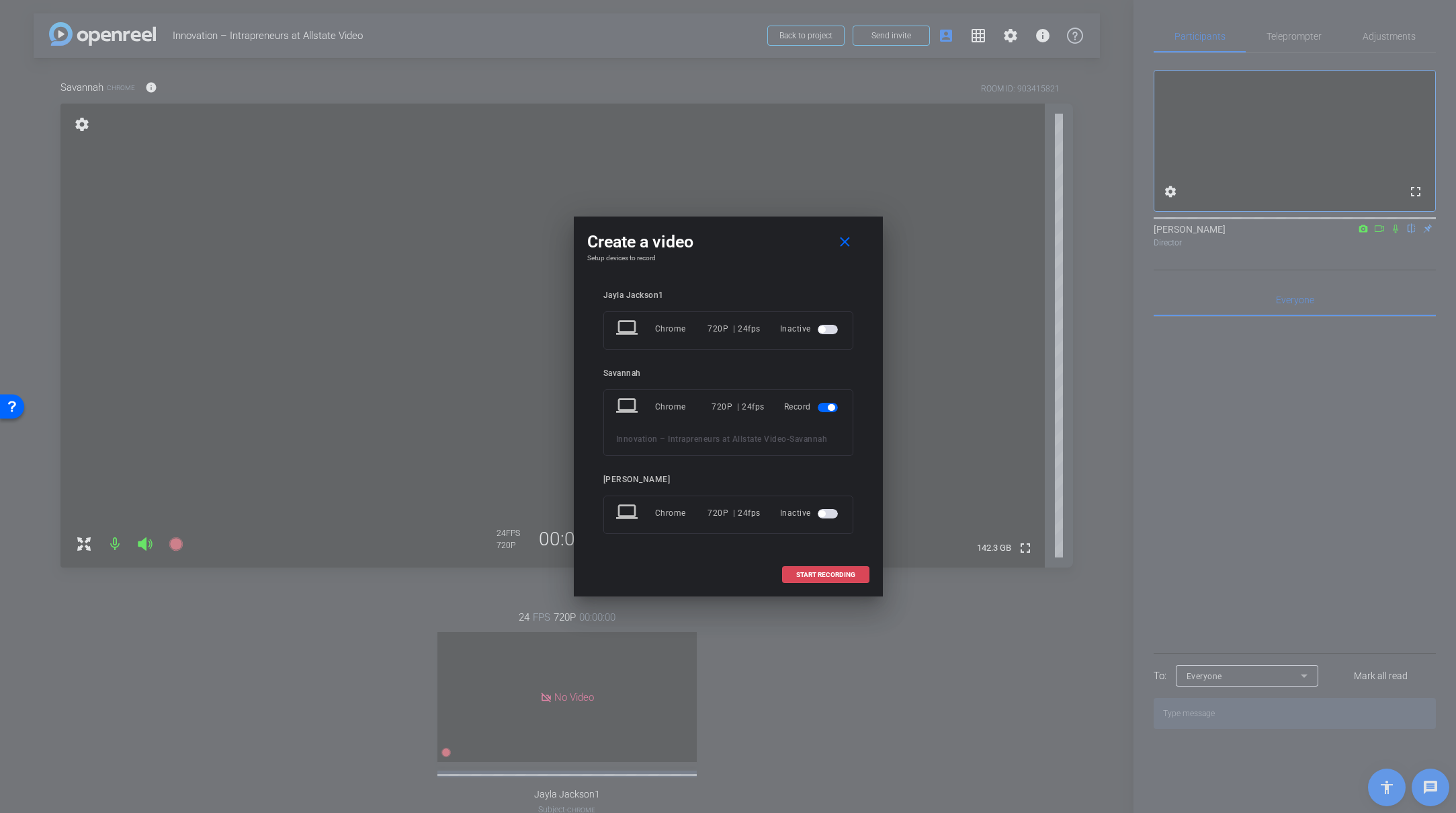
click at [829, 575] on span "START RECORDING" at bounding box center [826, 574] width 59 height 6
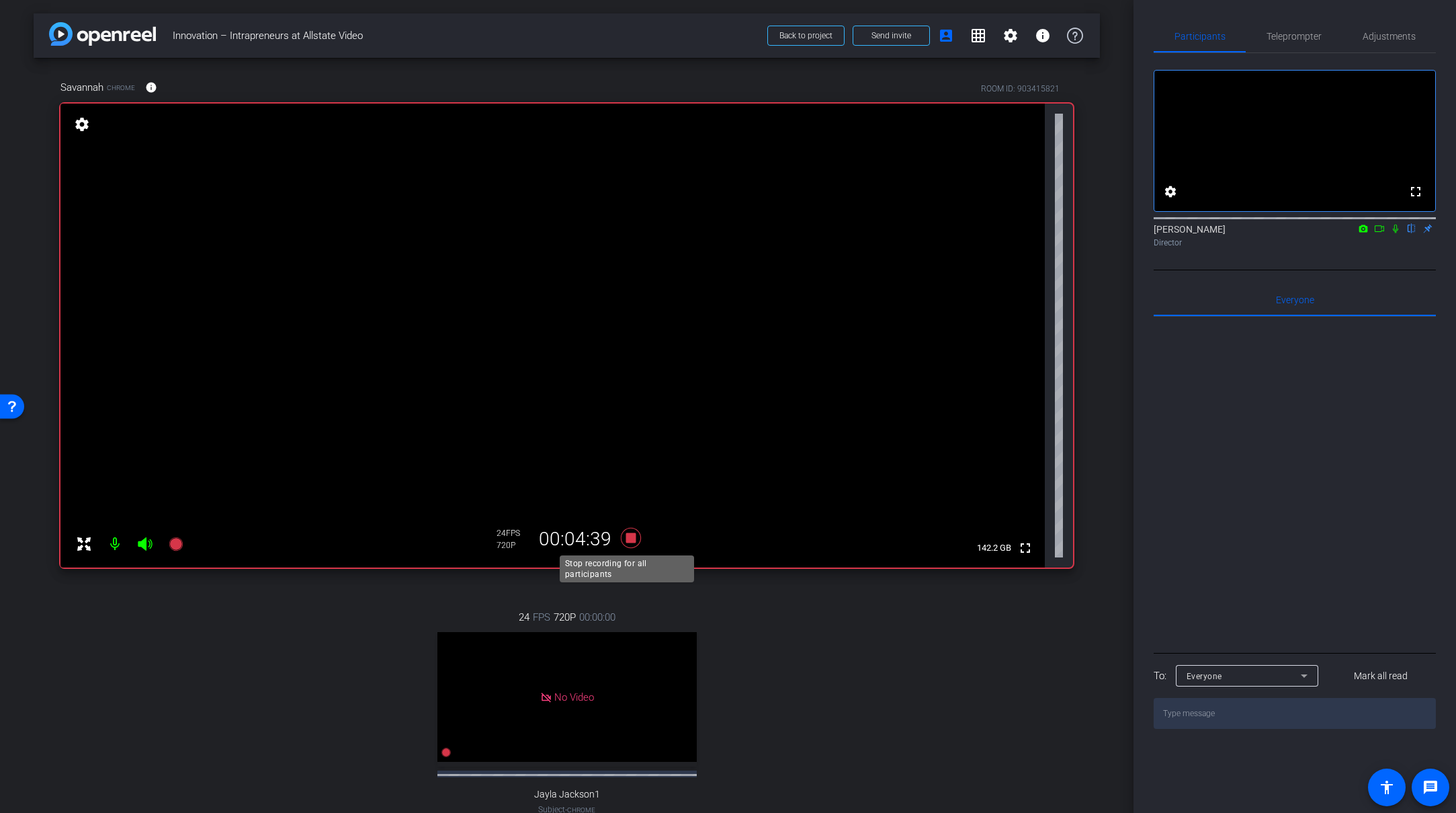
click at [624, 542] on icon at bounding box center [630, 538] width 20 height 20
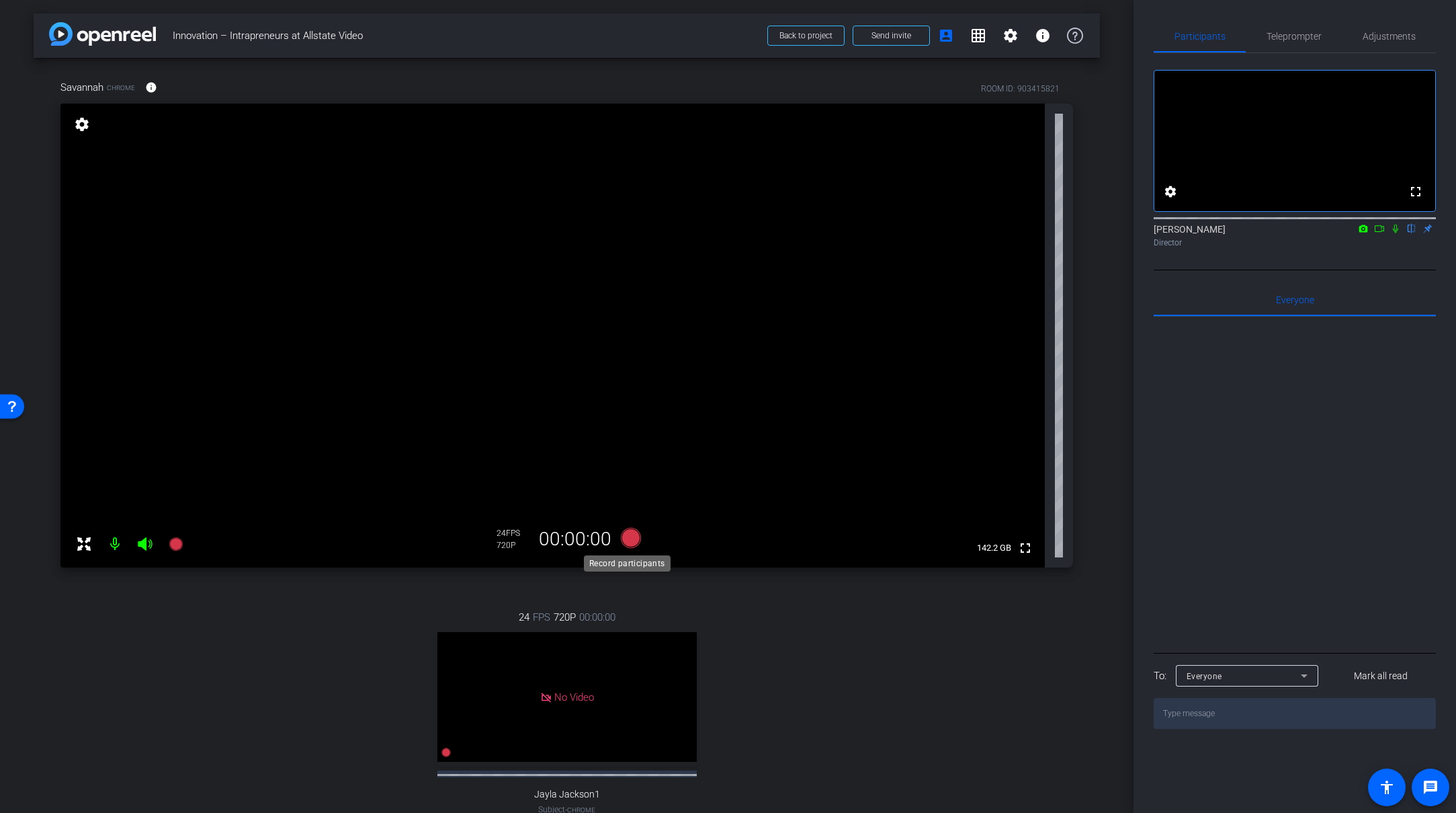
click at [631, 540] on icon at bounding box center [630, 538] width 20 height 20
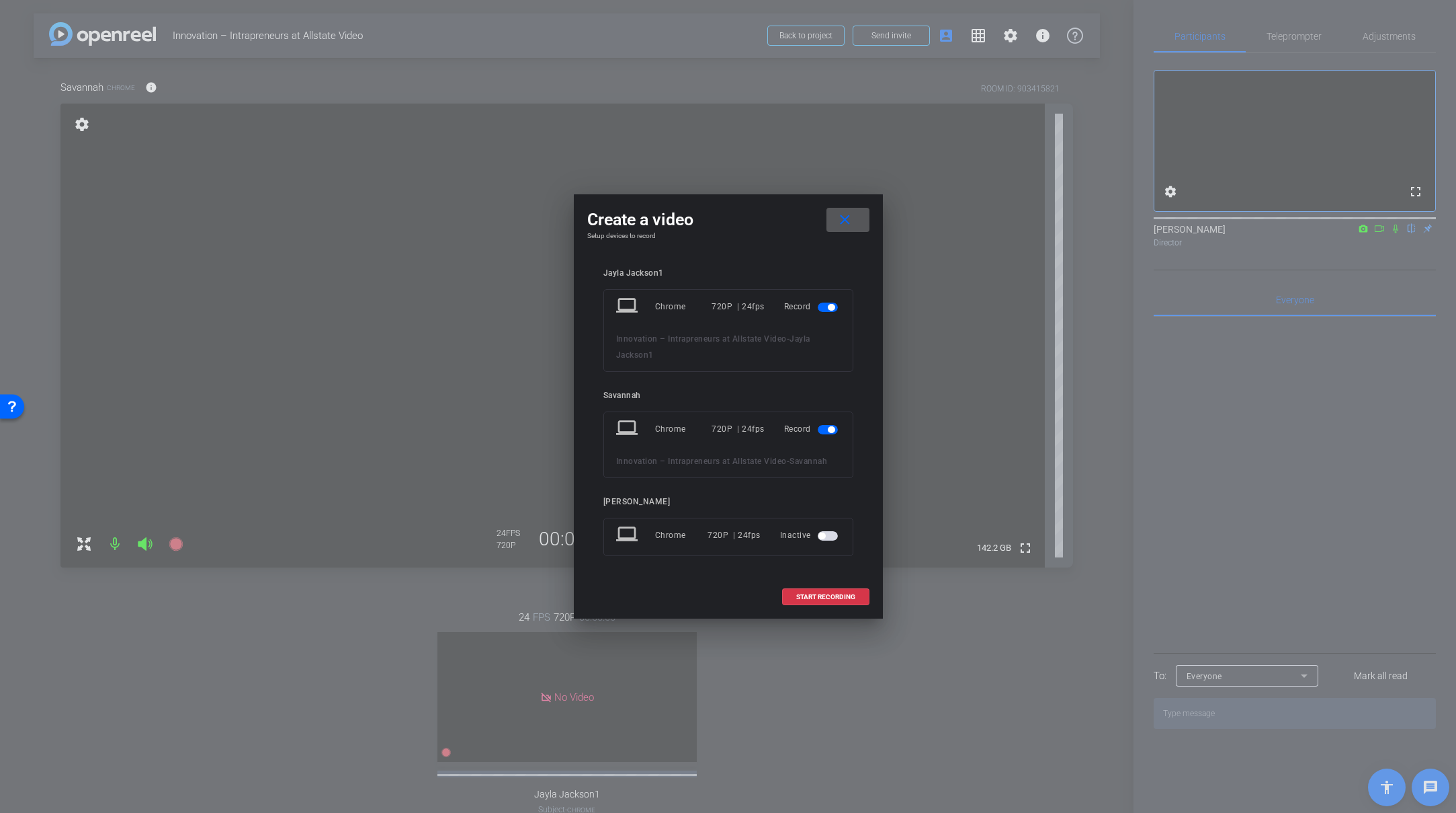
click at [829, 307] on span "button" at bounding box center [831, 307] width 6 height 6
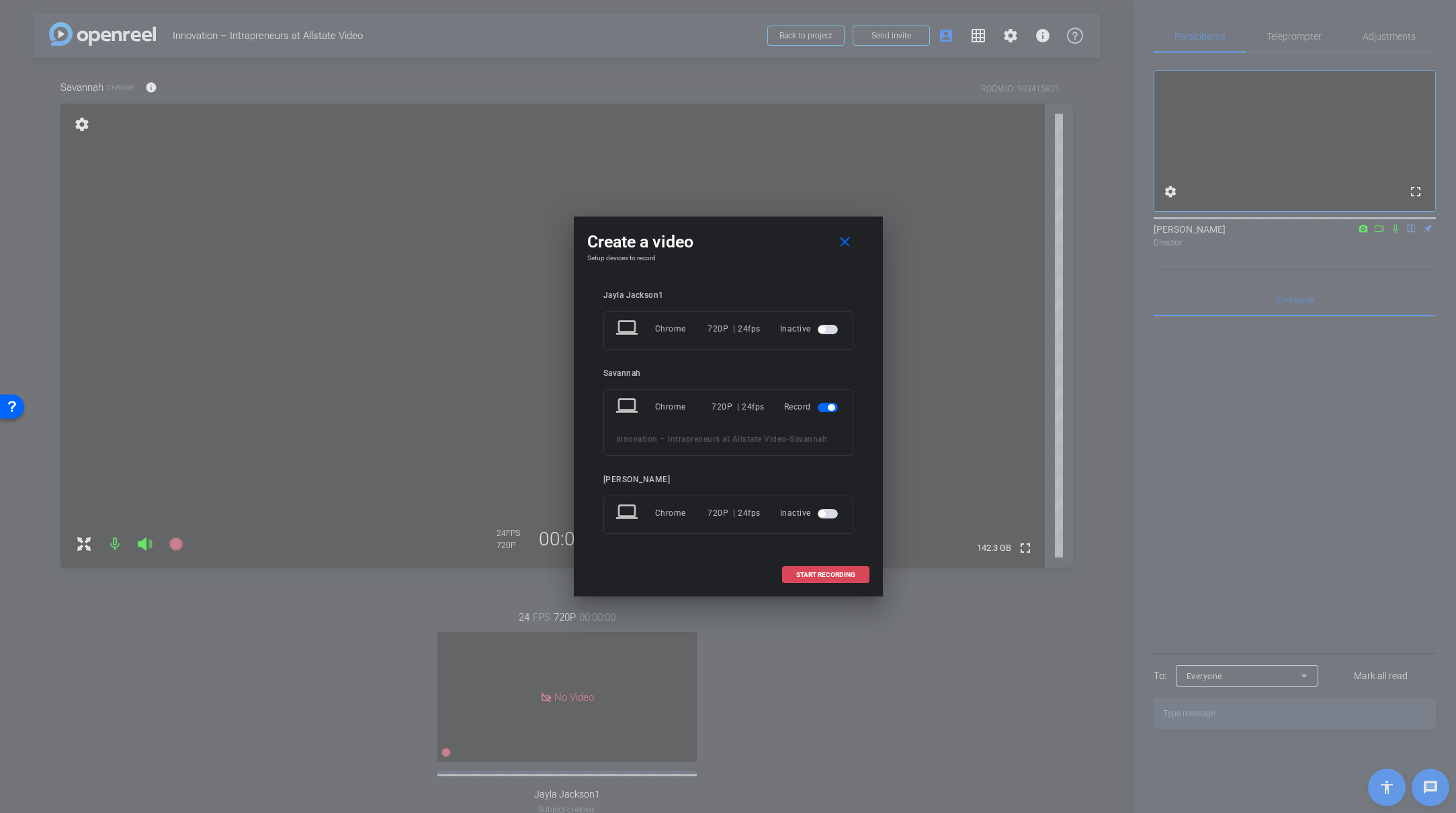
click at [819, 574] on span "START RECORDING" at bounding box center [826, 574] width 59 height 6
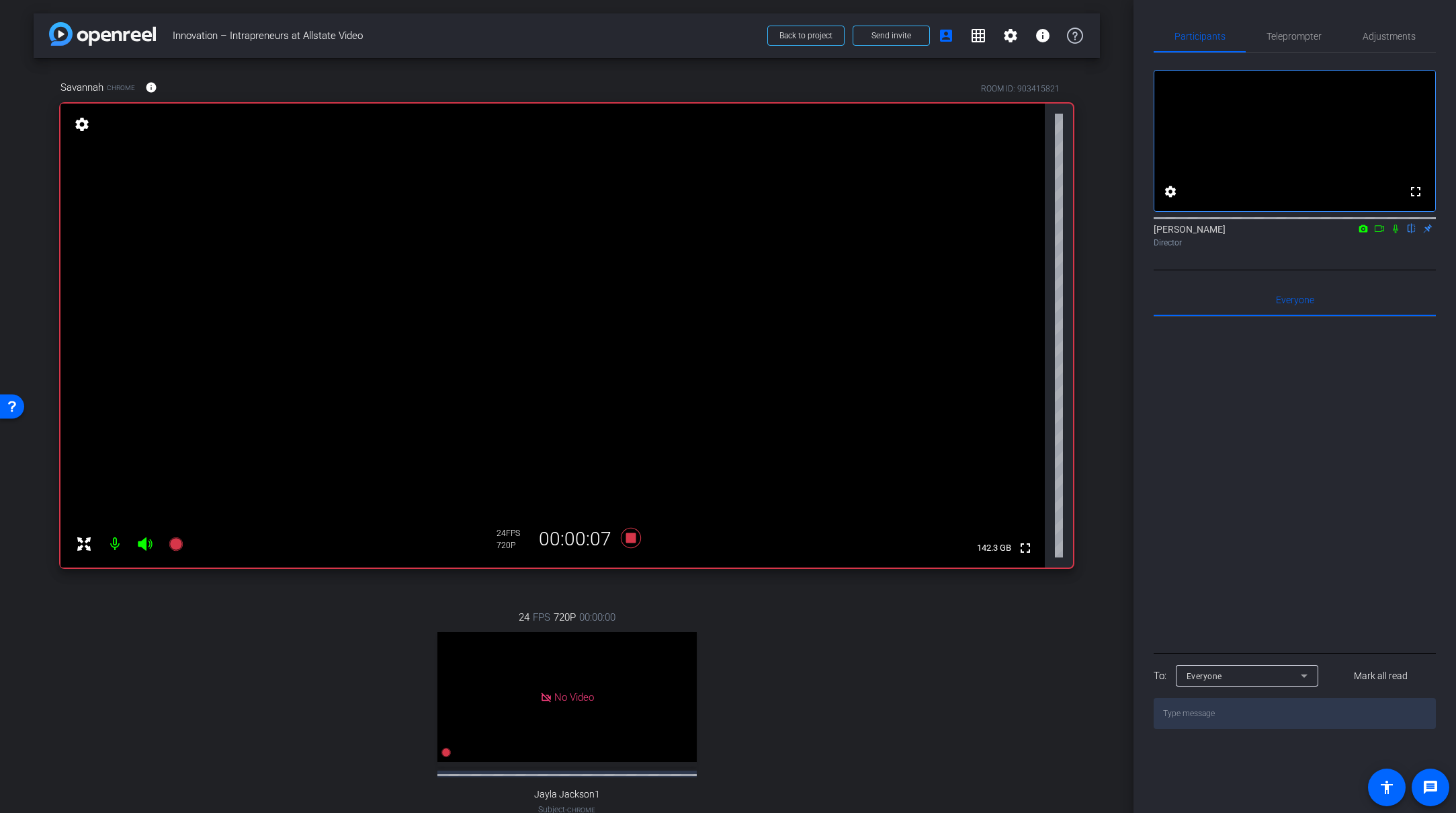
scroll to position [488, 0]
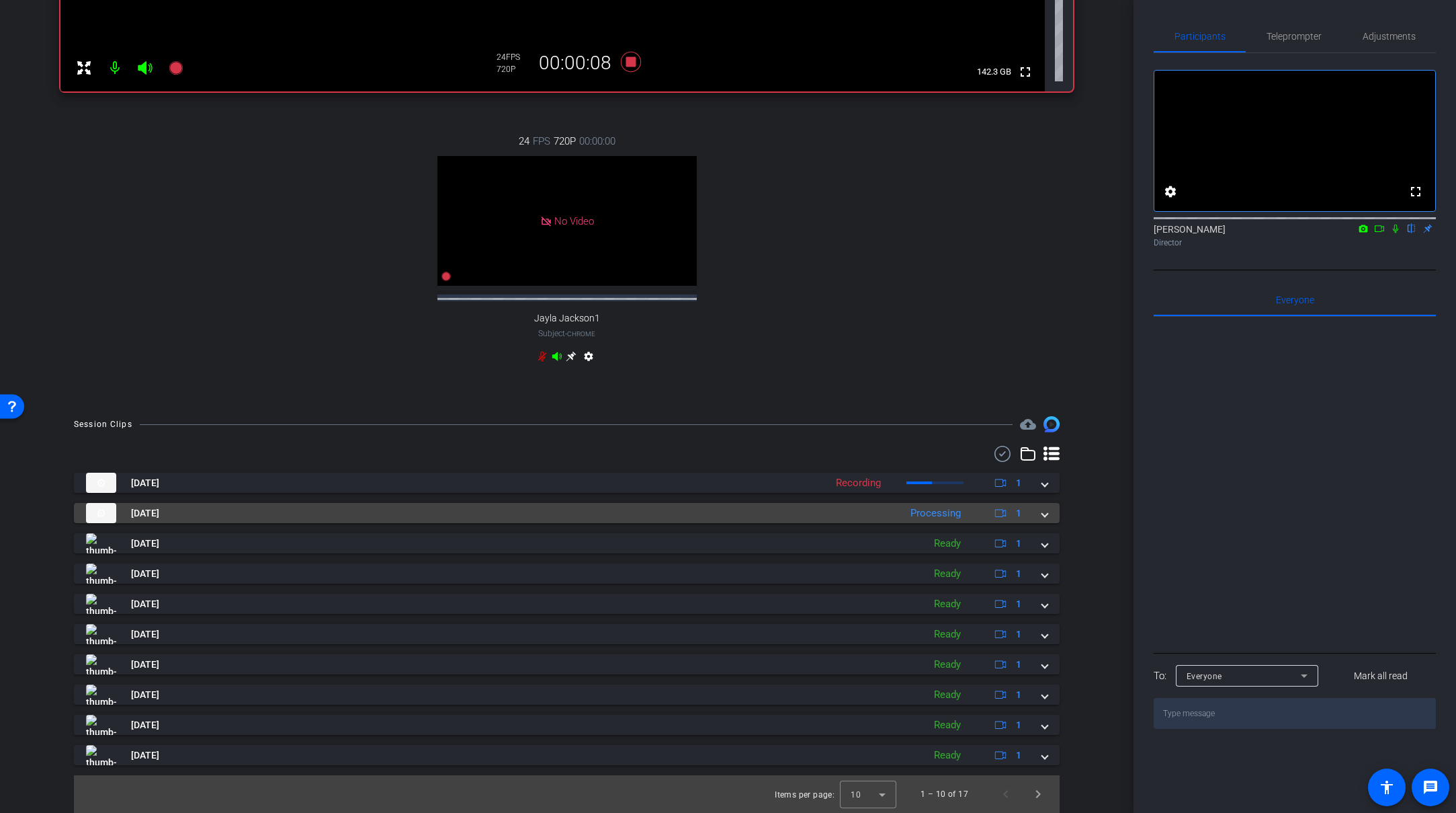
click at [767, 516] on mat-panel-title "Sep 8, 2025" at bounding box center [490, 512] width 807 height 20
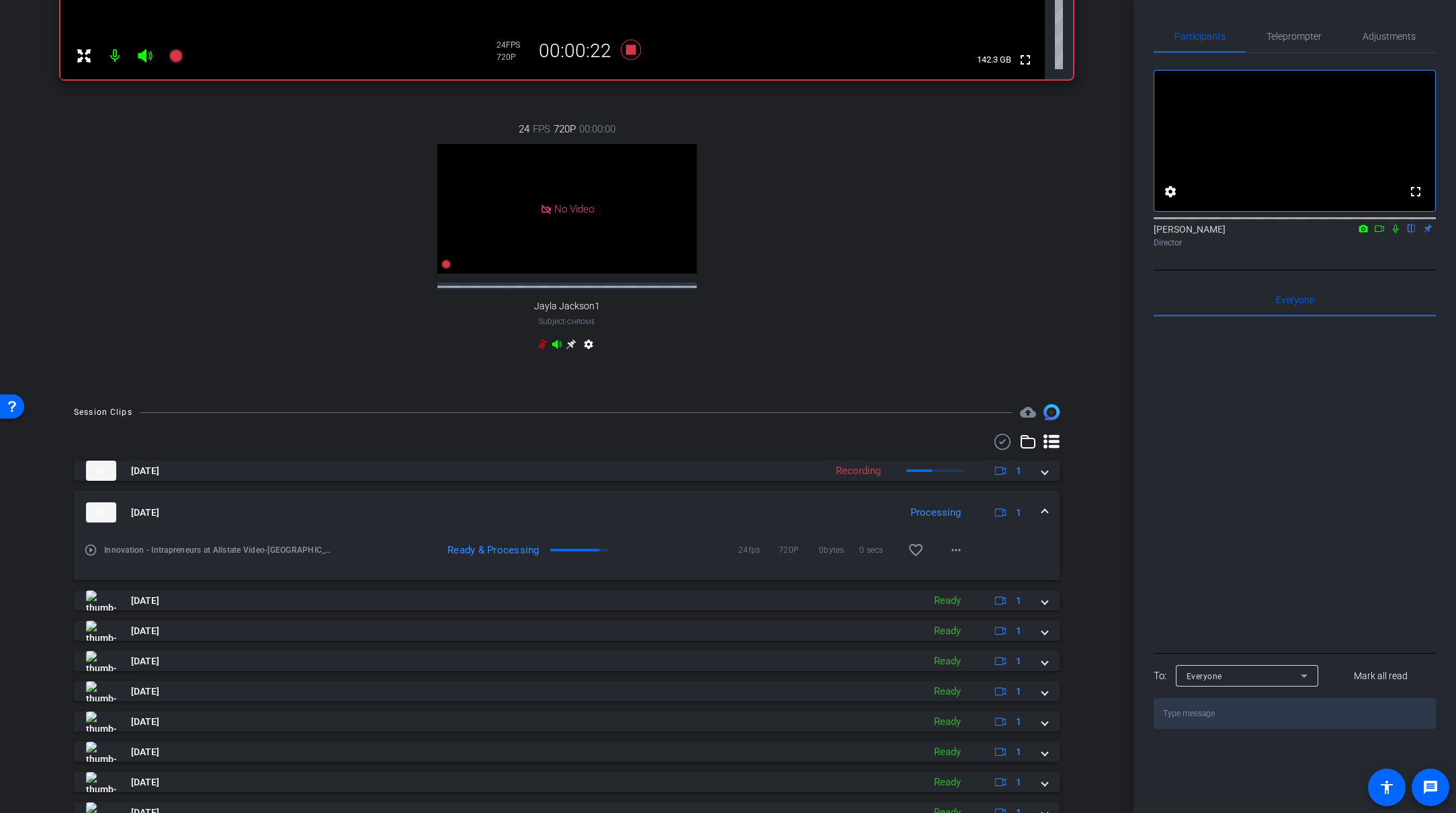
click at [578, 512] on mat-expansion-panel-header "Sep 8, 2025 Processing 1" at bounding box center [566, 512] width 986 height 43
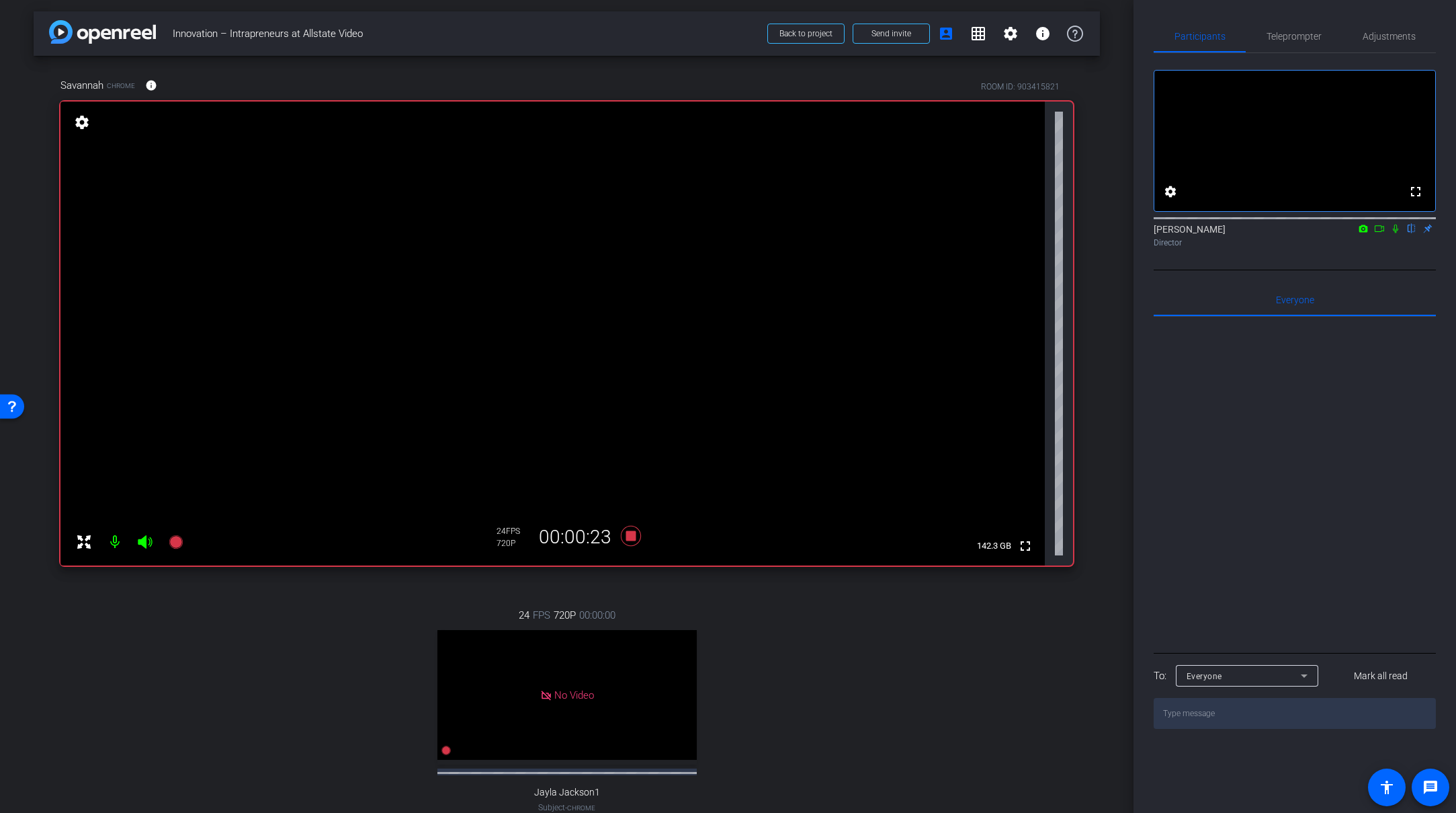
scroll to position [0, 0]
click at [620, 541] on icon at bounding box center [631, 538] width 32 height 24
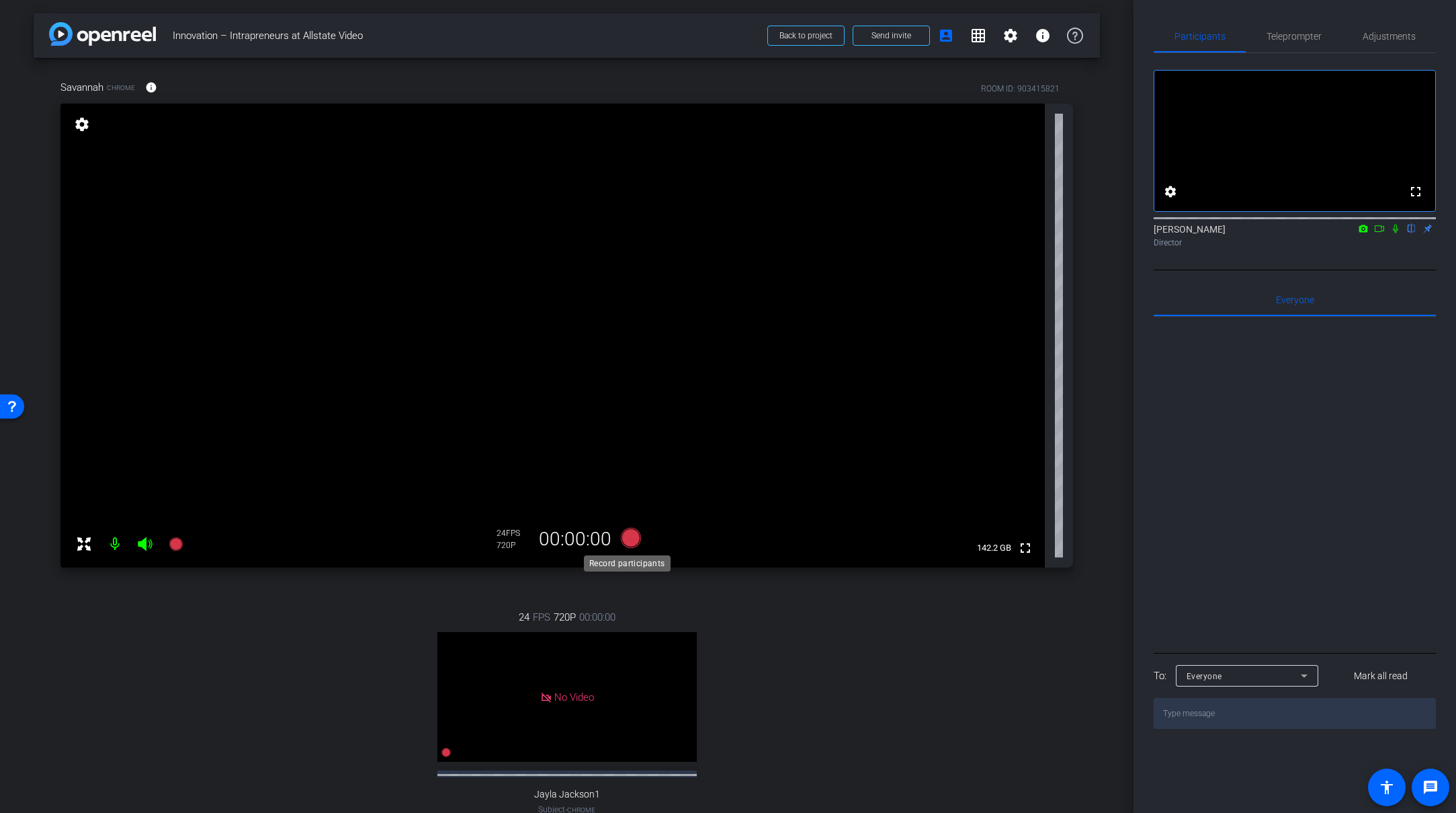
click at [629, 536] on icon at bounding box center [630, 538] width 20 height 20
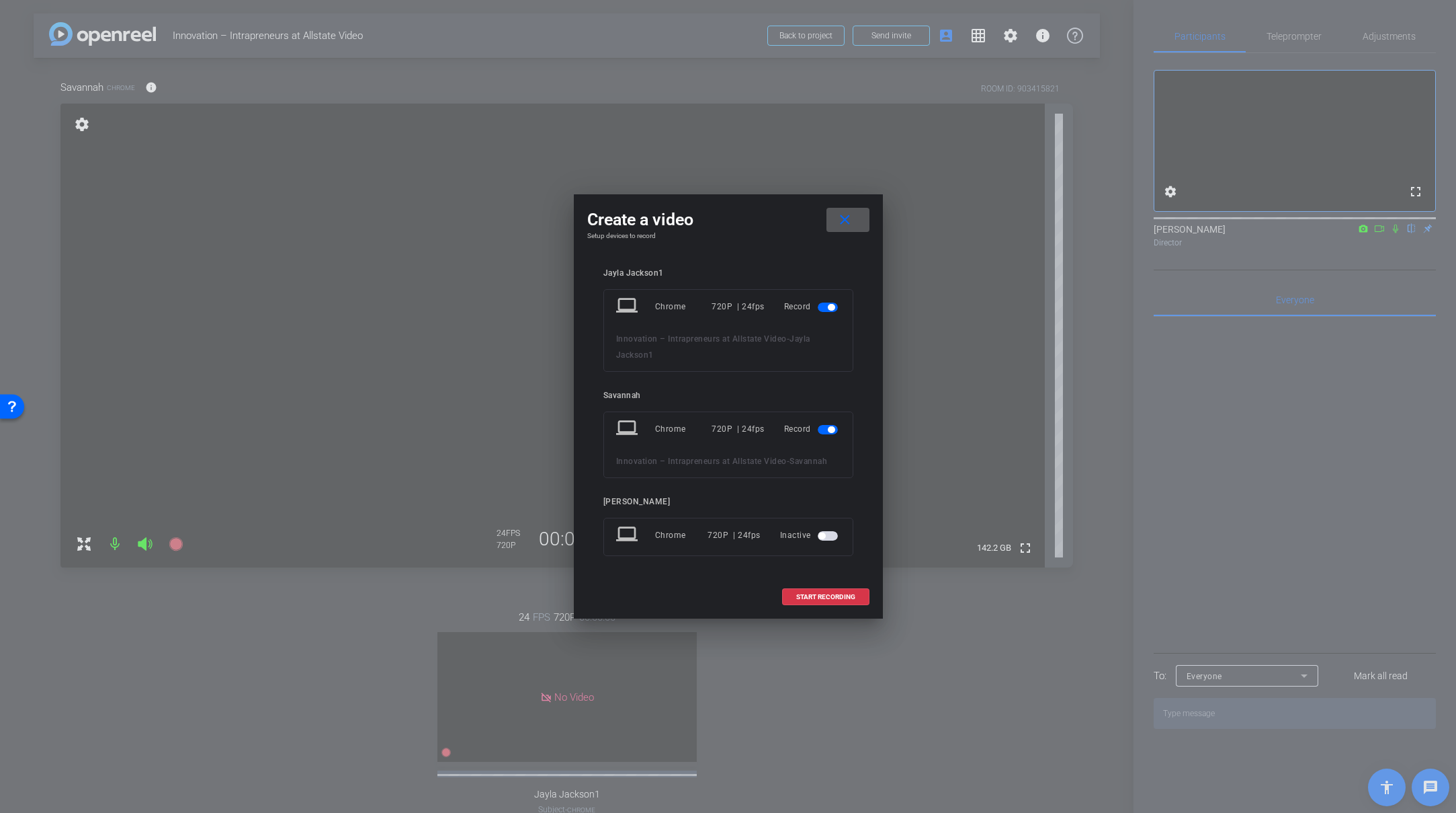
click at [832, 306] on span "button" at bounding box center [831, 307] width 6 height 6
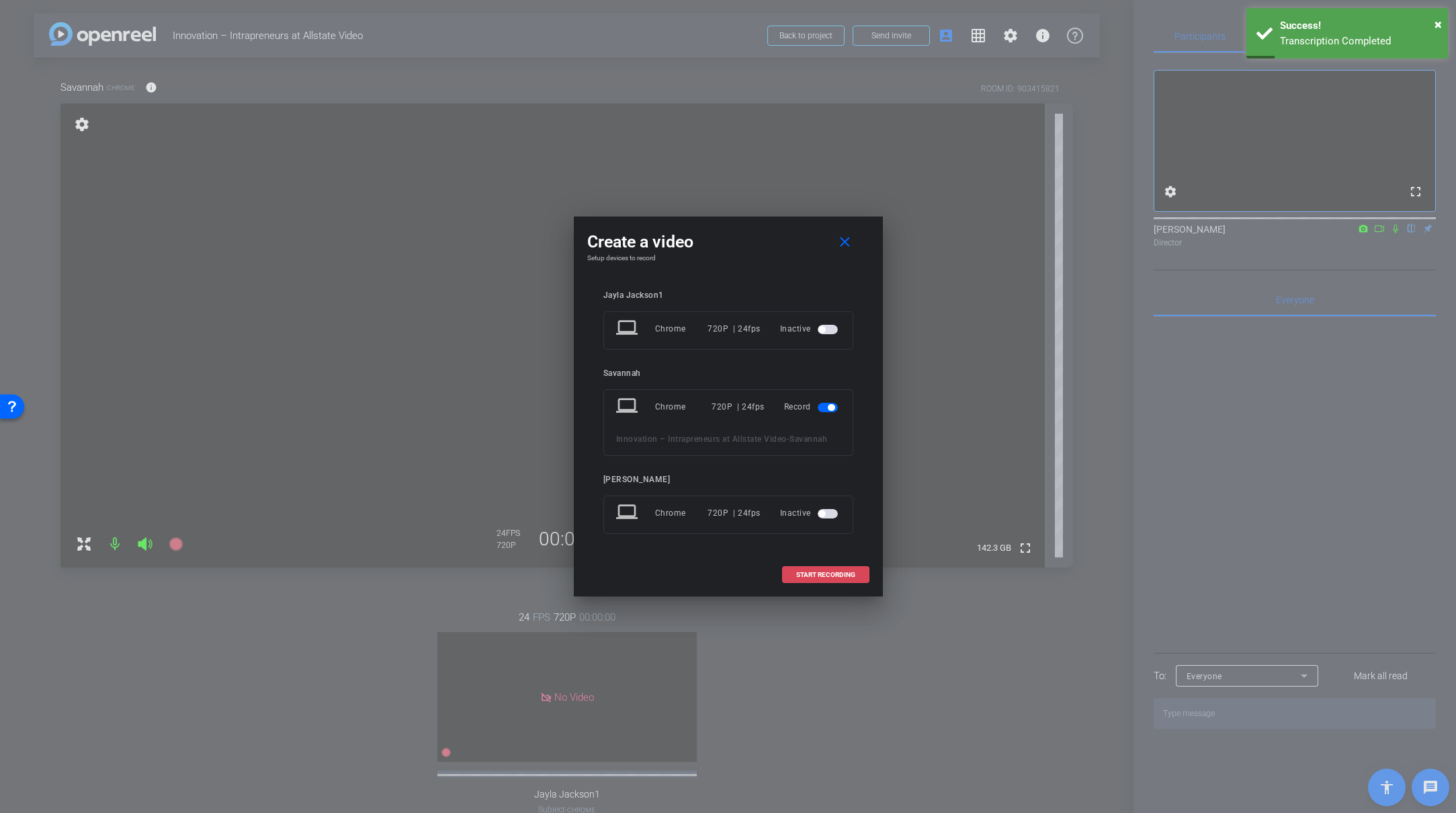
click at [827, 572] on span "START RECORDING" at bounding box center [826, 574] width 59 height 6
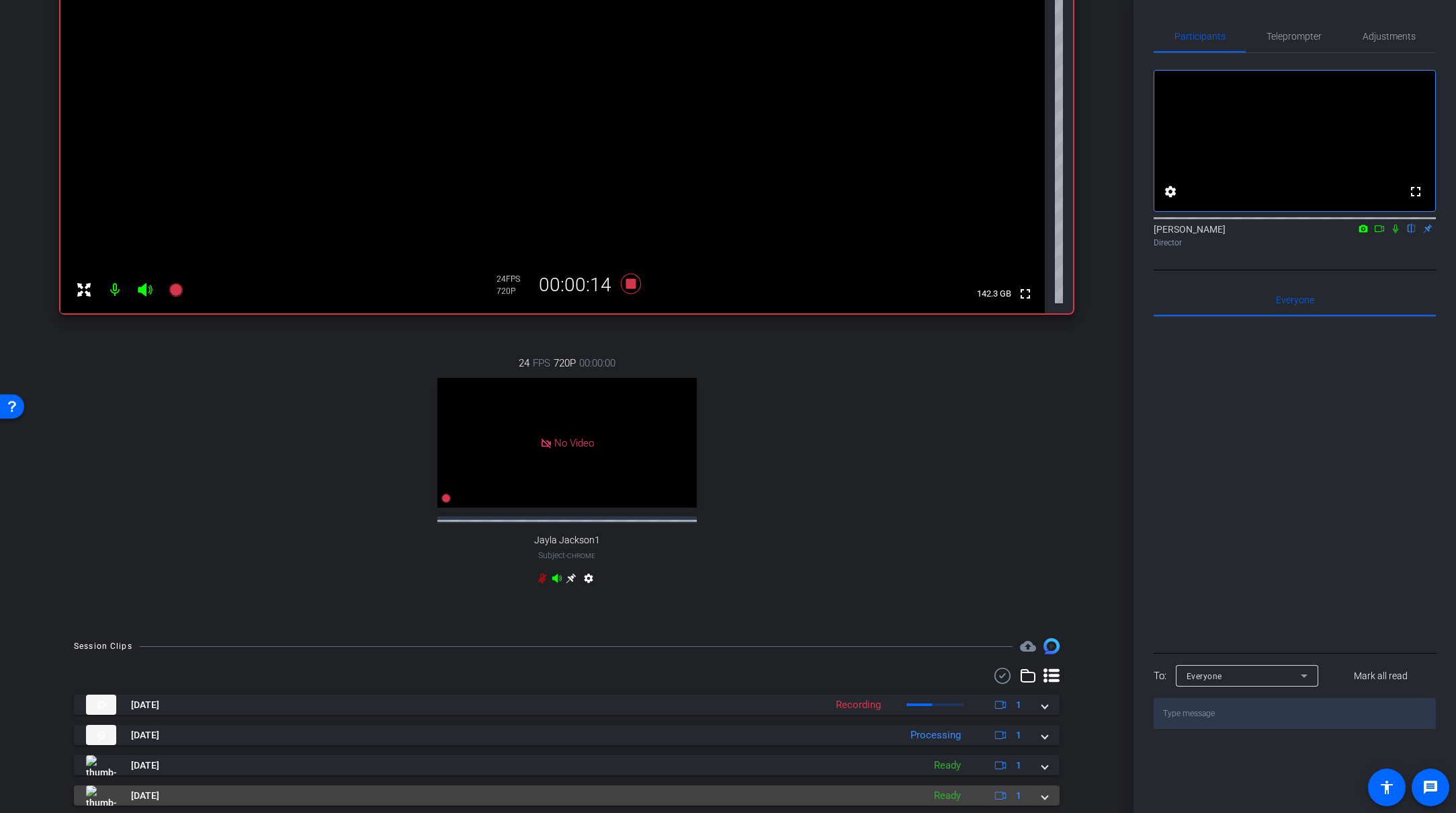
scroll to position [459, 0]
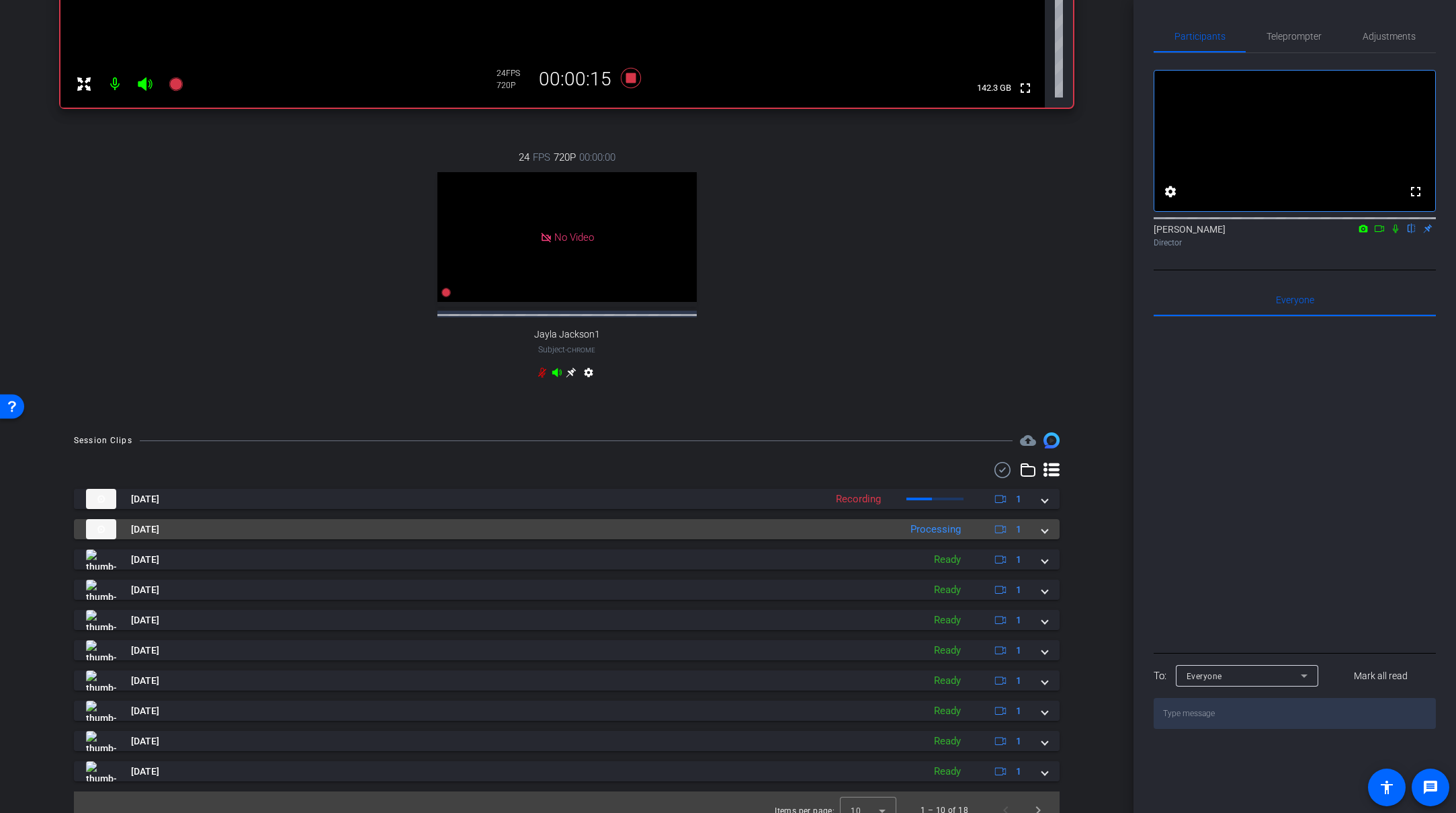
click at [740, 539] on mat-panel-title "Sep 8, 2025" at bounding box center [490, 529] width 807 height 20
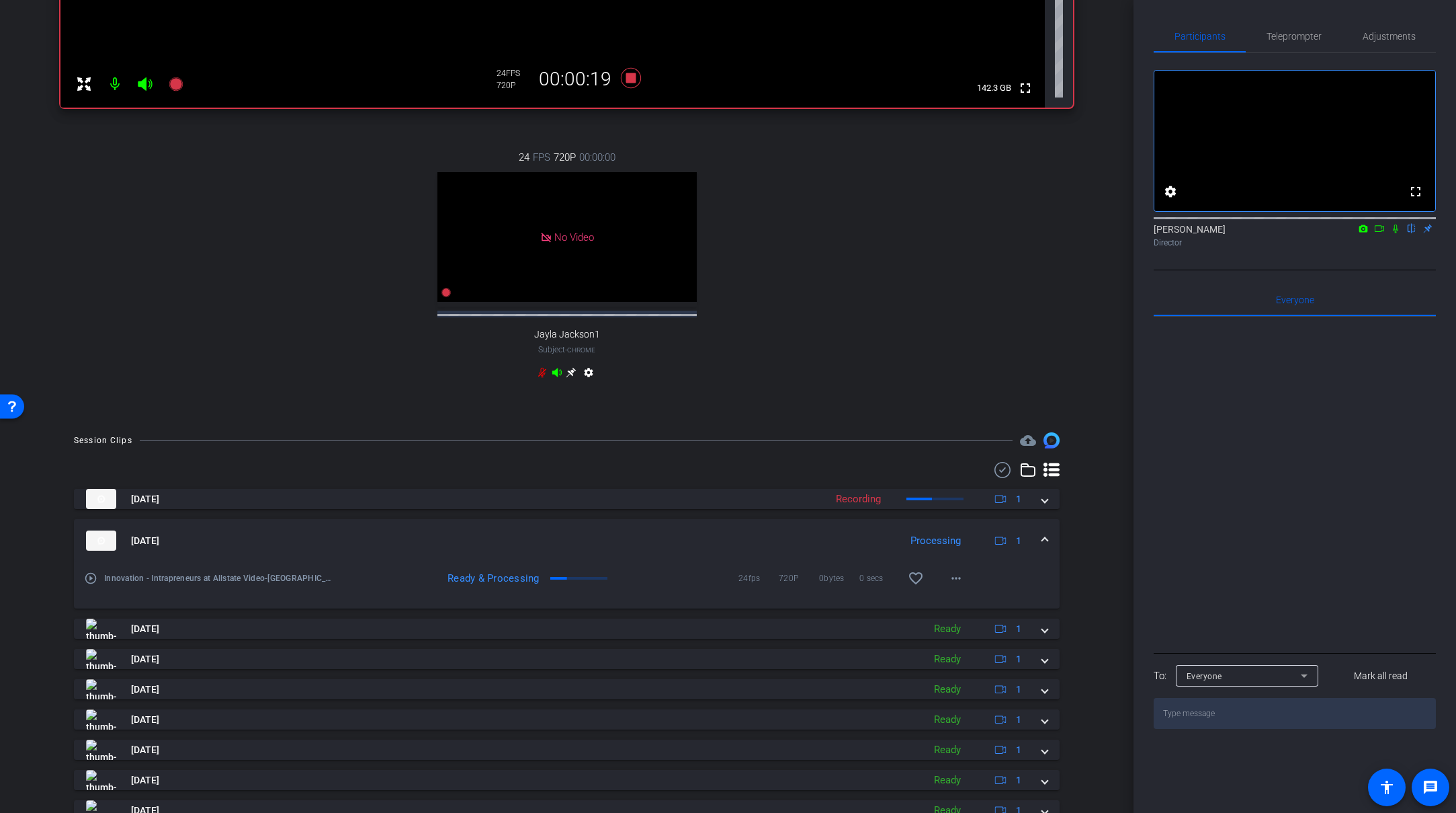
click at [744, 539] on mat-expansion-panel-header "Sep 8, 2025 Processing 1" at bounding box center [566, 540] width 986 height 43
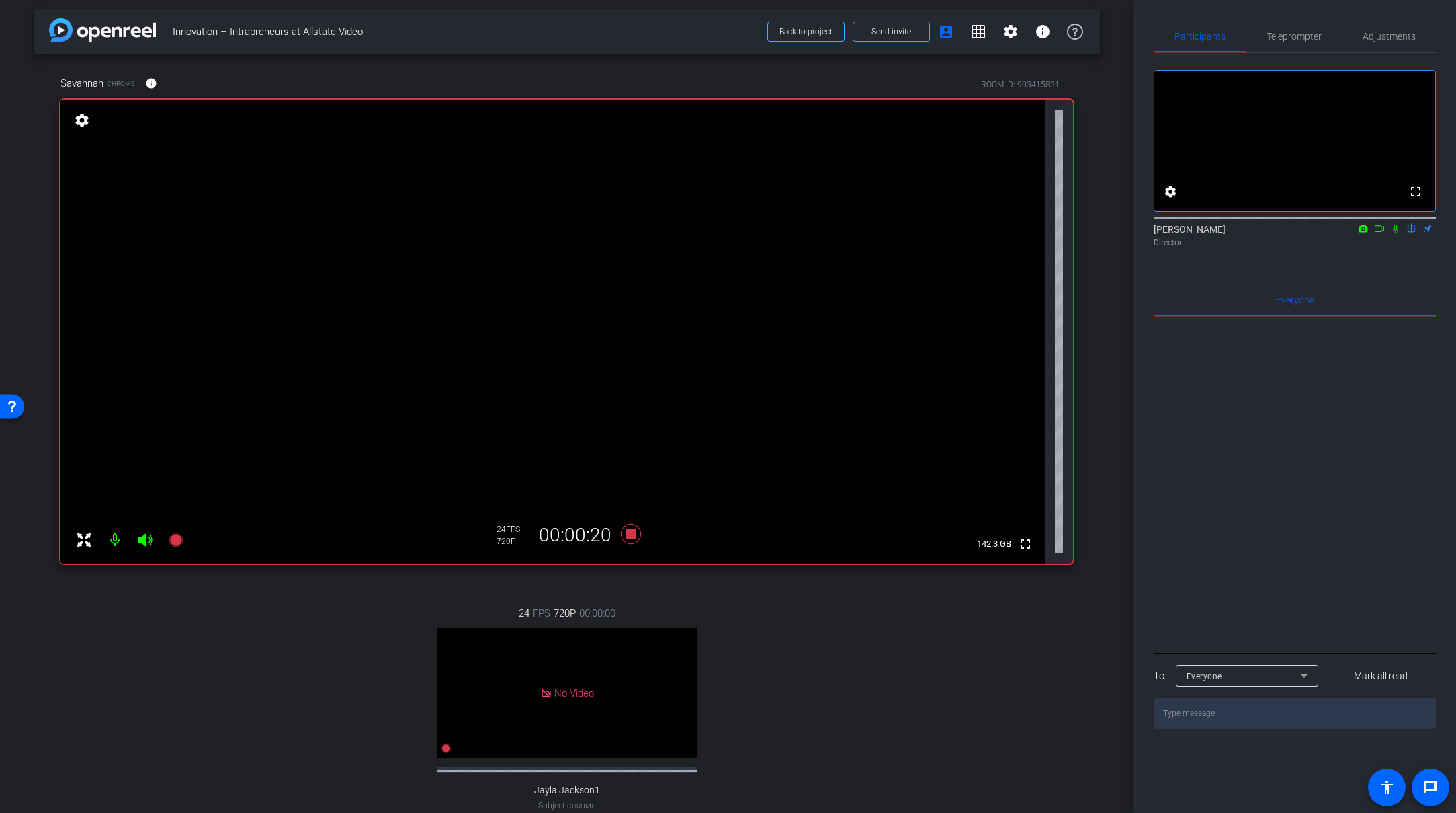
scroll to position [0, 0]
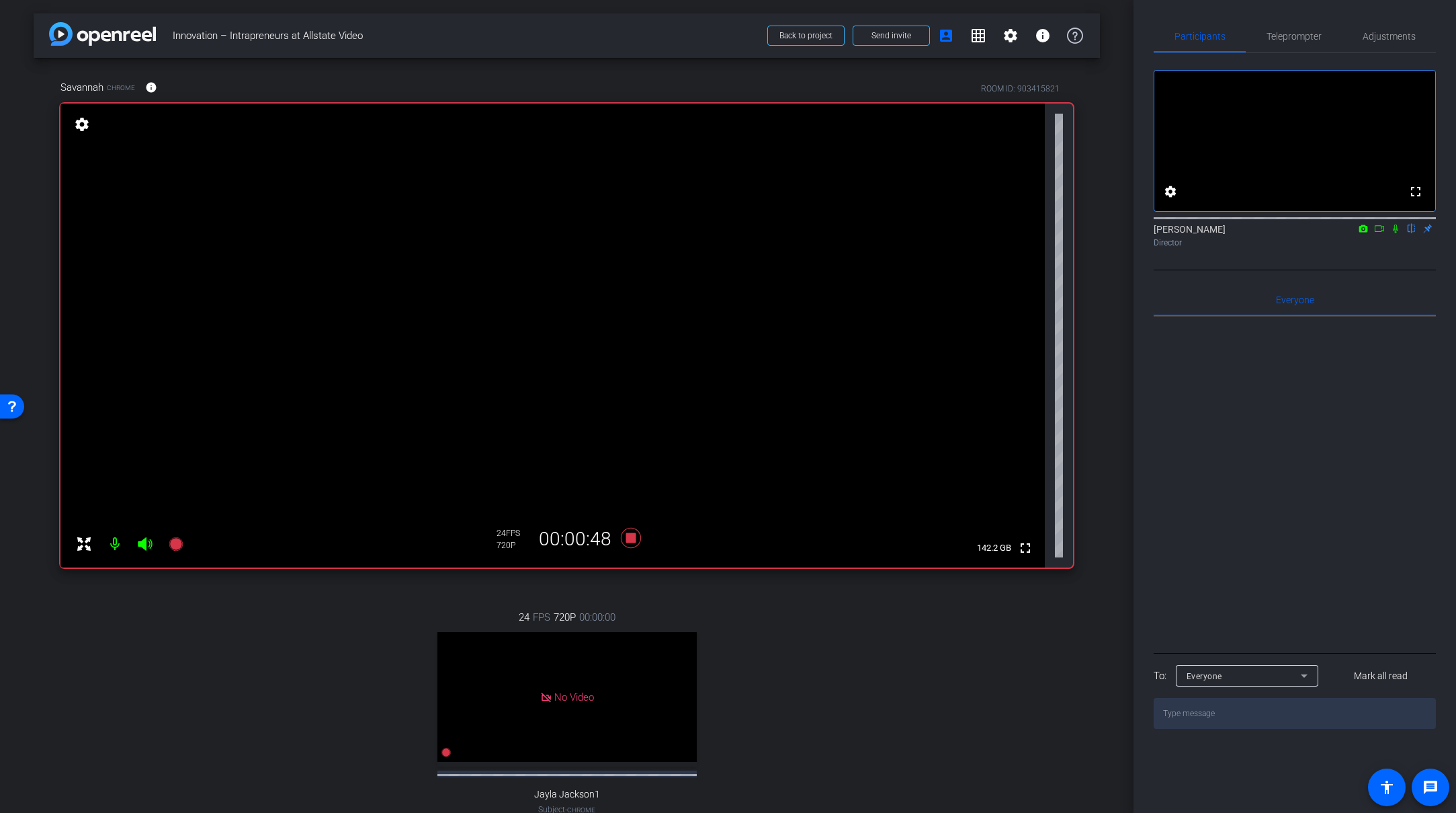
click at [627, 583] on div "Savannah Chrome info ROOM ID: 903415821 fullscreen settings 142.2 GB 24 FPS 720…" at bounding box center [566, 468] width 1067 height 821
click at [628, 538] on icon at bounding box center [630, 538] width 20 height 20
click at [764, 616] on div "24 FPS 720P 00:00:00 No Video Jayla Jackson1 Subject - Chrome settings" at bounding box center [566, 726] width 1013 height 277
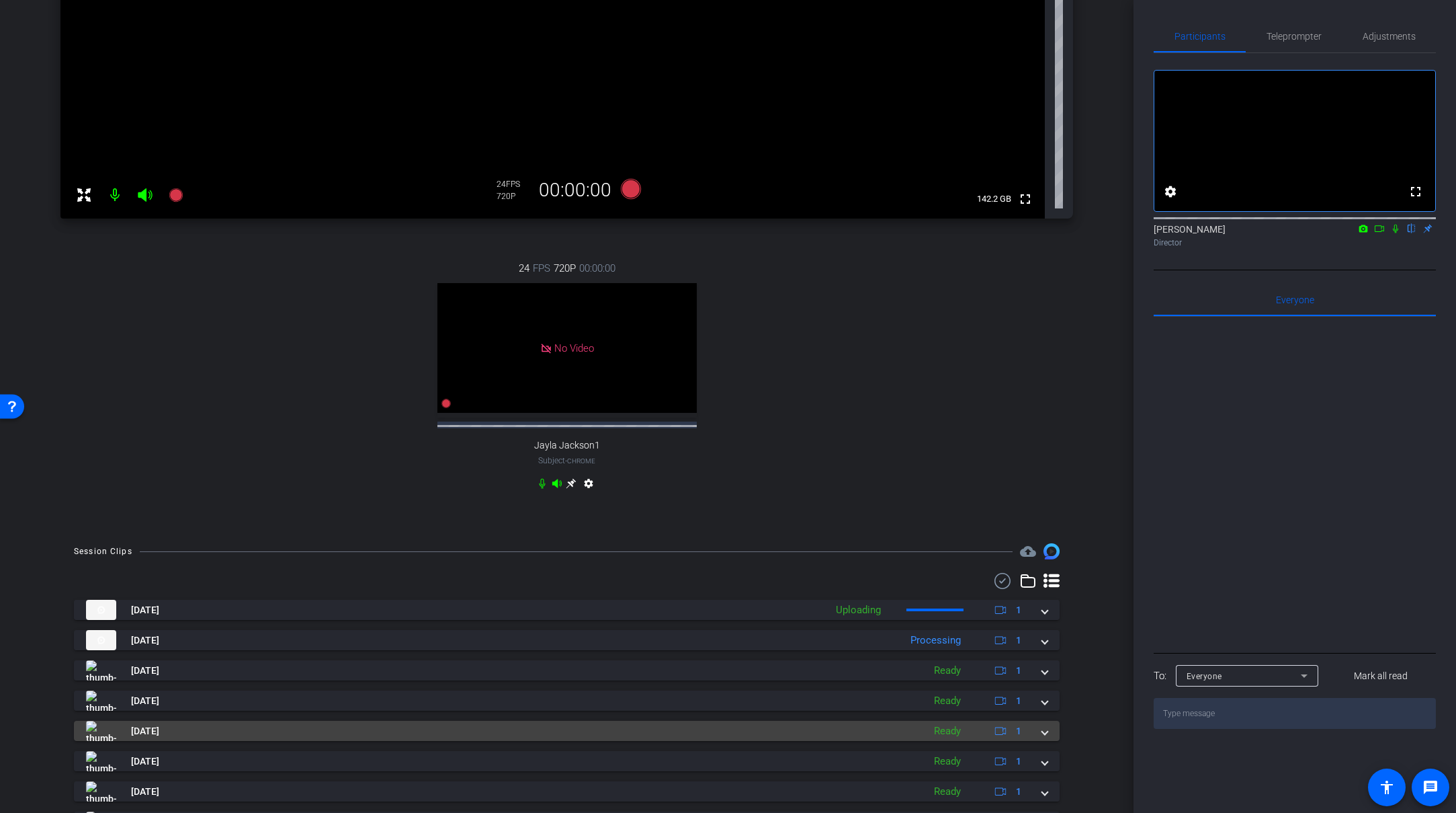
scroll to position [471, 0]
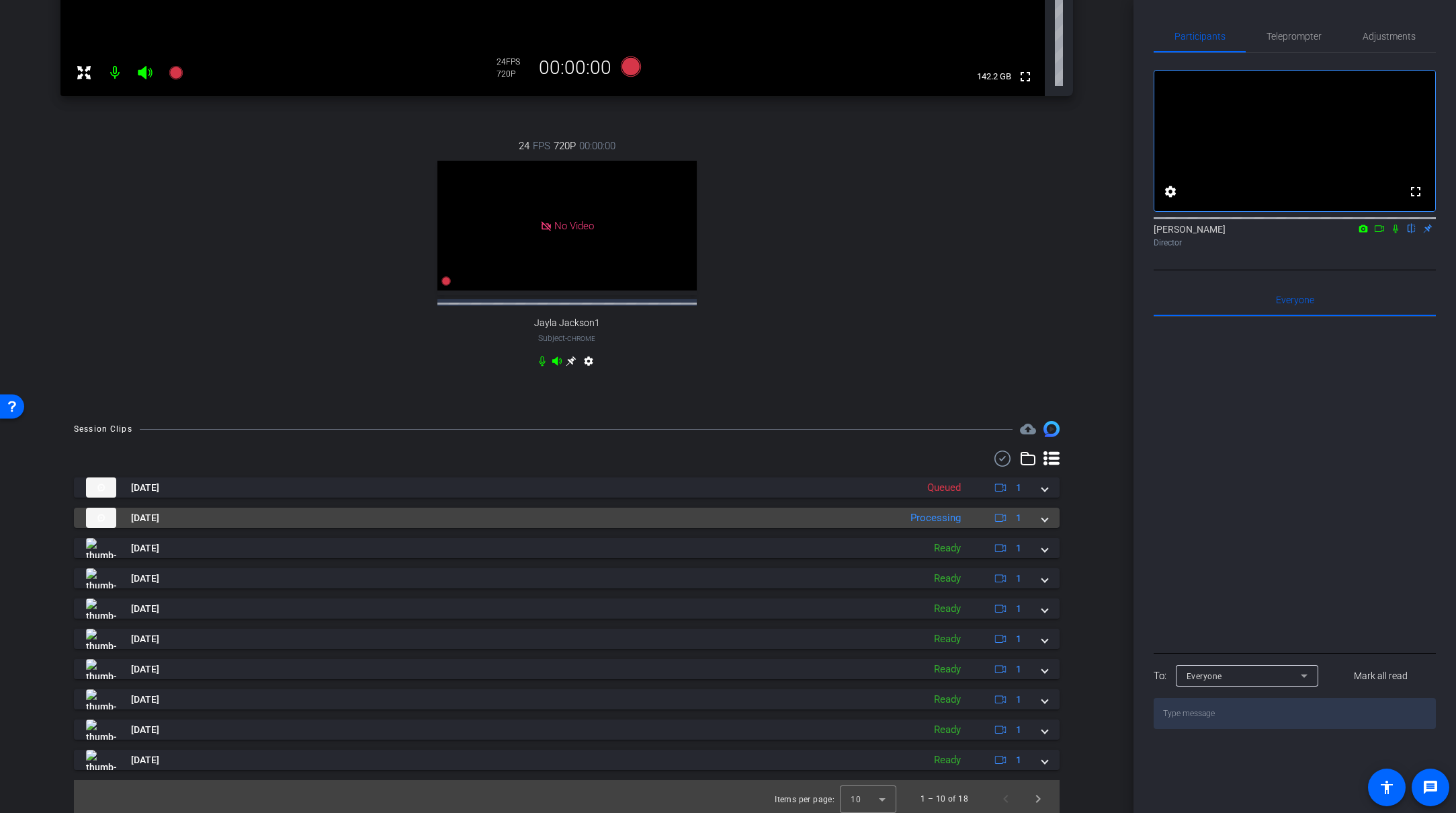
click at [712, 528] on mat-panel-title "Sep 8, 2025" at bounding box center [490, 518] width 807 height 20
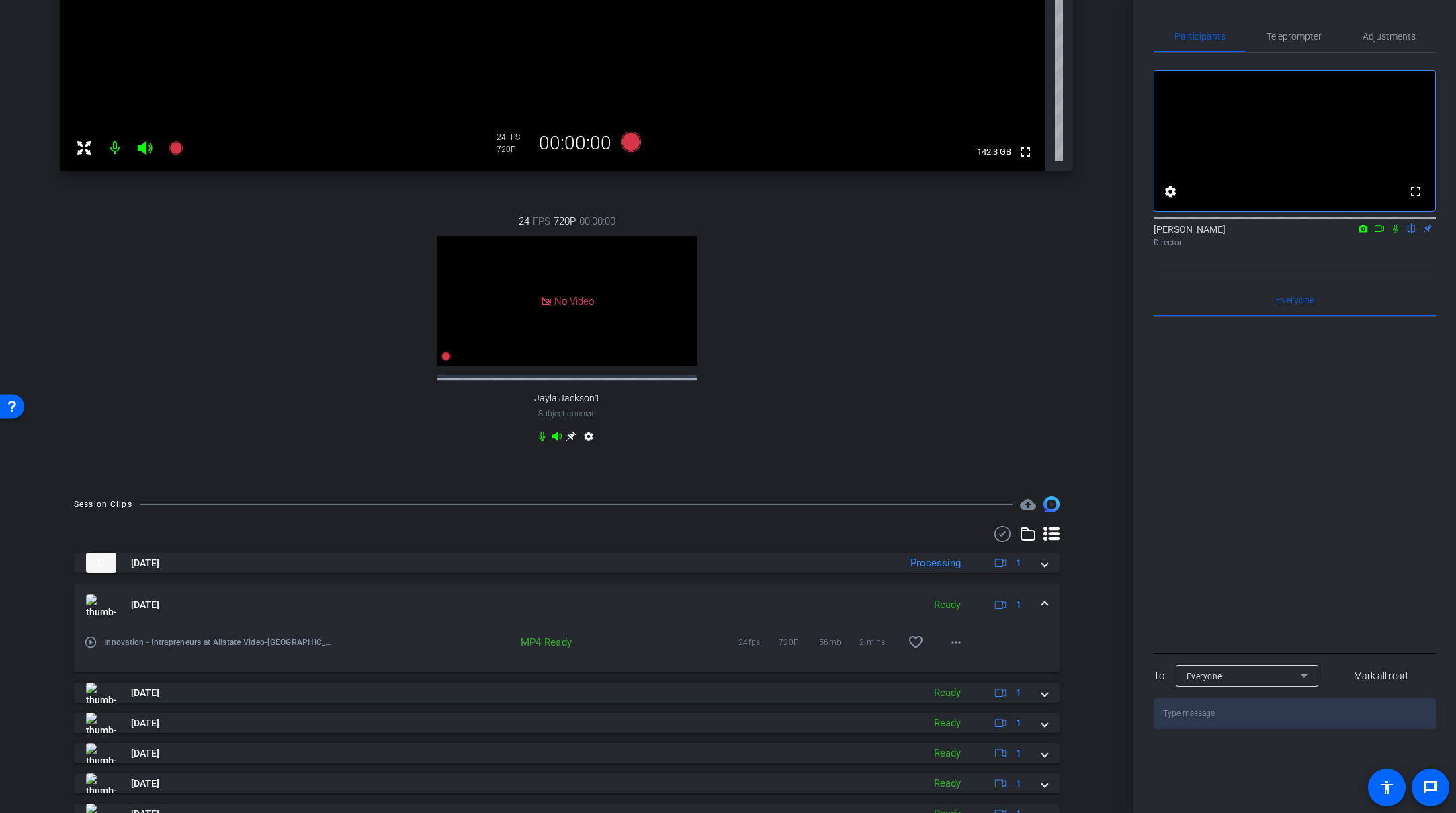
scroll to position [400, 0]
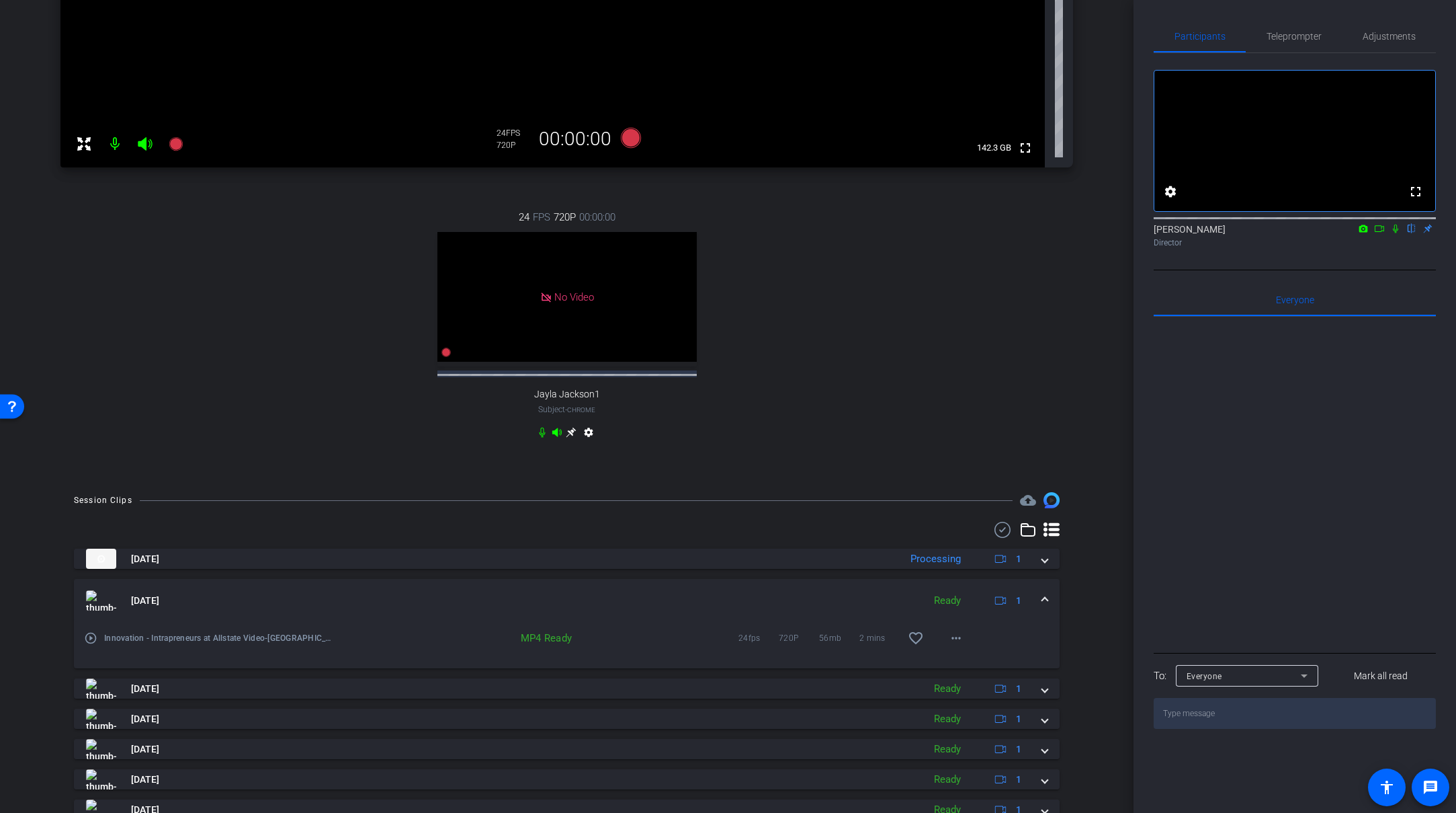
click at [620, 608] on mat-panel-title "Sep 8, 2025" at bounding box center [501, 600] width 831 height 20
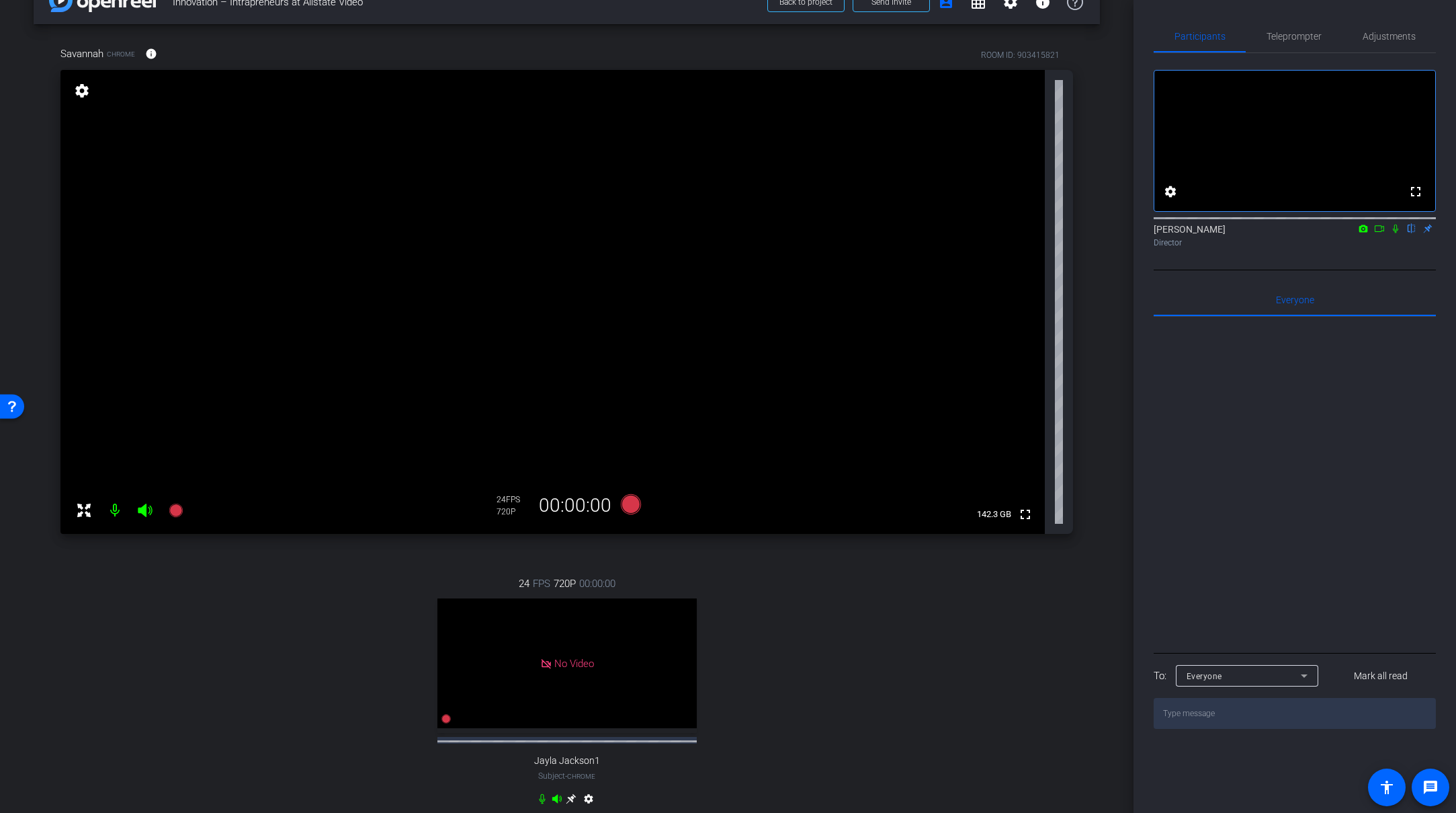
scroll to position [9, 0]
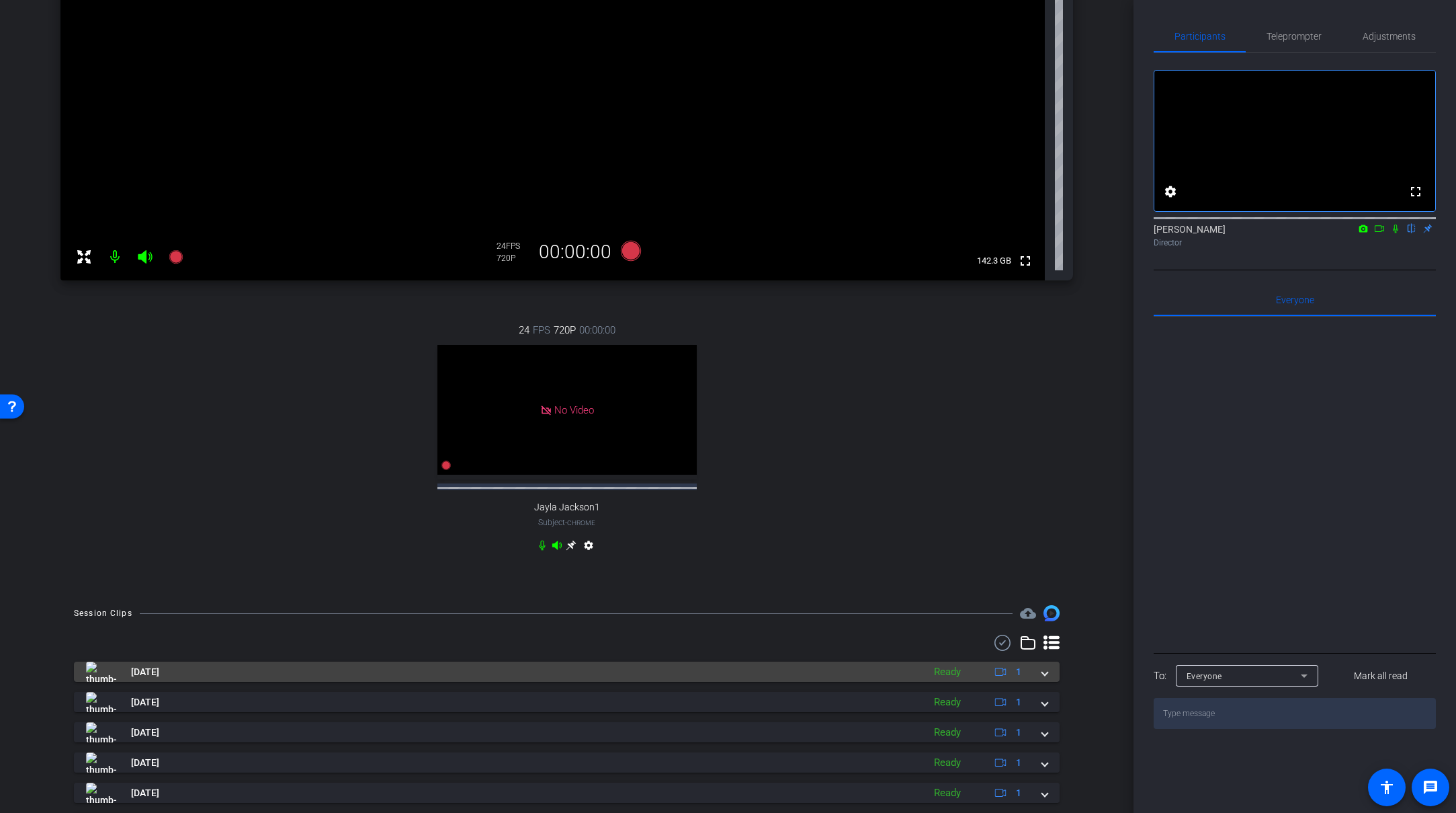
click at [680, 682] on mat-panel-title "Sep 8, 2025" at bounding box center [501, 671] width 831 height 20
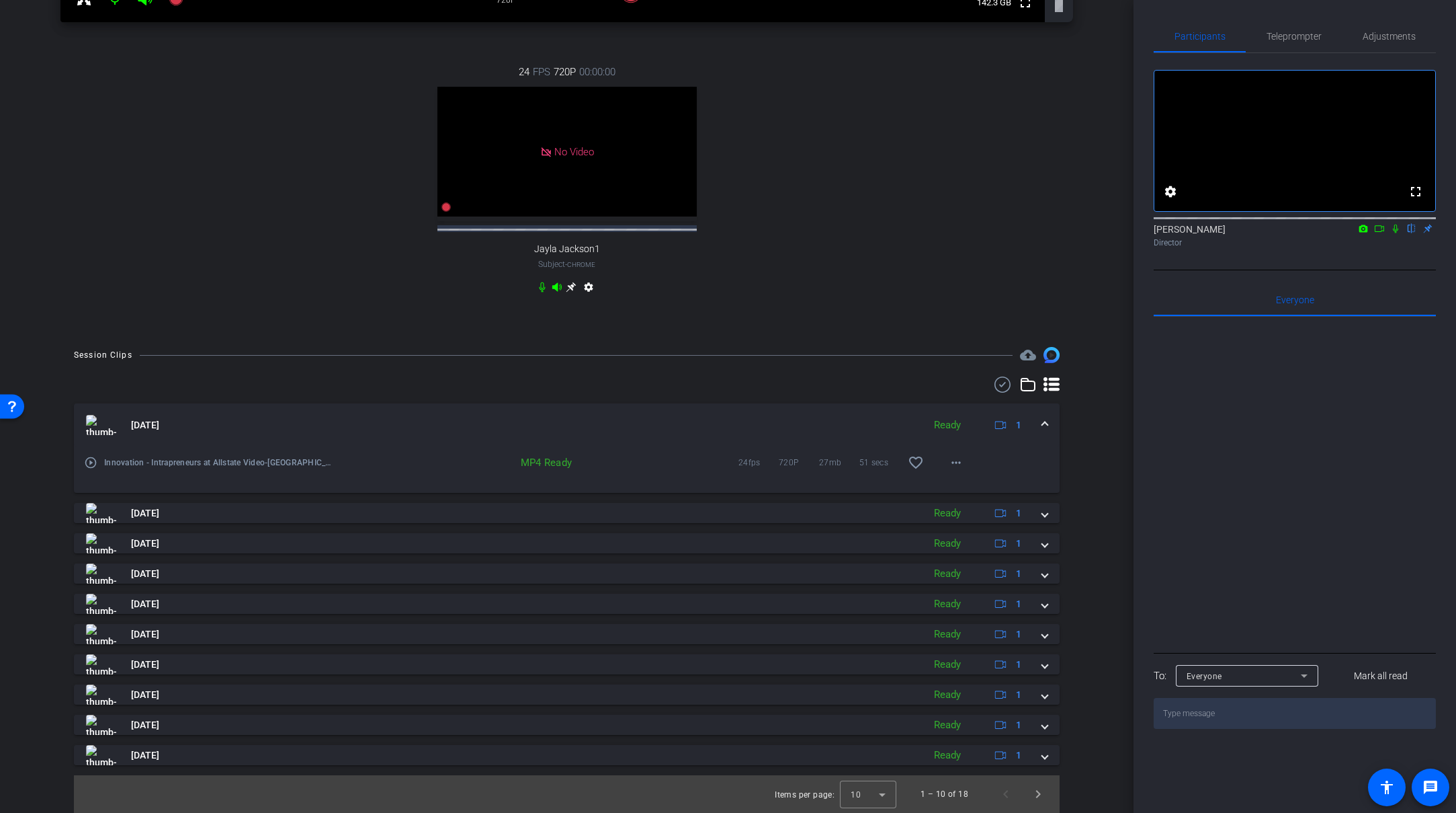
click at [660, 418] on mat-panel-title "Sep 8, 2025" at bounding box center [501, 424] width 831 height 20
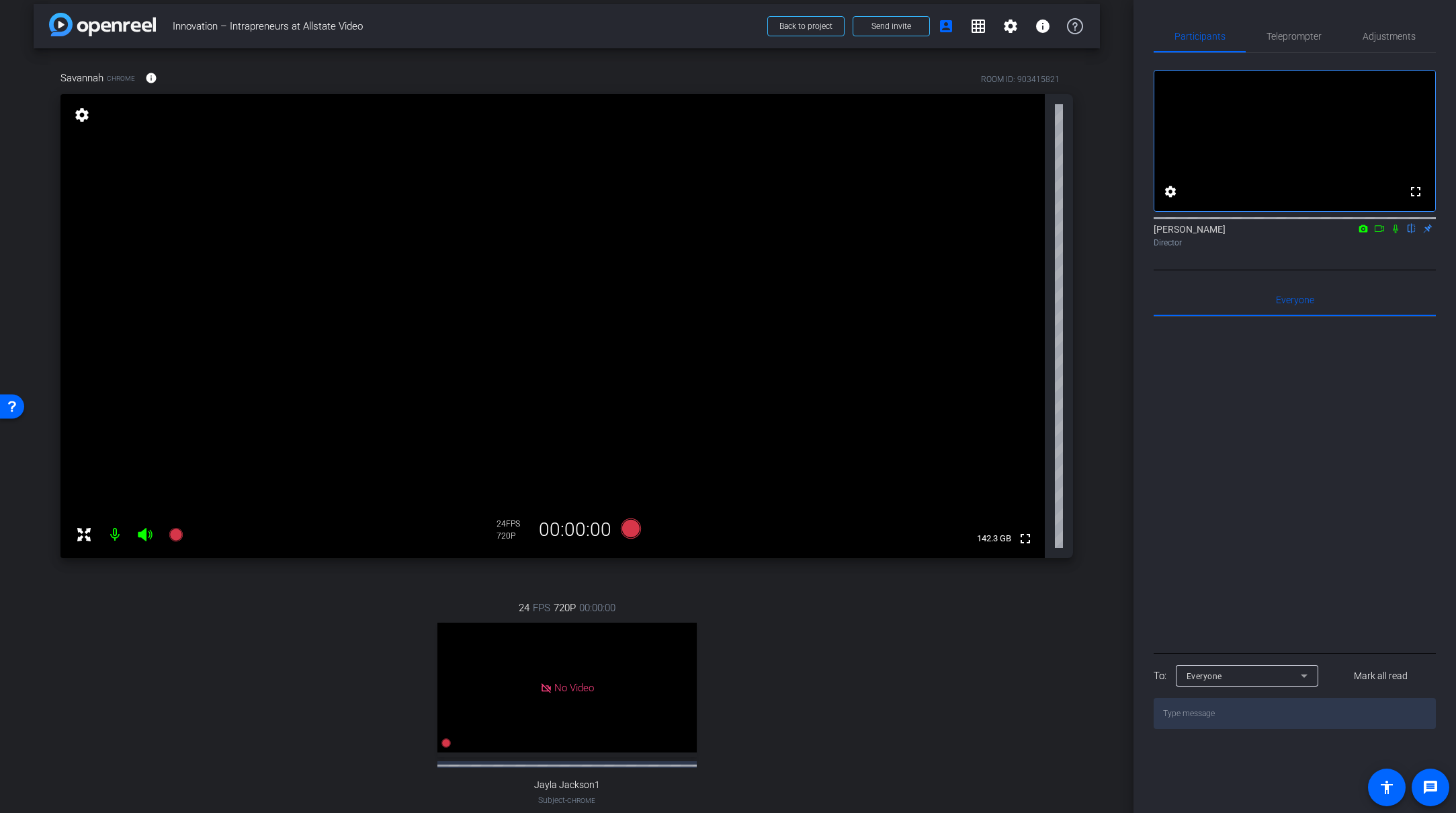
scroll to position [0, 0]
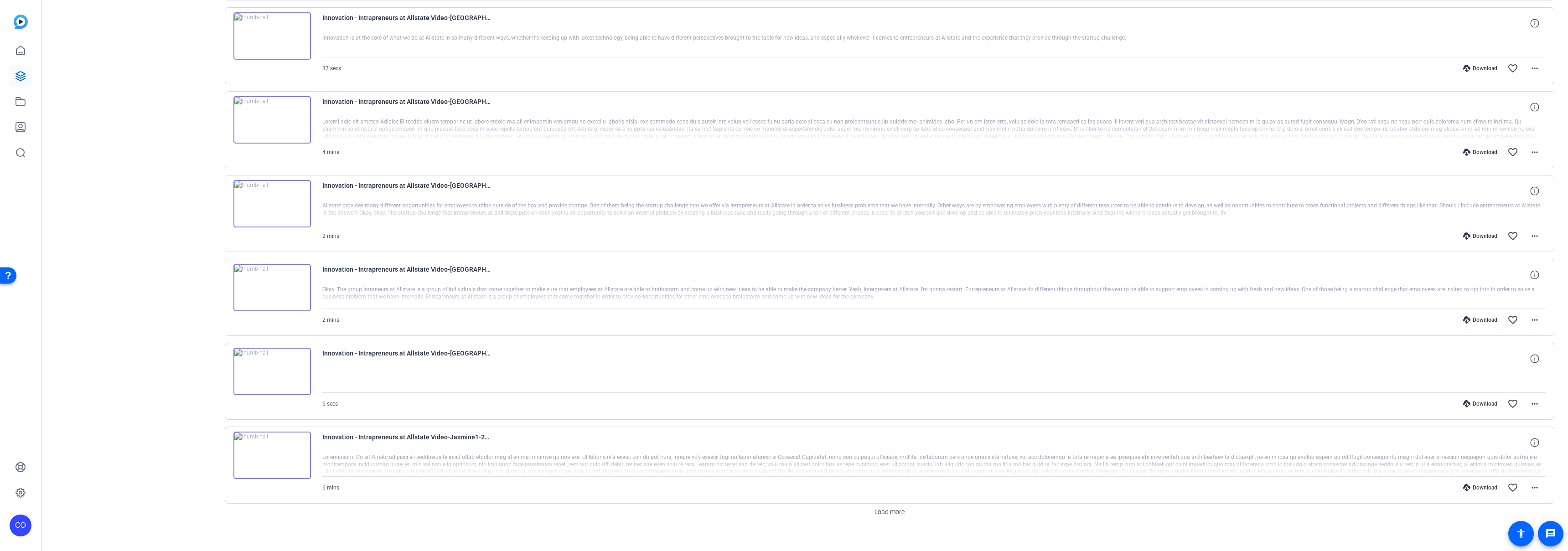
scroll to position [538, 0]
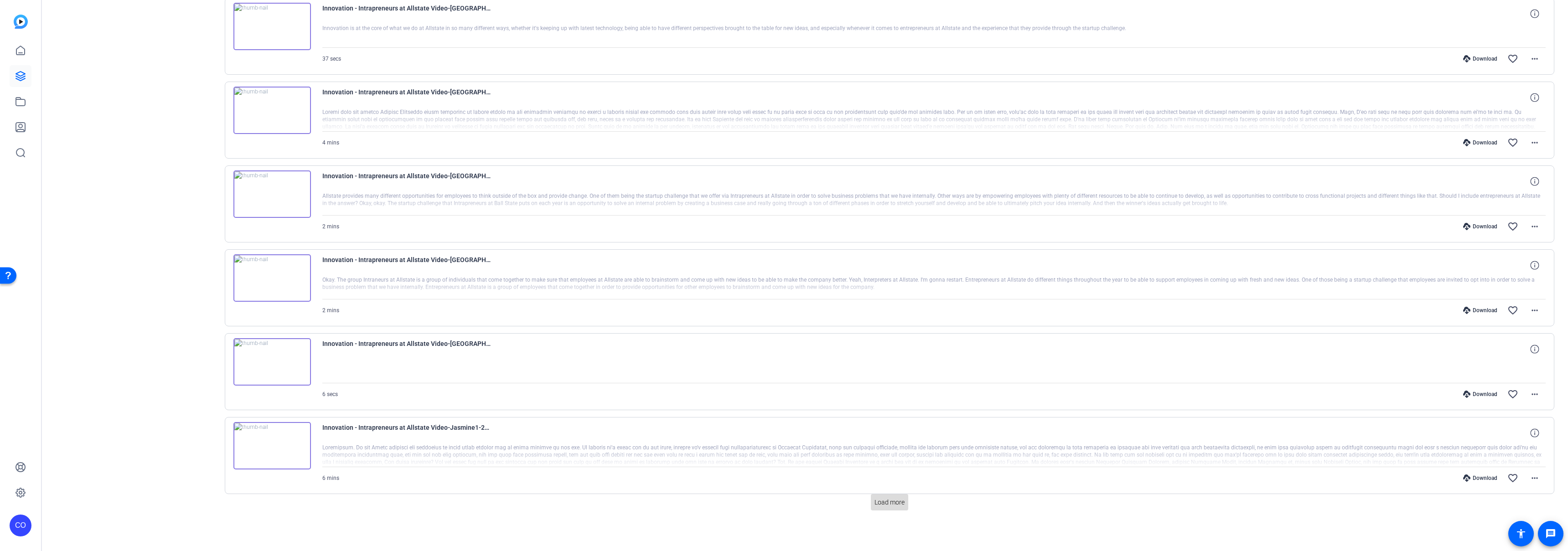
click at [875, 504] on span "Load more" at bounding box center [889, 502] width 30 height 10
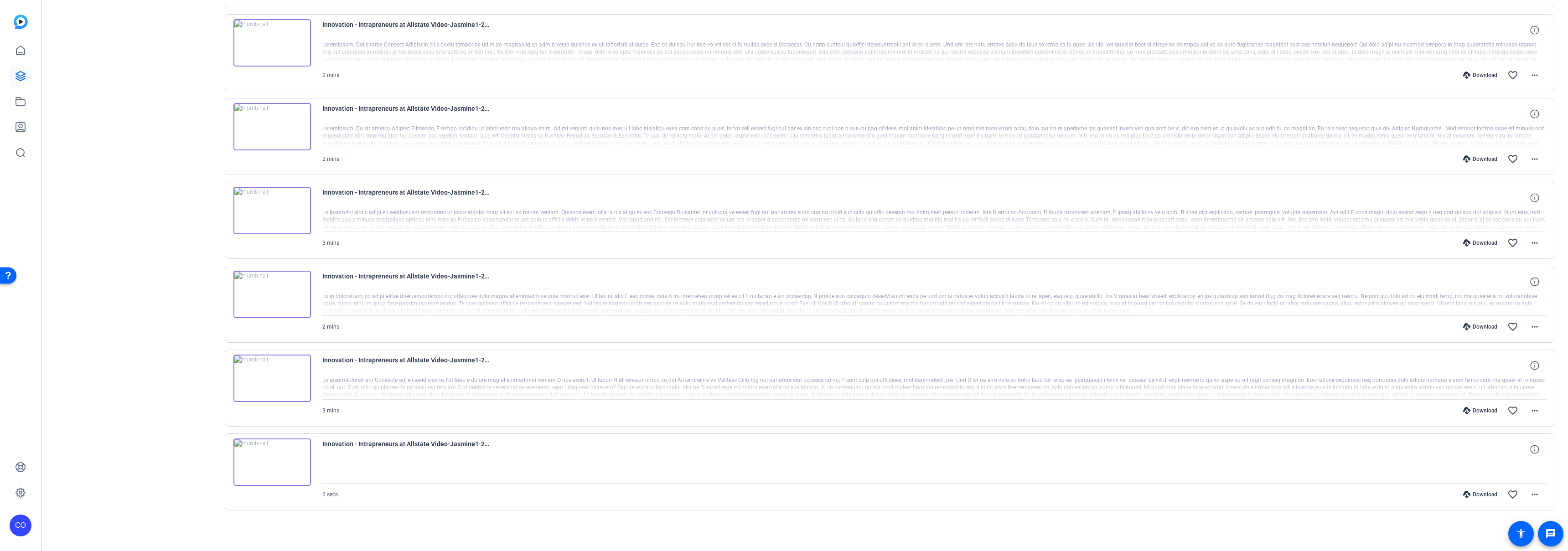
scroll to position [0, 0]
